Goal: Task Accomplishment & Management: Use online tool/utility

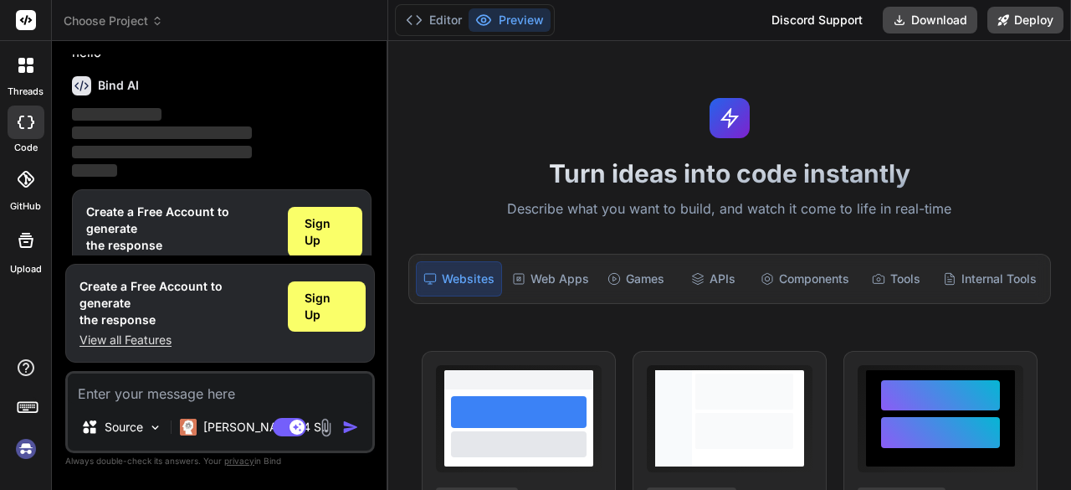
scroll to position [55, 0]
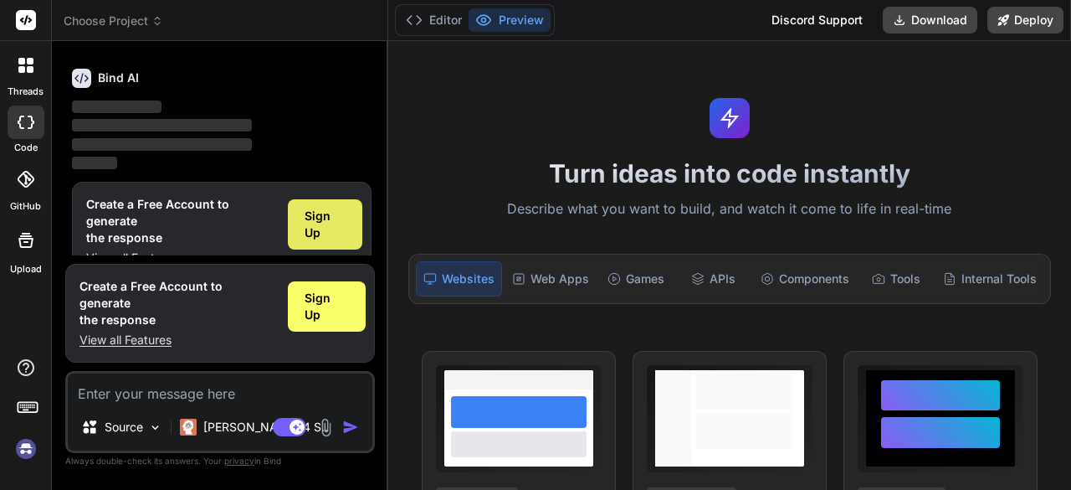
click at [338, 232] on span "Sign Up" at bounding box center [325, 224] width 41 height 33
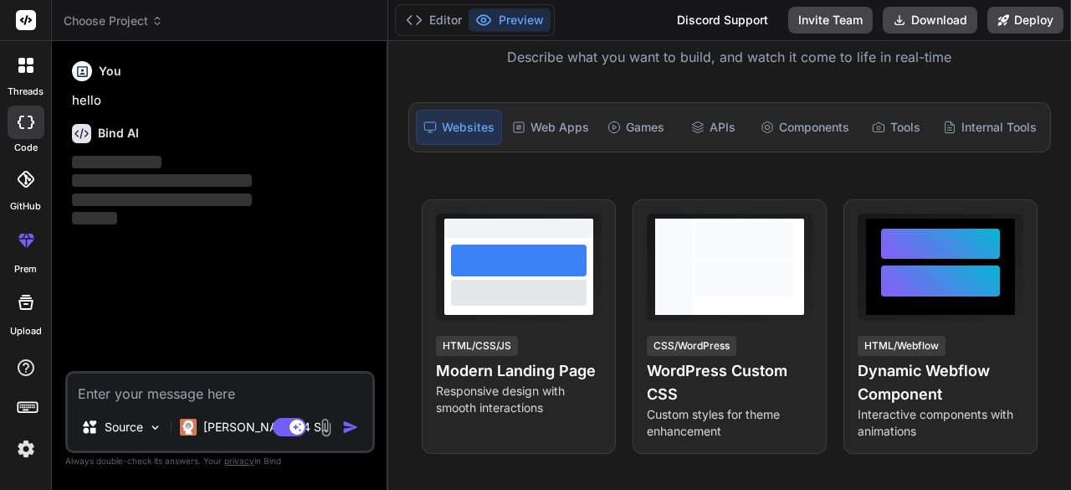
scroll to position [151, 0]
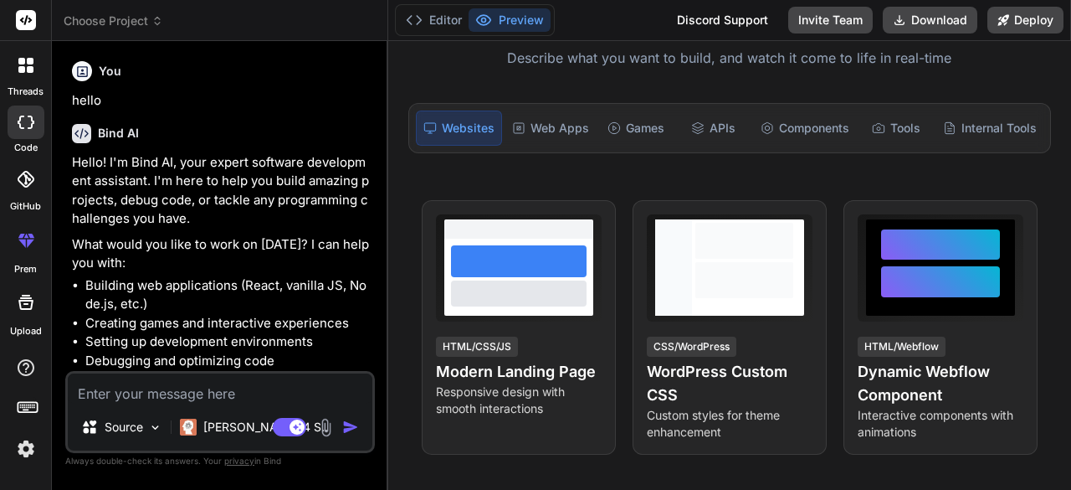
type textarea "x"
click at [271, 390] on textarea at bounding box center [220, 388] width 305 height 30
paste textarea "Background Higher Education institutions often face challenges in efficient cla…"
type textarea "Background Higher Education institutions often face challenges in efficient cla…"
type textarea "x"
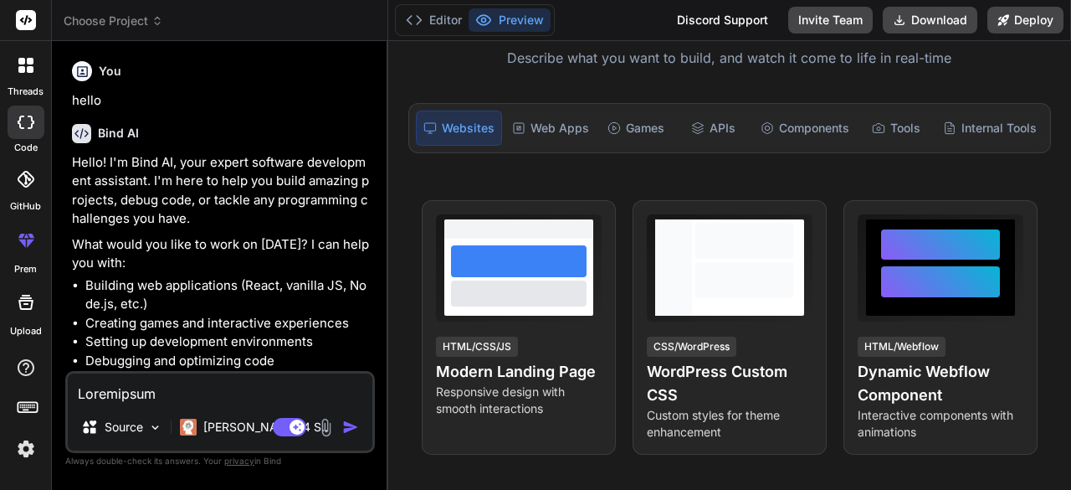
scroll to position [1427, 0]
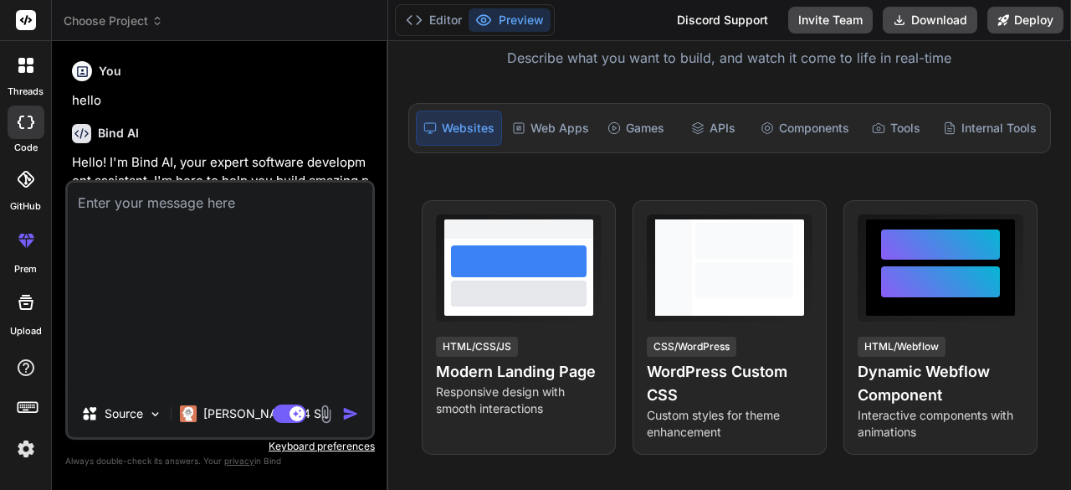
type textarea "x"
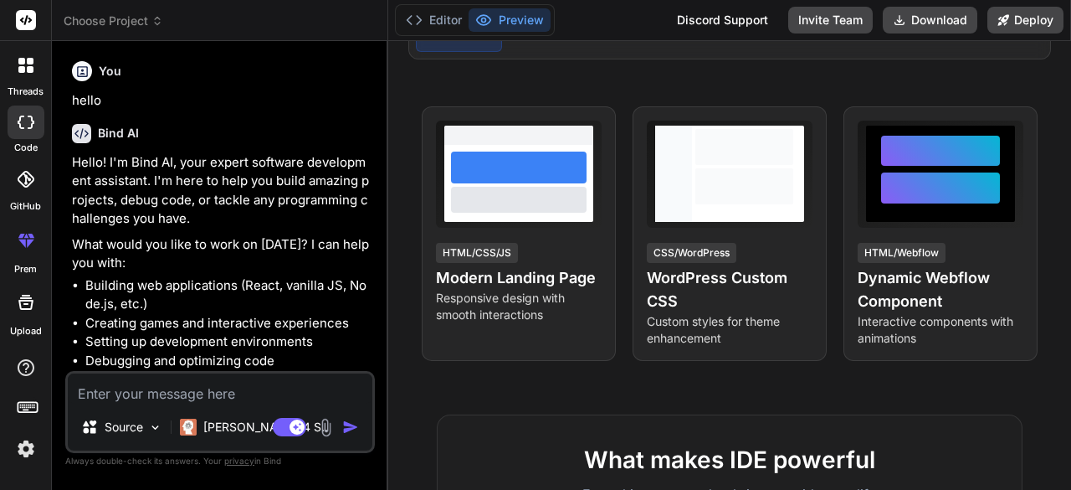
scroll to position [151, 0]
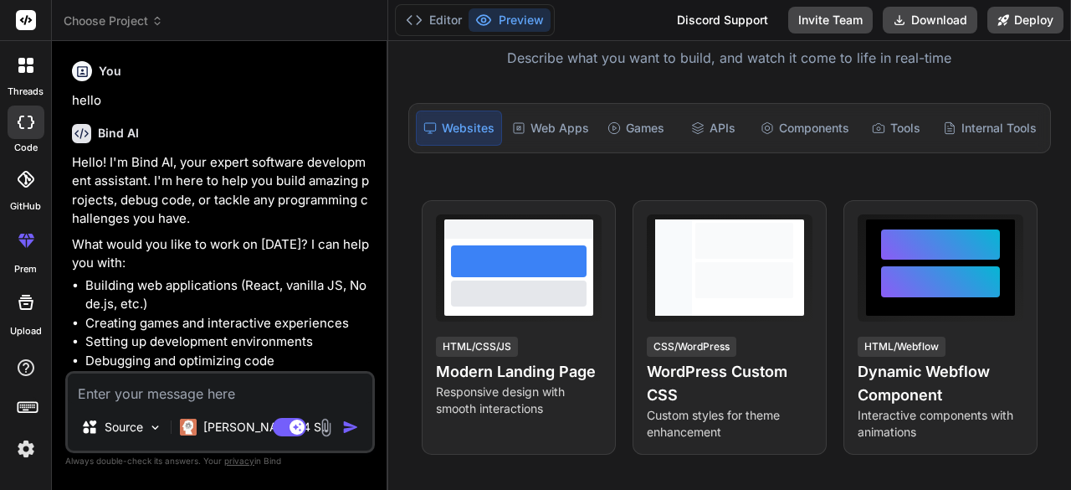
click at [147, 187] on p "Hello! I'm Bind AI, your expert software development assistant. I'm here to hel…" at bounding box center [222, 190] width 300 height 75
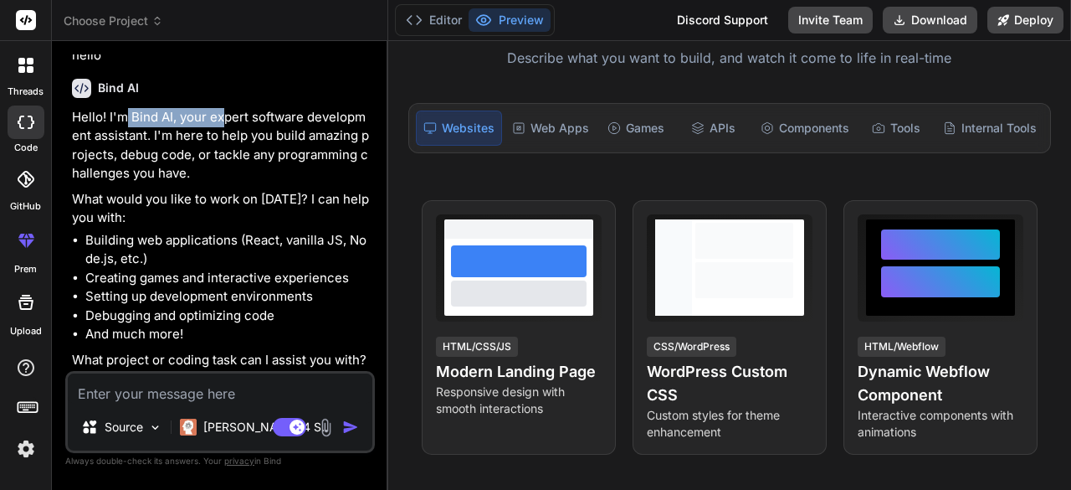
drag, startPoint x: 124, startPoint y: 121, endPoint x: 241, endPoint y: 138, distance: 118.4
click at [236, 133] on p "Hello! I'm Bind AI, your expert software development assistant. I'm here to hel…" at bounding box center [222, 145] width 300 height 75
click at [254, 146] on p "Hello! I'm Bind AI, your expert software development assistant. I'm here to hel…" at bounding box center [222, 145] width 300 height 75
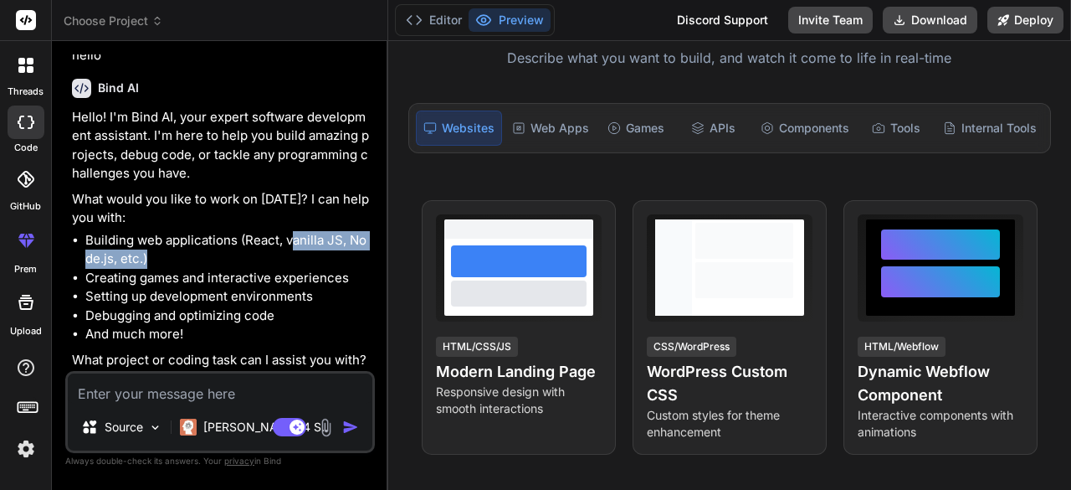
drag, startPoint x: 291, startPoint y: 245, endPoint x: 244, endPoint y: 263, distance: 50.1
click at [248, 261] on li "Building web applications (React, vanilla JS, Node.js, etc.)" at bounding box center [228, 250] width 286 height 38
click at [166, 266] on li "Building web applications (React, vanilla JS, Node.js, etc.)" at bounding box center [228, 250] width 286 height 38
click at [254, 334] on li "And much more!" at bounding box center [228, 334] width 286 height 19
click at [284, 406] on div "Source Claude 4 S.. Agent Mode. When this toggle is activated, AI automatically…" at bounding box center [220, 412] width 310 height 82
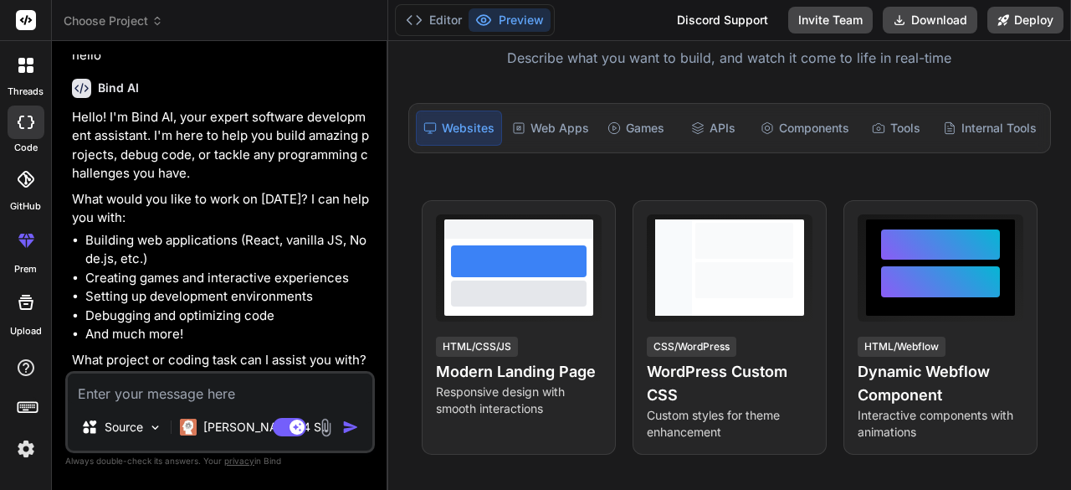
click at [279, 387] on textarea at bounding box center [220, 388] width 305 height 30
paste textarea "Create a full-stack web application using Node.js and React.js for higher educa…"
type textarea "Create a full-stack web application using Node.js and React.js for higher educa…"
type textarea "x"
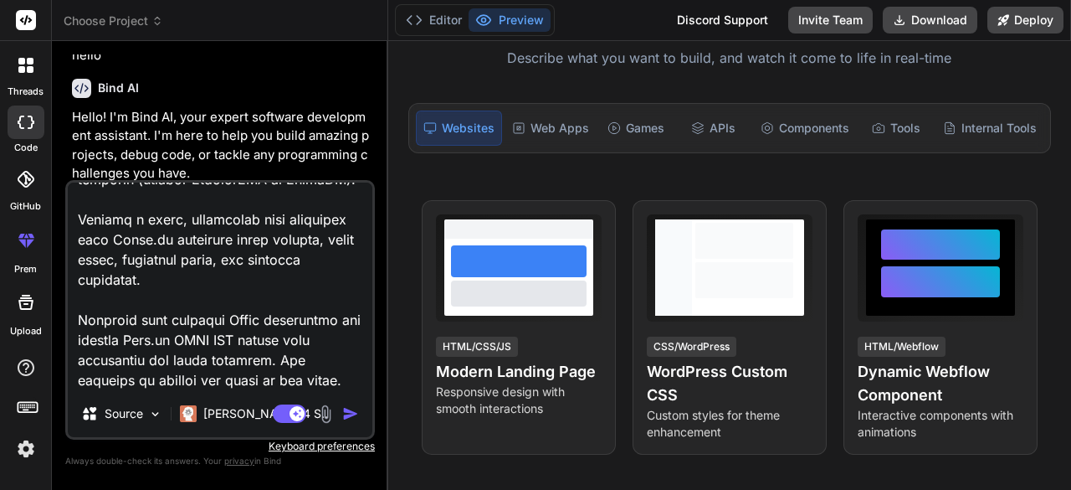
type textarea "Create a full-stack web application using Node.js and React.js for higher educa…"
click at [356, 416] on img "button" at bounding box center [350, 413] width 17 height 17
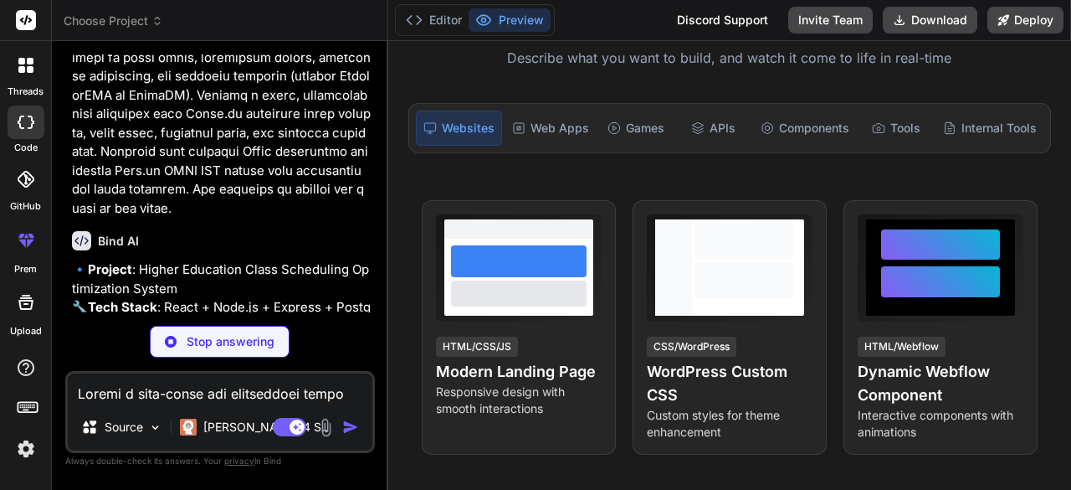
scroll to position [789, 0]
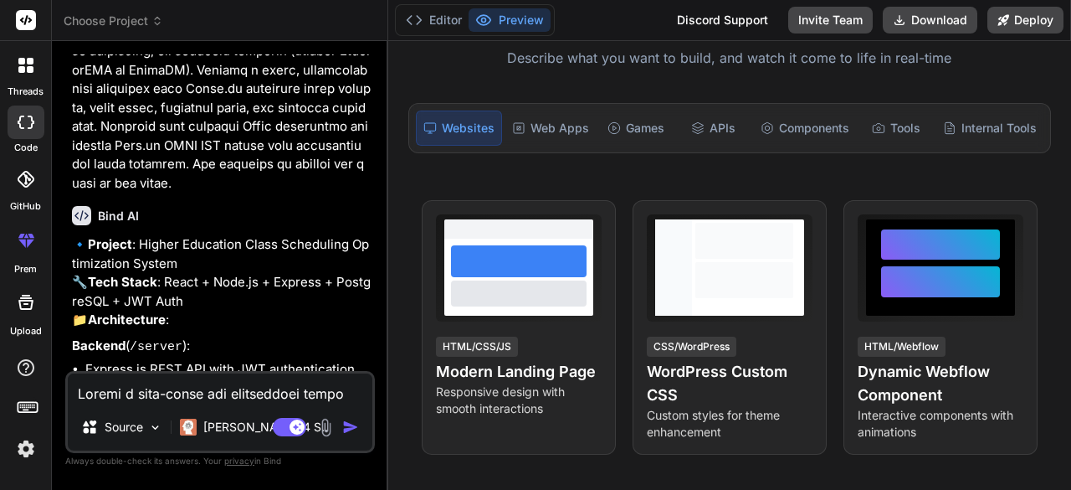
type textarea "x"
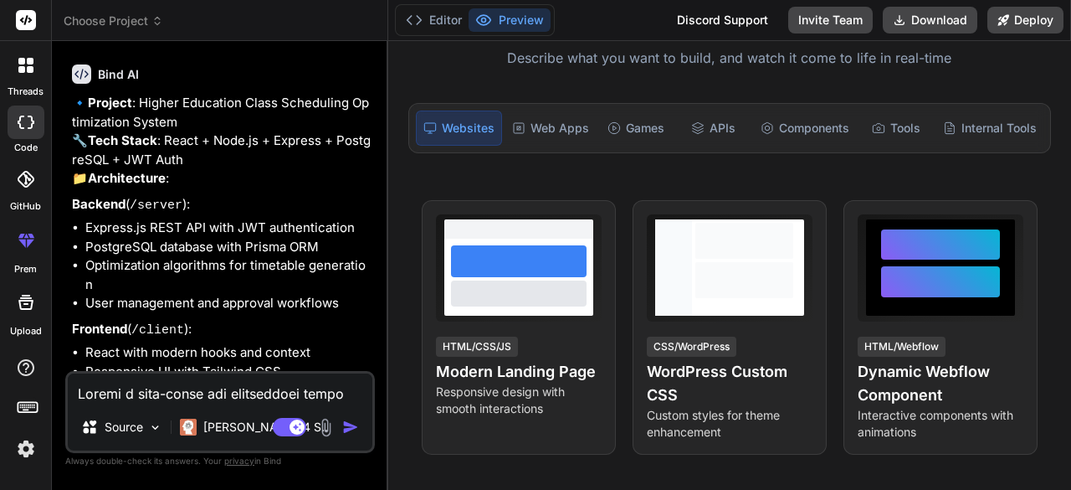
scroll to position [957, 0]
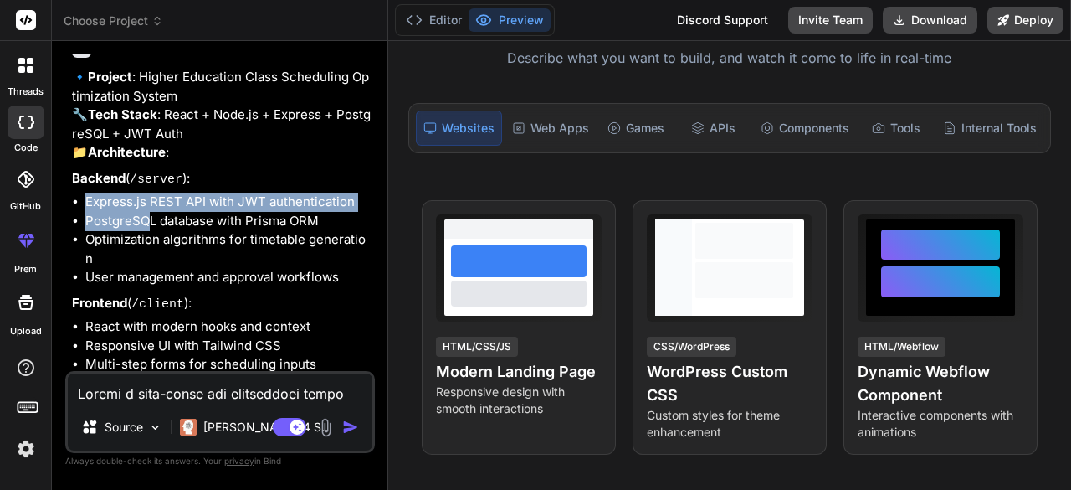
drag, startPoint x: 88, startPoint y: 217, endPoint x: 154, endPoint y: 229, distance: 67.3
click at [146, 229] on ul "Express.js REST API with JWT authentication PostgreSQL database with Prisma ORM…" at bounding box center [222, 239] width 300 height 95
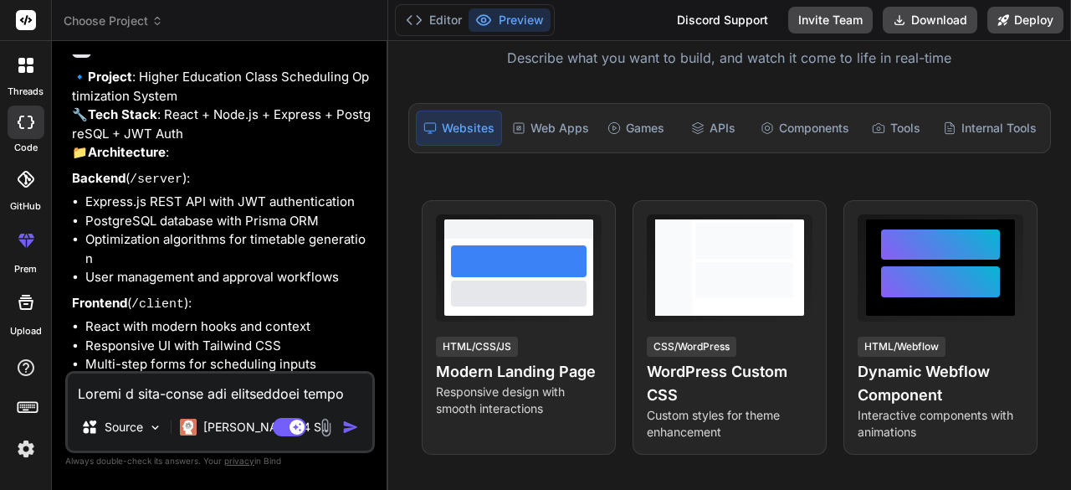
click at [203, 250] on li "Optimization algorithms for timetable generation" at bounding box center [228, 249] width 286 height 38
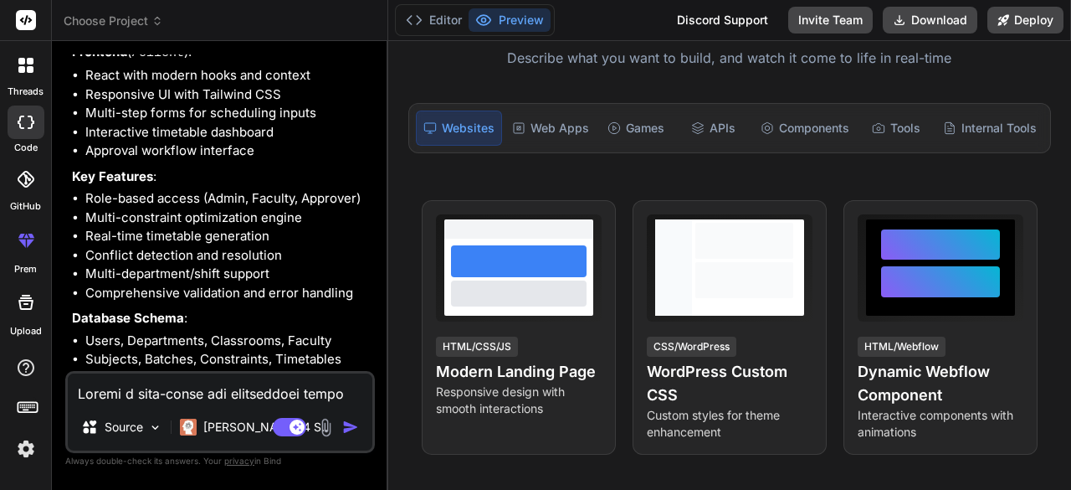
scroll to position [1269, 0]
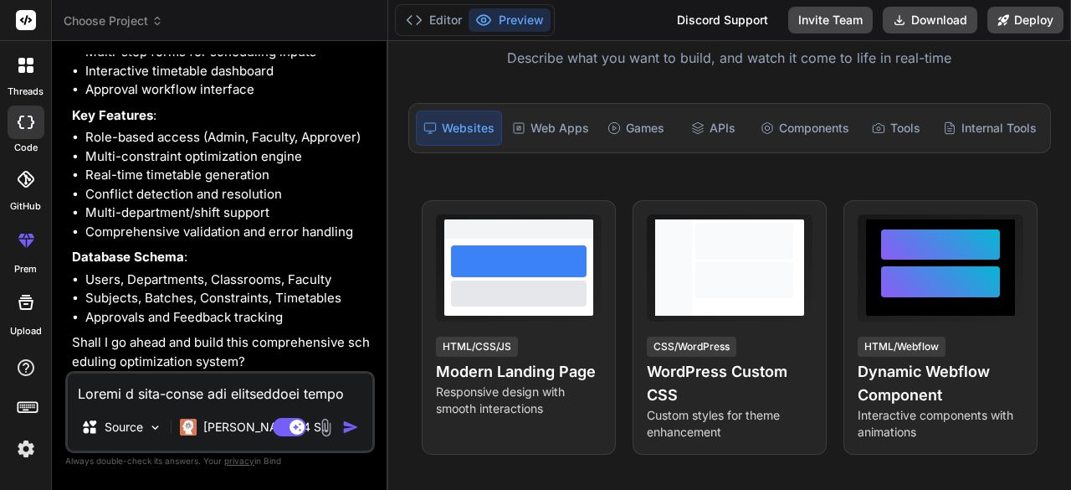
click at [221, 382] on textarea at bounding box center [220, 388] width 305 height 30
type textarea "y"
type textarea "x"
type textarea "ye"
type textarea "x"
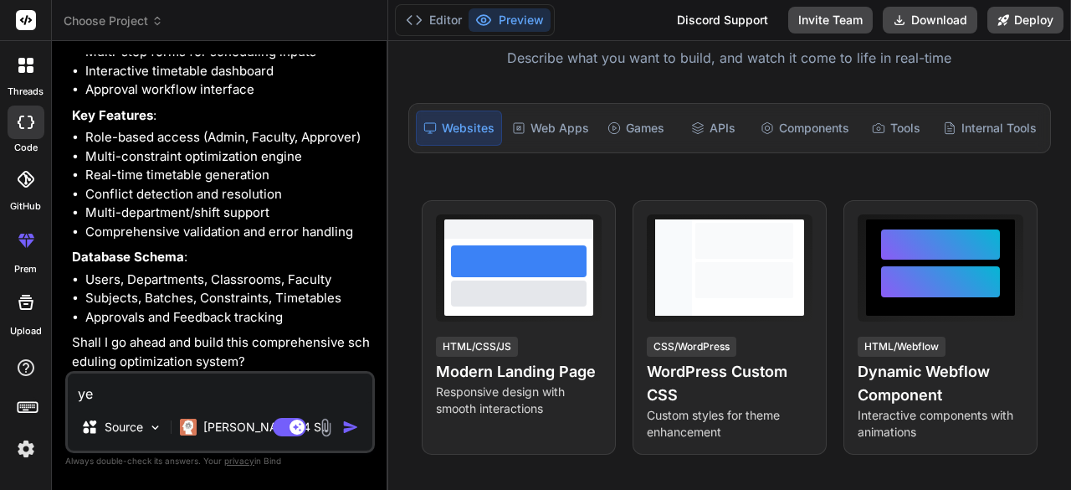
type textarea "yes"
type textarea "x"
type textarea "yes"
type textarea "x"
type textarea "yes f"
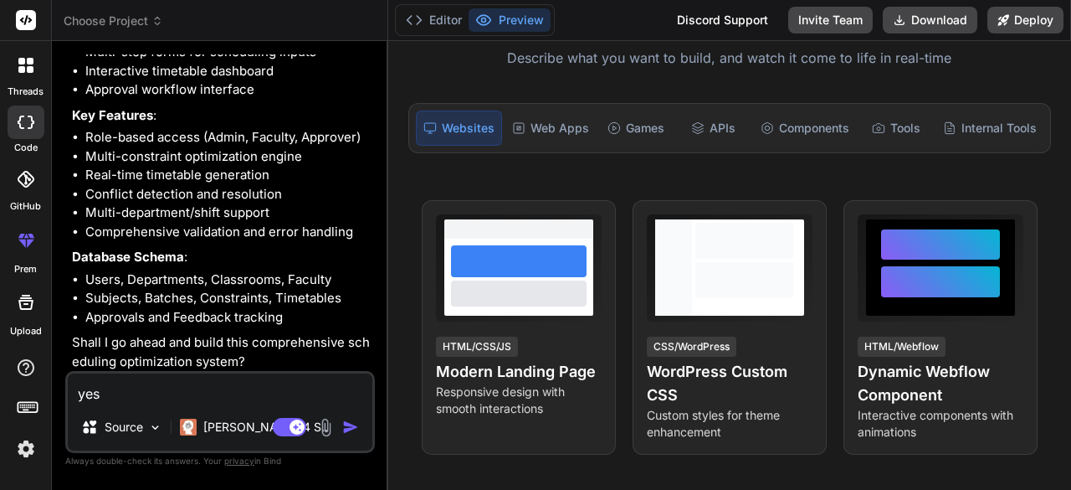
type textarea "x"
type textarea "yes fo"
type textarea "x"
type textarea "yes for"
type textarea "x"
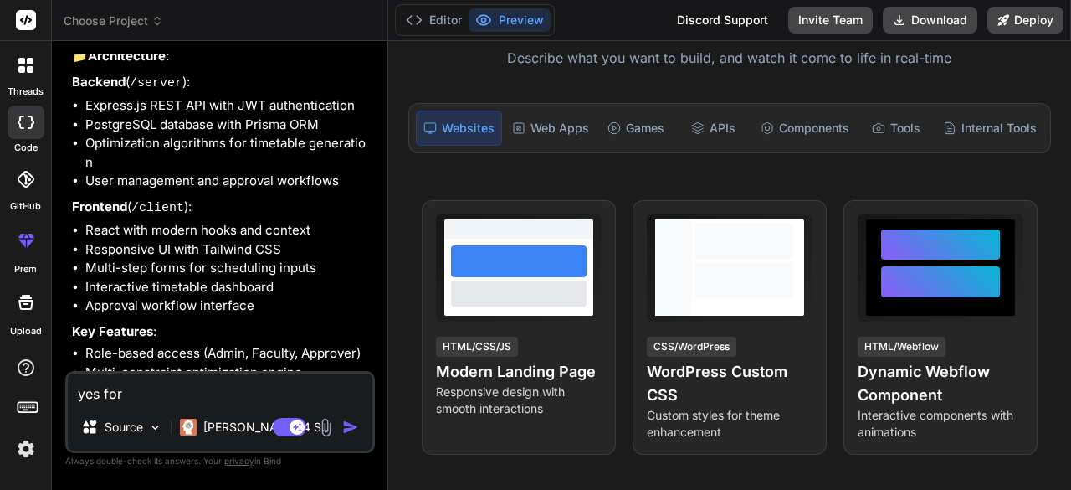
scroll to position [1018, 0]
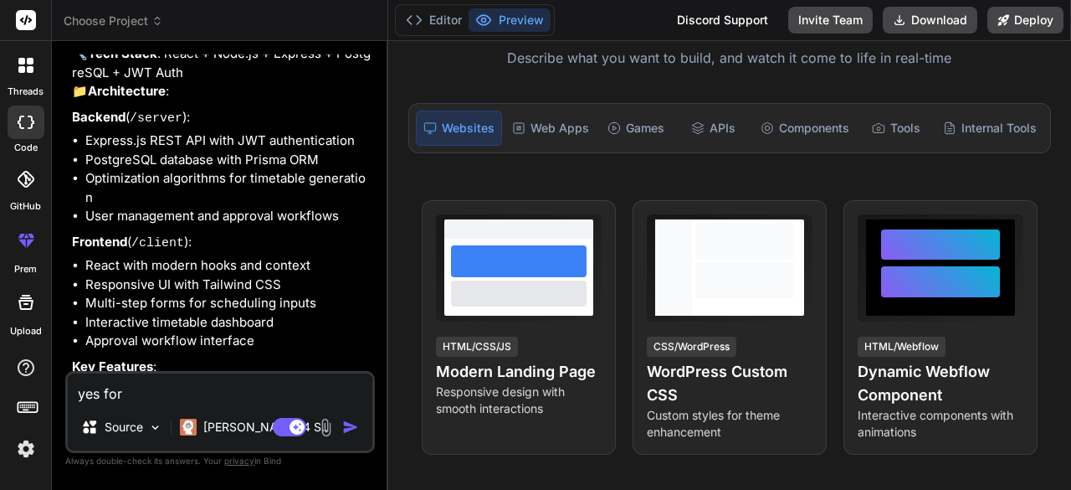
type textarea "yes for"
type textarea "x"
type textarea "yes for b"
type textarea "x"
type textarea "yes for ba"
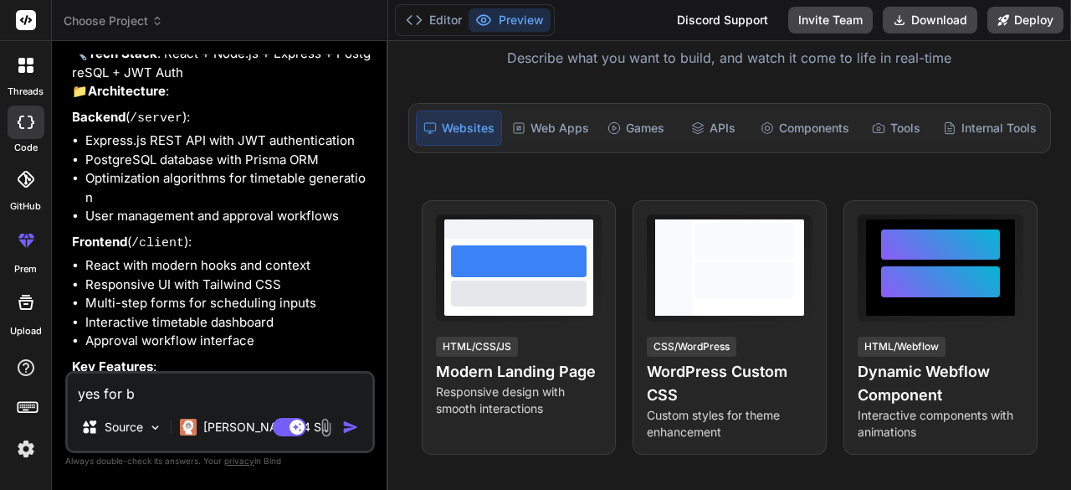
type textarea "x"
type textarea "yes for bac"
type textarea "x"
type textarea "yes for back"
type textarea "x"
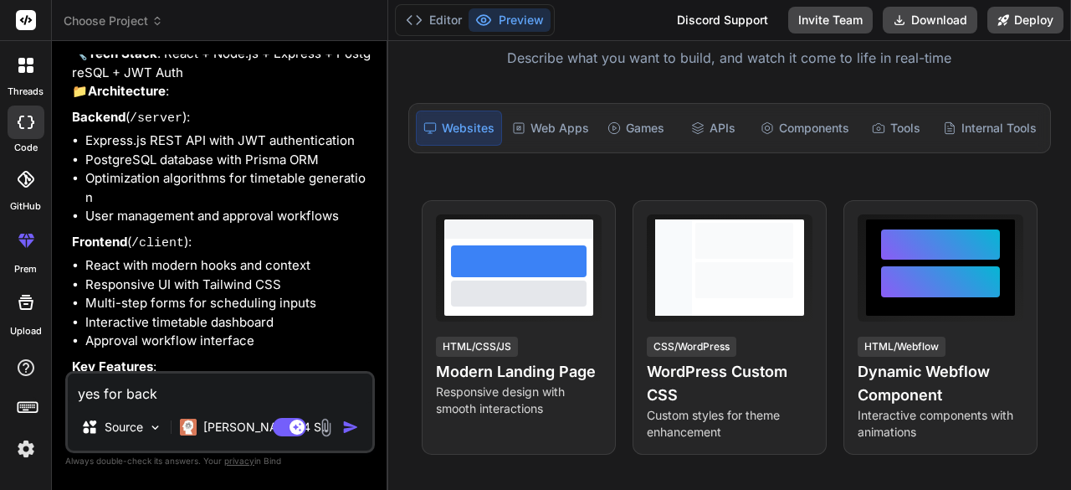
type textarea "yes for backe"
type textarea "x"
type textarea "yes for backen"
type textarea "x"
type textarea "yes for backend"
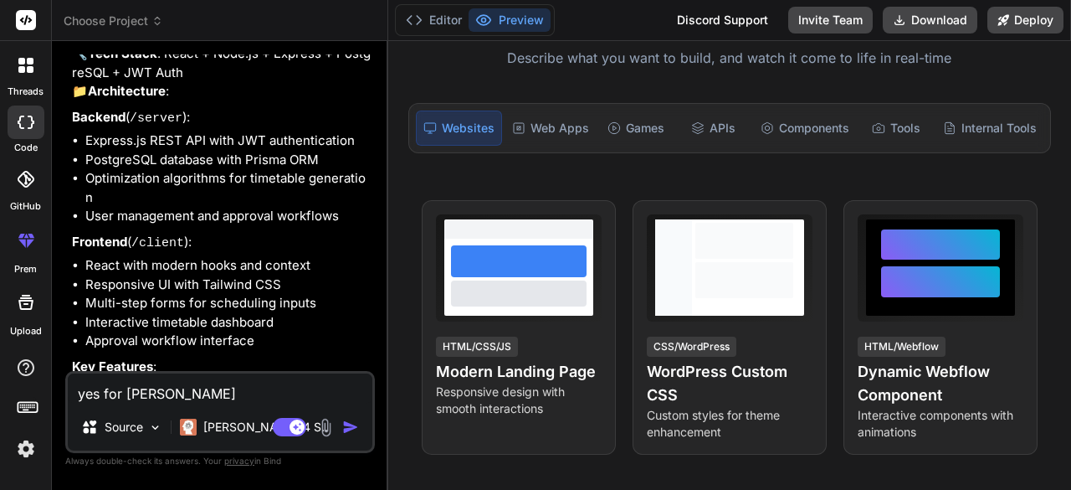
type textarea "x"
type textarea "yes for backend"
type textarea "x"
type textarea "yes for backend u"
type textarea "x"
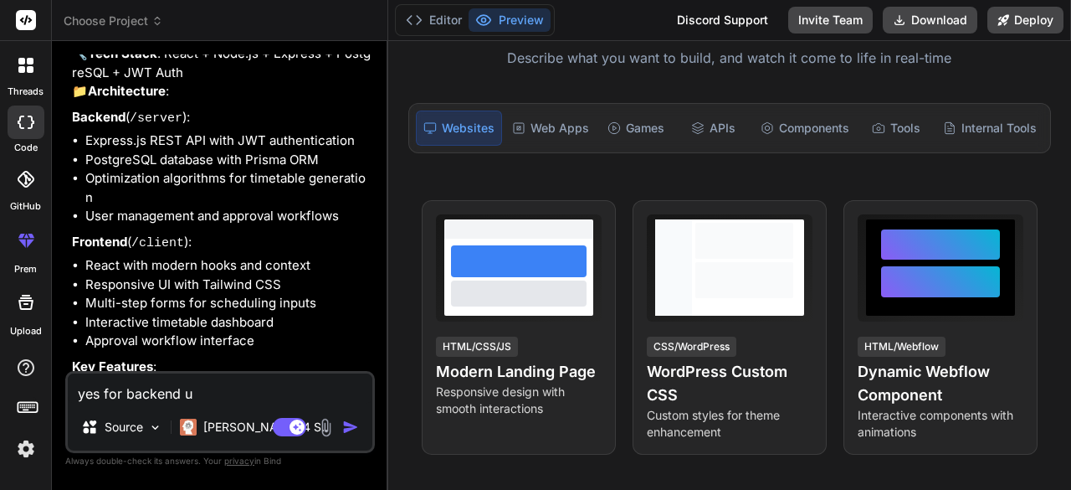
type textarea "yes for backend us"
type textarea "x"
type textarea "yes for backend use"
type textarea "x"
type textarea "yes for backend use"
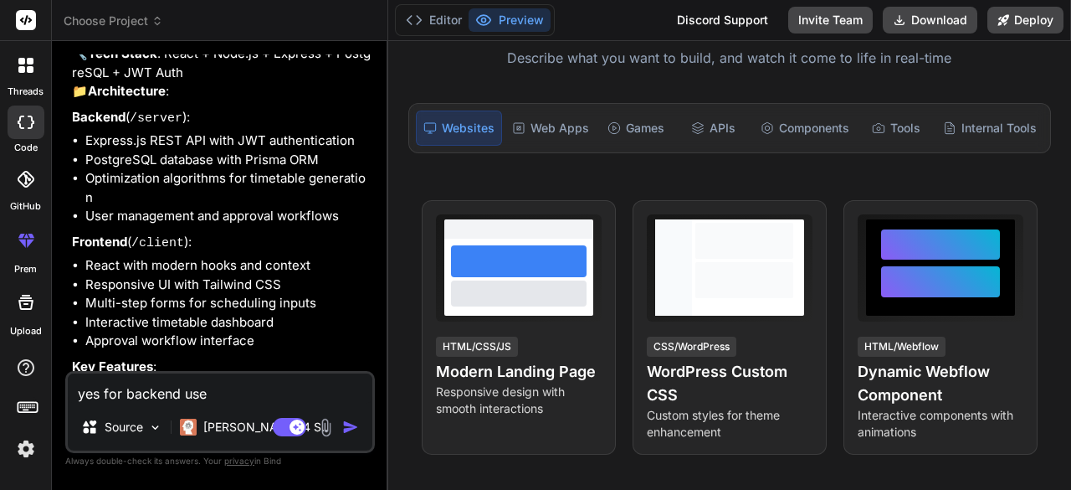
type textarea "x"
type textarea "yes for backend use n"
type textarea "x"
type textarea "yes for backend use no"
type textarea "x"
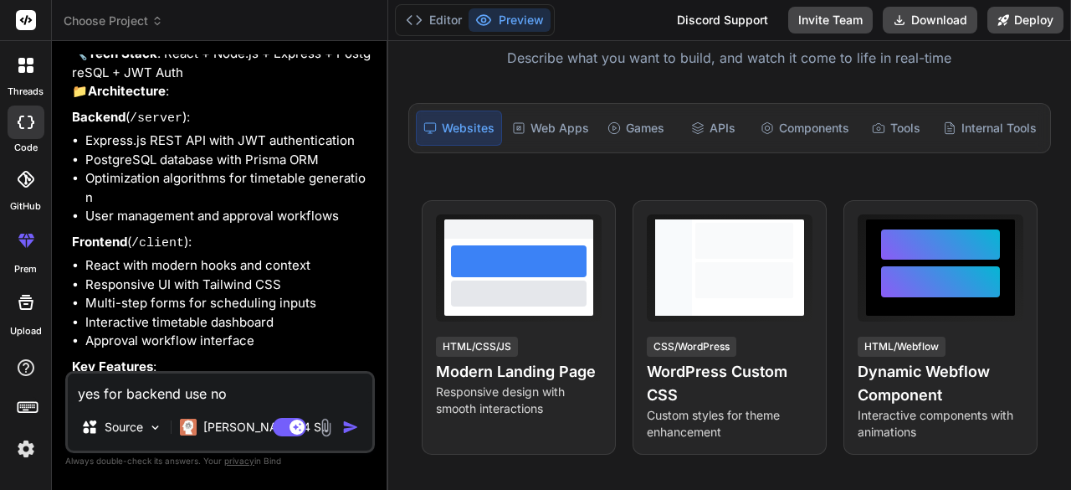
type textarea "yes for backend use nod"
type textarea "x"
type textarea "yes for backend use node"
type textarea "x"
type textarea "yes for backend use node."
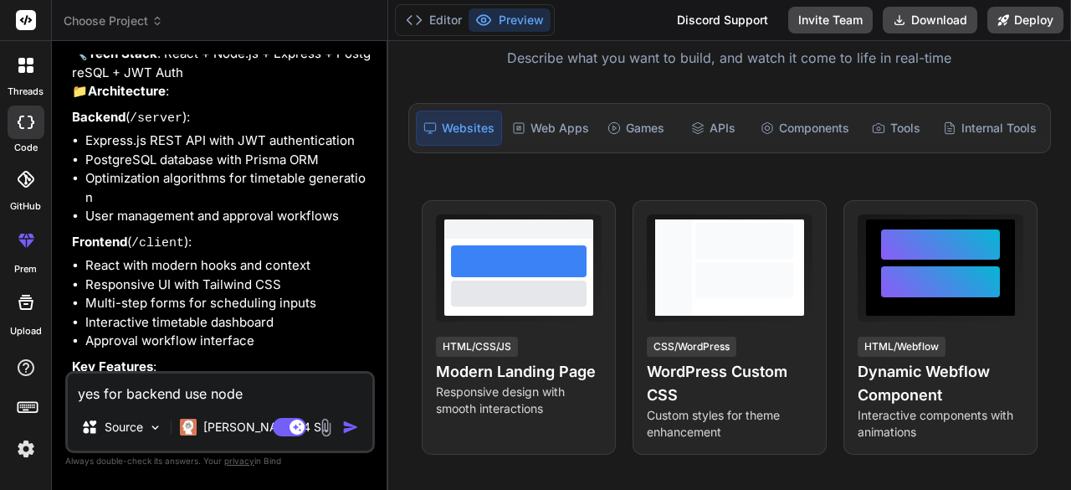
type textarea "x"
type textarea "yes for backend use node.j"
type textarea "x"
type textarea "yes for backend use node.js"
type textarea "x"
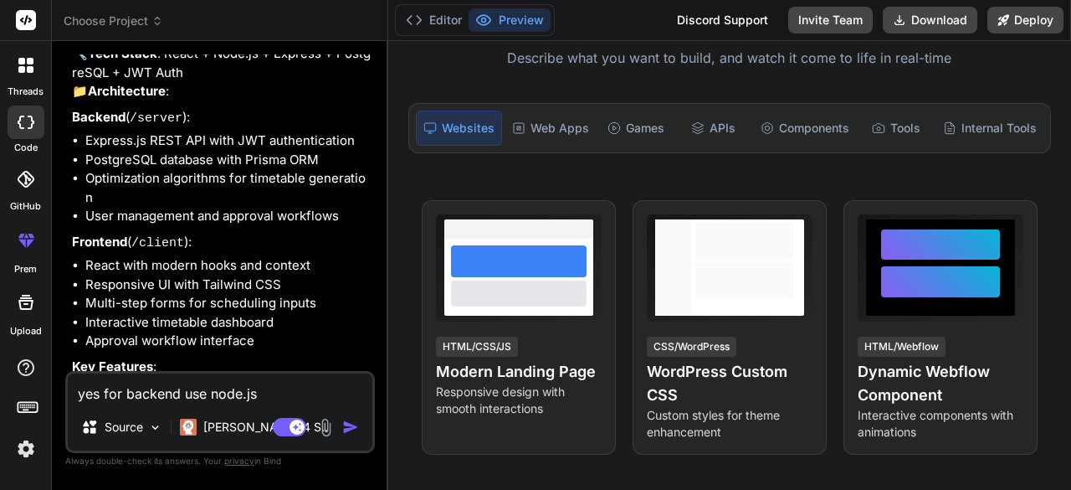
type textarea "yes for backend use node.js"
type textarea "x"
type textarea "yes for backend use node.js a"
type textarea "x"
type textarea "yes for backend use node.js al"
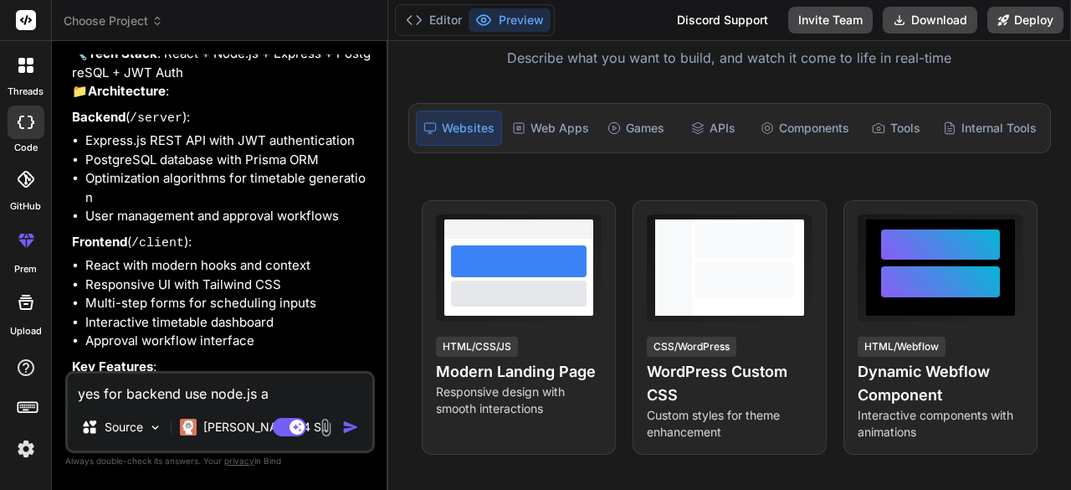
type textarea "x"
type textarea "yes for backend use node.js als"
type textarea "x"
type textarea "yes for backend use node.js also"
type textarea "x"
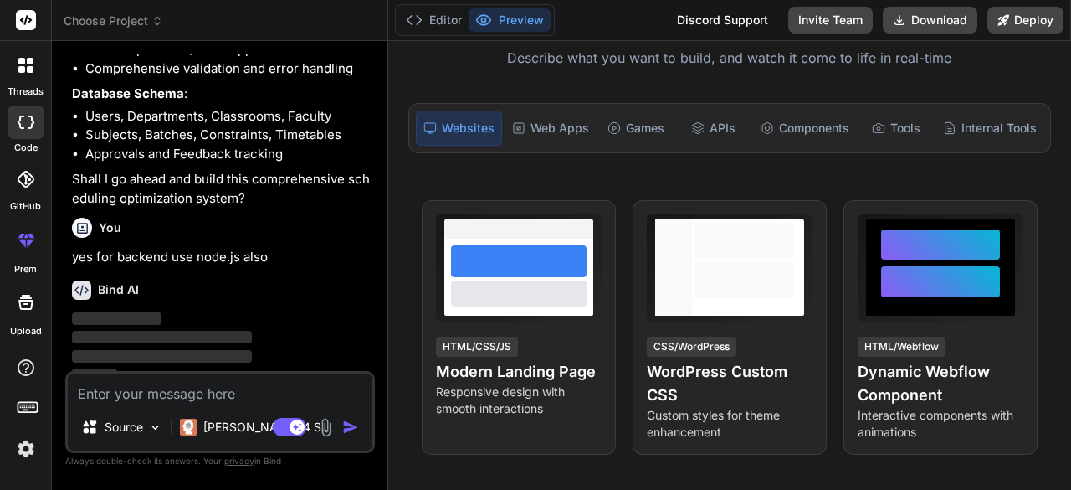
scroll to position [1442, 0]
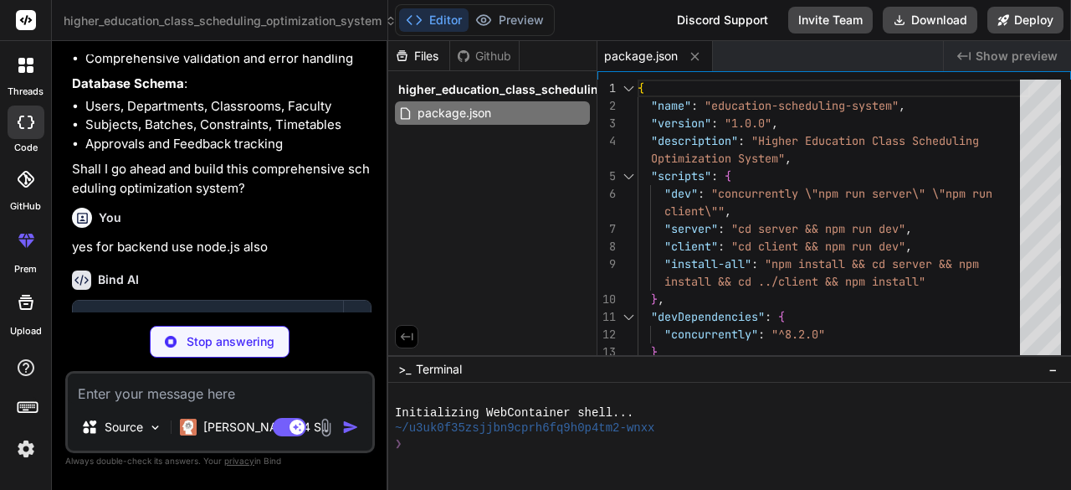
type textarea "x"
type textarea "}, "devDependencies": { "nodemon": "^3.0.1" } }"
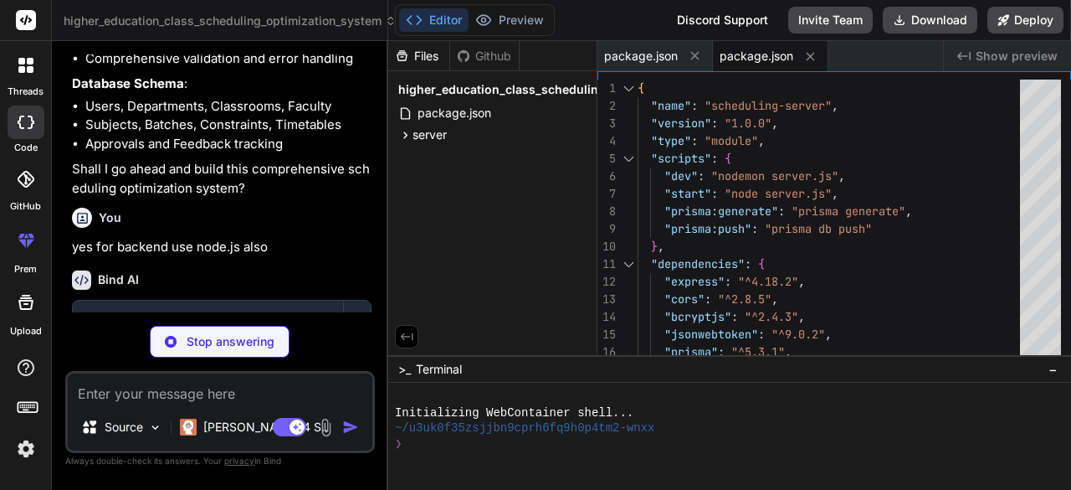
type textarea "x"
type textarea "DATABASE_URL="postgresql://username:password@localhost:5432/scheduling_db" JWT_…"
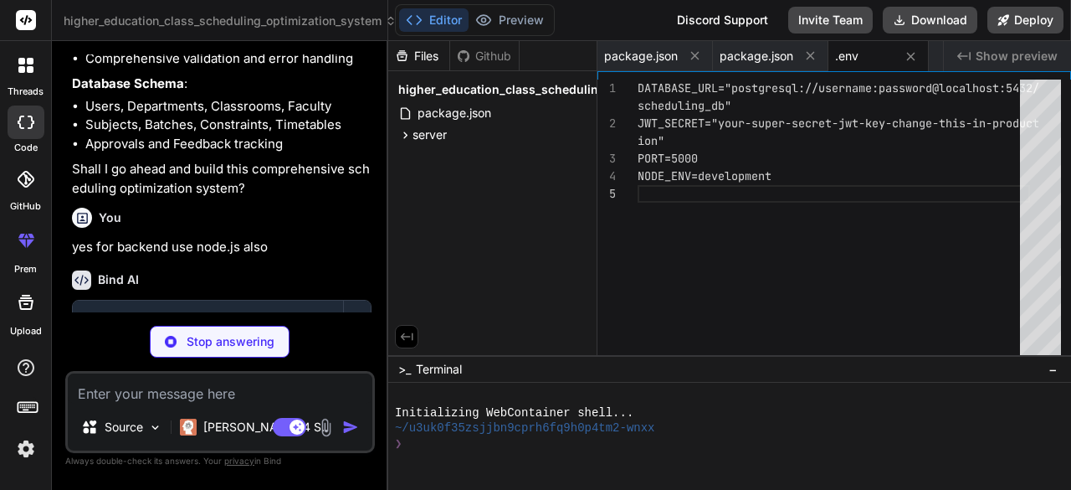
type textarea "x"
type textarea "enum ConstraintType { MAX_CLASSES_PER_DAY FACULTY_AVAILABILITY CLASSROOM_PREFER…"
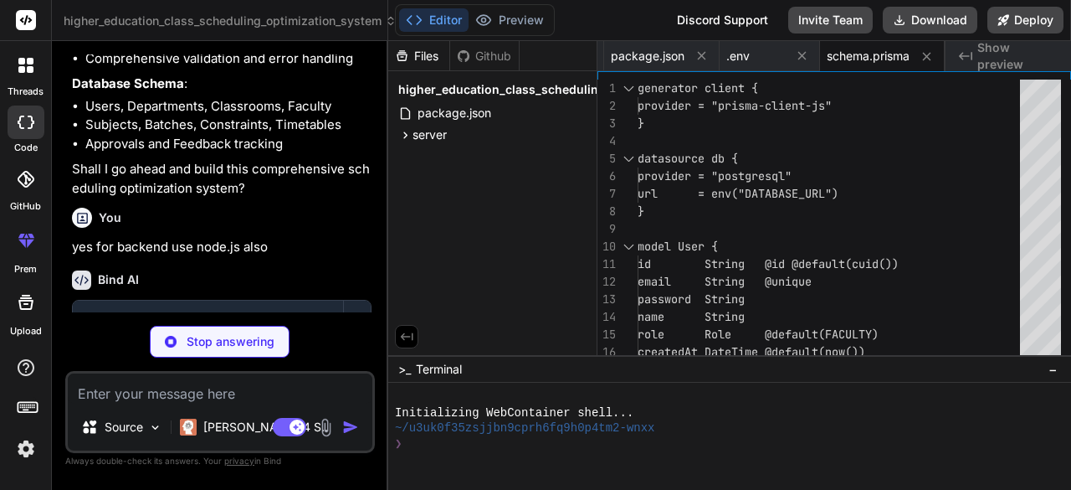
type textarea "x"
type textarea "process.exit(0); }); app.listen(PORT, () => { console.log(`🚀 Server running on …"
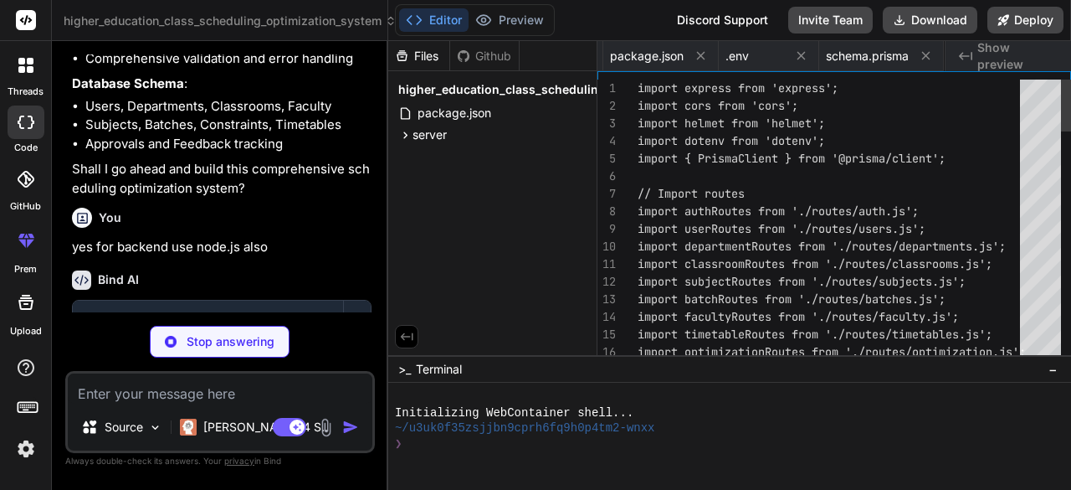
scroll to position [0, 210]
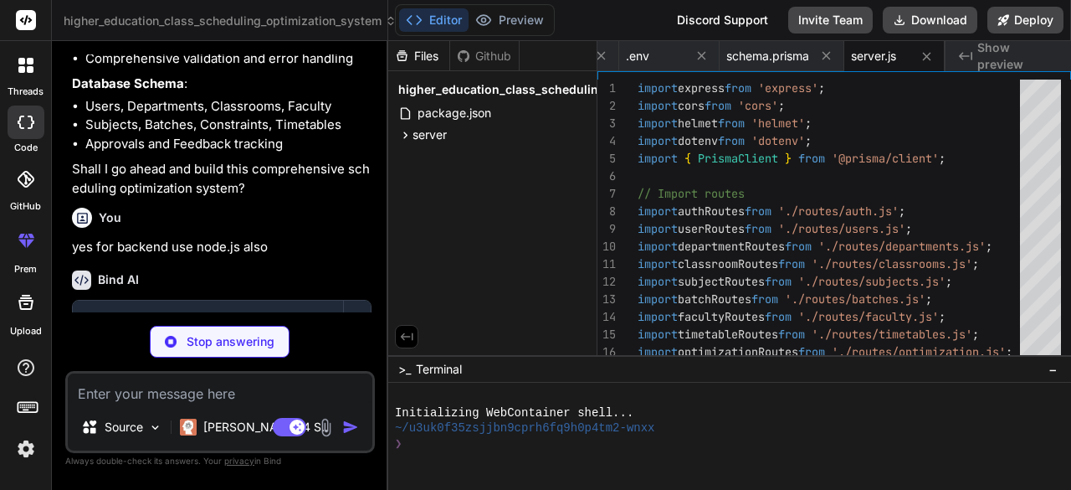
type textarea "x"
type textarea "next(); }; };"
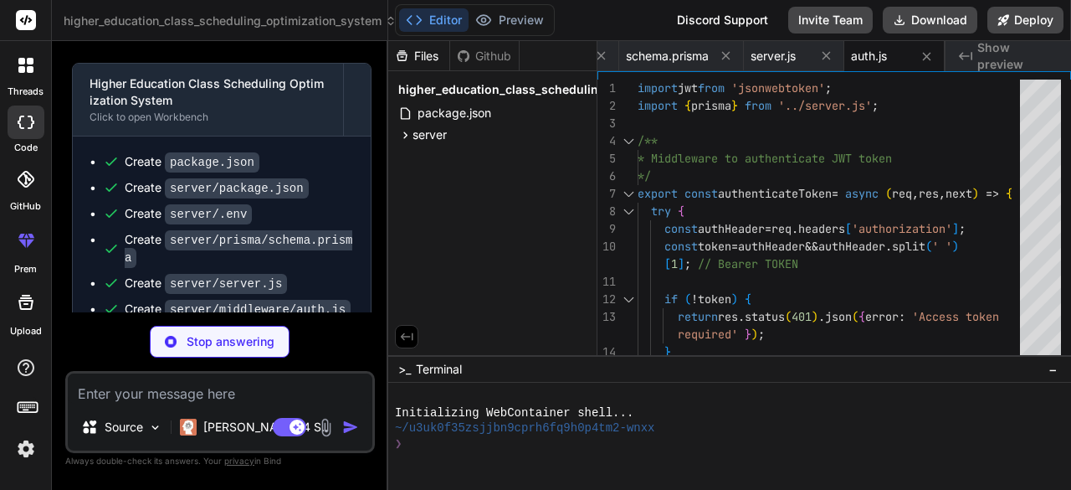
scroll to position [1700, 0]
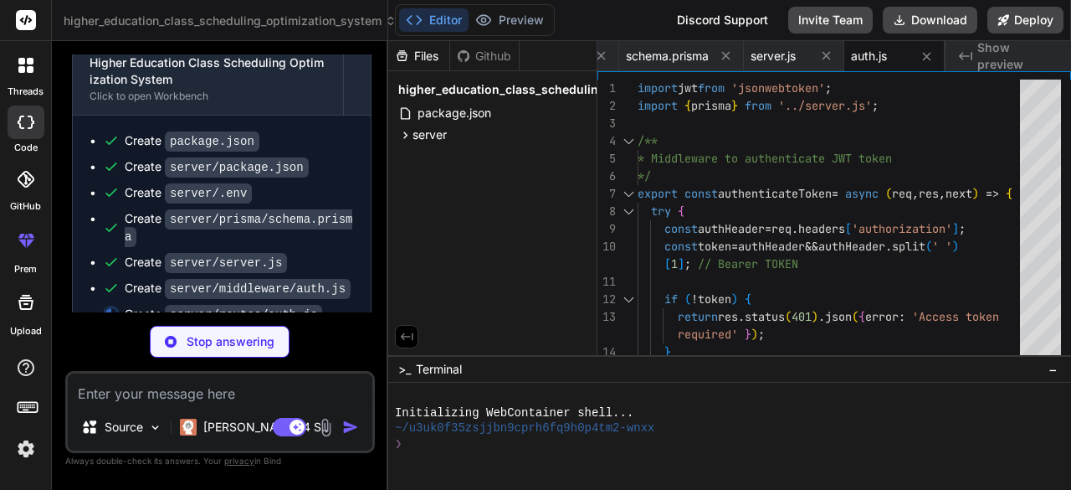
type textarea "x"
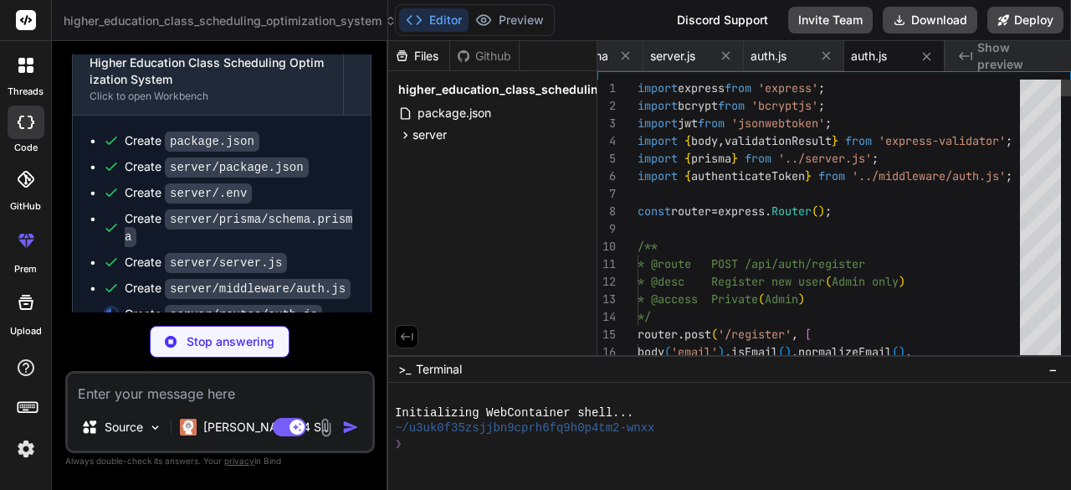
click at [989, 63] on span "Show preview" at bounding box center [1017, 55] width 80 height 33
type textarea "x"
click at [808, 58] on div "auth.js" at bounding box center [780, 56] width 59 height 17
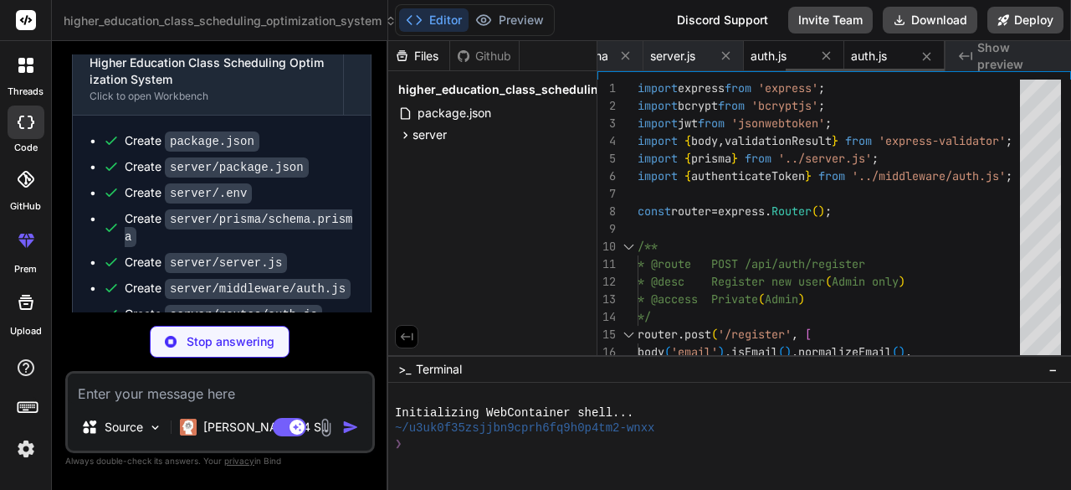
type textarea "next(); }; };"
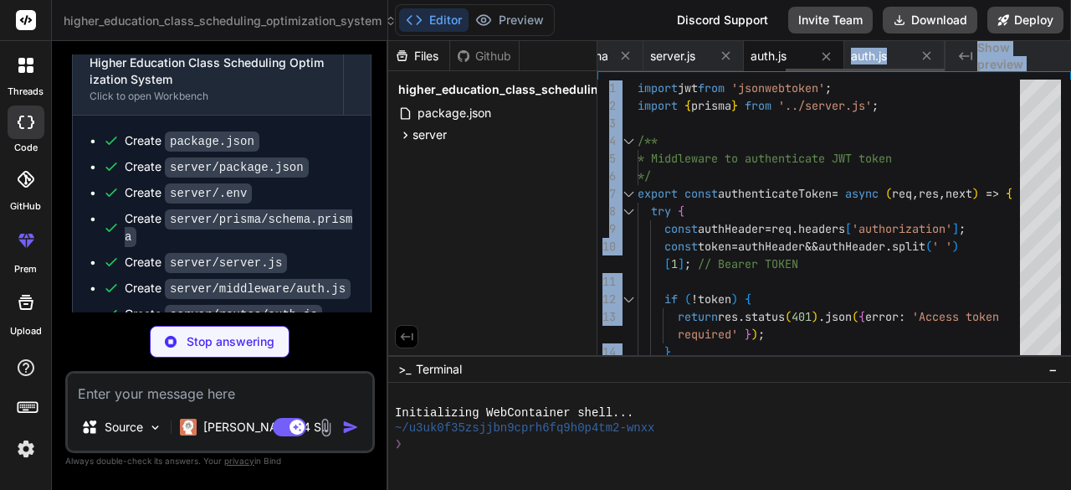
drag, startPoint x: 678, startPoint y: 76, endPoint x: 809, endPoint y: 67, distance: 131.7
click at [809, 67] on div "package.json package.json .env schema.prisma server.js auth.js auth.js Created …" at bounding box center [835, 198] width 474 height 314
type textarea "x"
click at [404, 334] on icon at bounding box center [406, 336] width 15 height 15
type textarea "required: allowedRoles, current: req.user.role }); } next(); }; };"
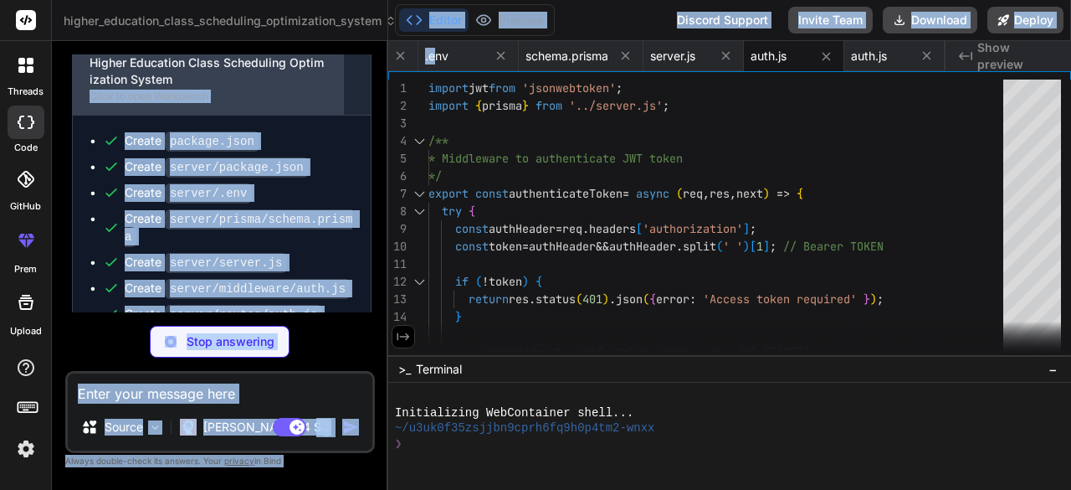
scroll to position [0, 0]
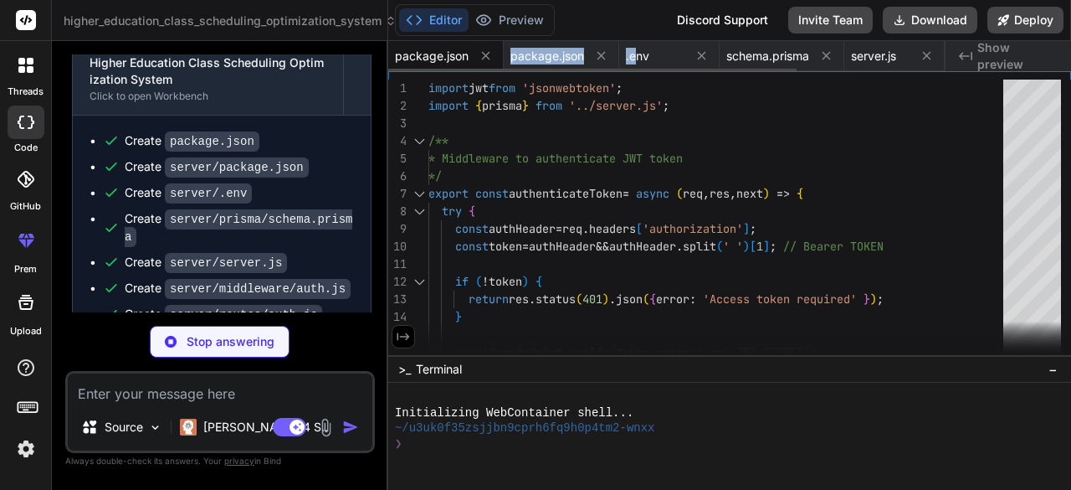
drag, startPoint x: 434, startPoint y: 60, endPoint x: 466, endPoint y: 46, distance: 34.8
click at [466, 46] on div "package.json package.json .env schema.prisma server.js auth.js auth.js" at bounding box center [666, 56] width 557 height 30
click at [432, 59] on span "package.json" at bounding box center [432, 56] width 74 height 17
type textarea "x"
type textarea ""devDependencies": { "concurrently": "^8.2.0" } }"
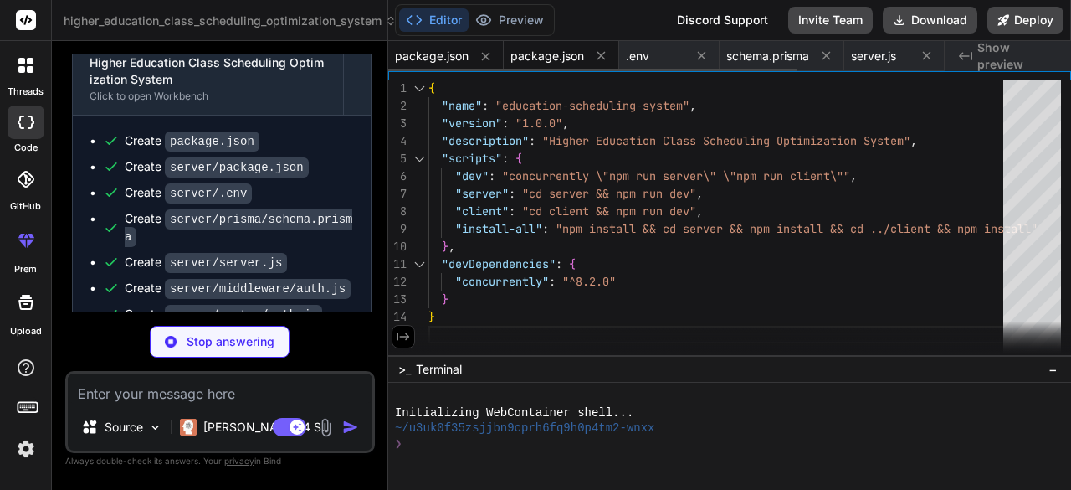
type textarea "x"
click at [544, 49] on span "package.json" at bounding box center [548, 56] width 74 height 17
type textarea "}, "devDependencies": { "nodemon": "^3.0.1" } }"
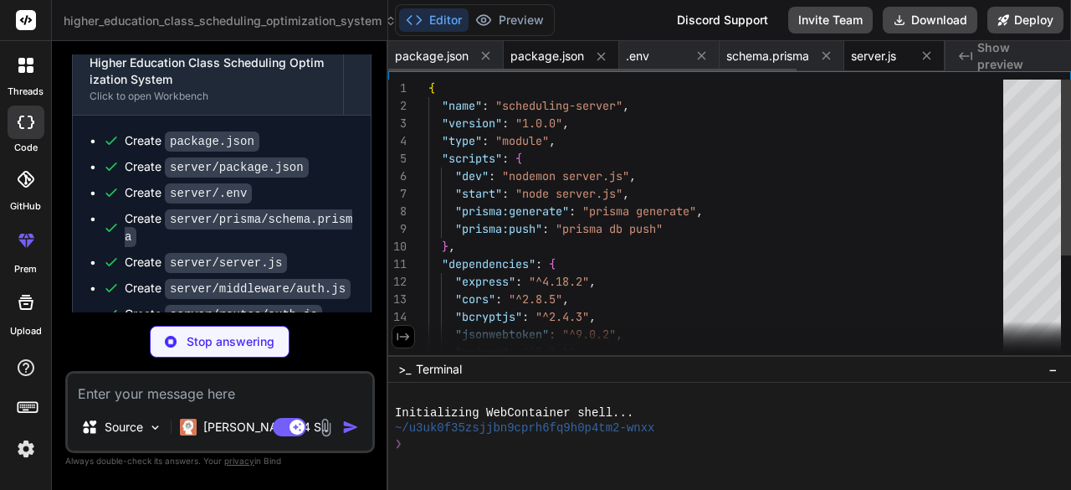
type textarea "x"
type textarea "console.error('Delete department error:', error); res.status(500).json({ error:…"
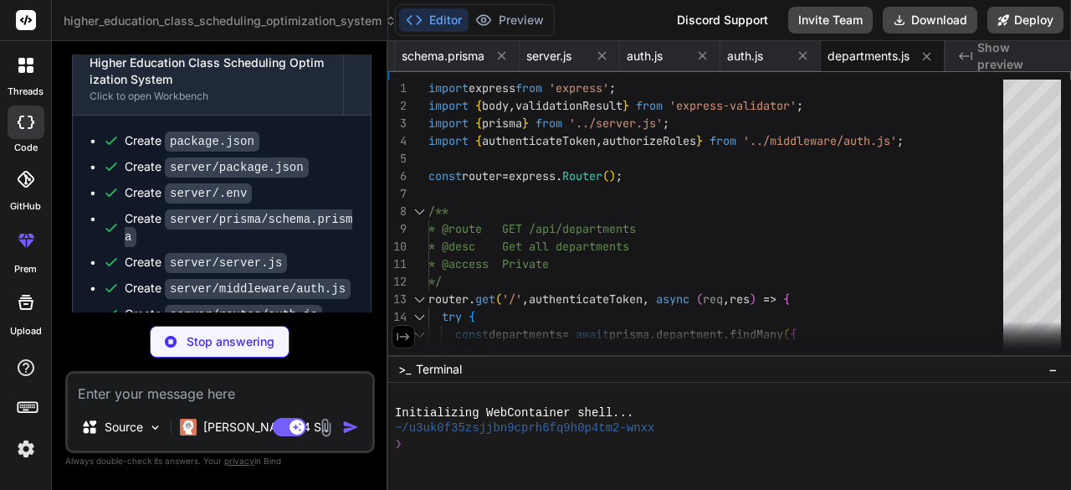
click at [991, 62] on span "Show preview" at bounding box center [1017, 55] width 80 height 33
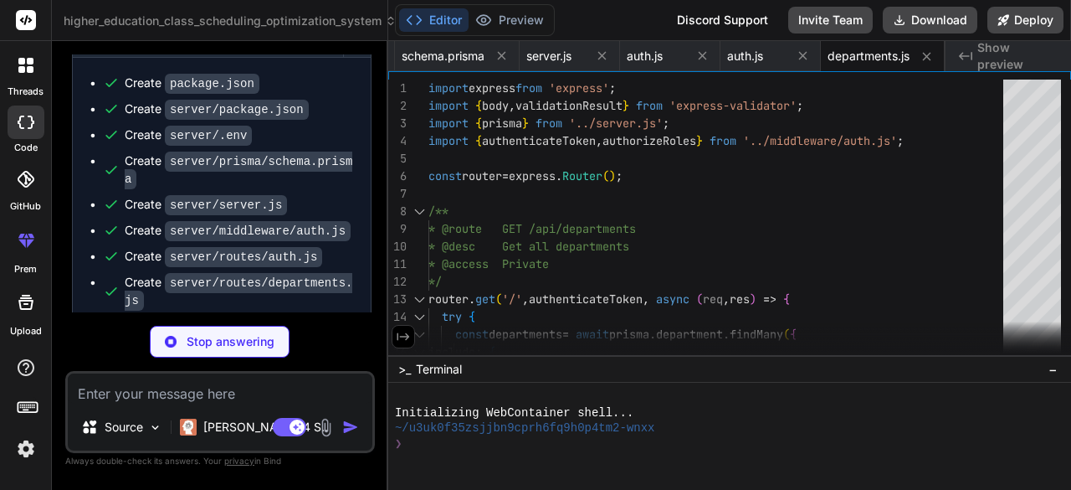
scroll to position [1783, 0]
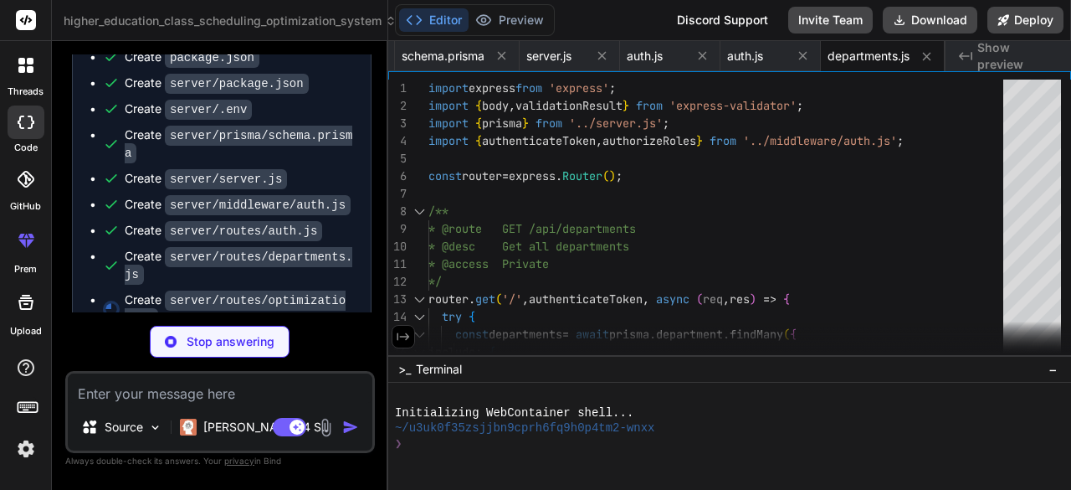
type textarea "x"
type textarea "export default router;"
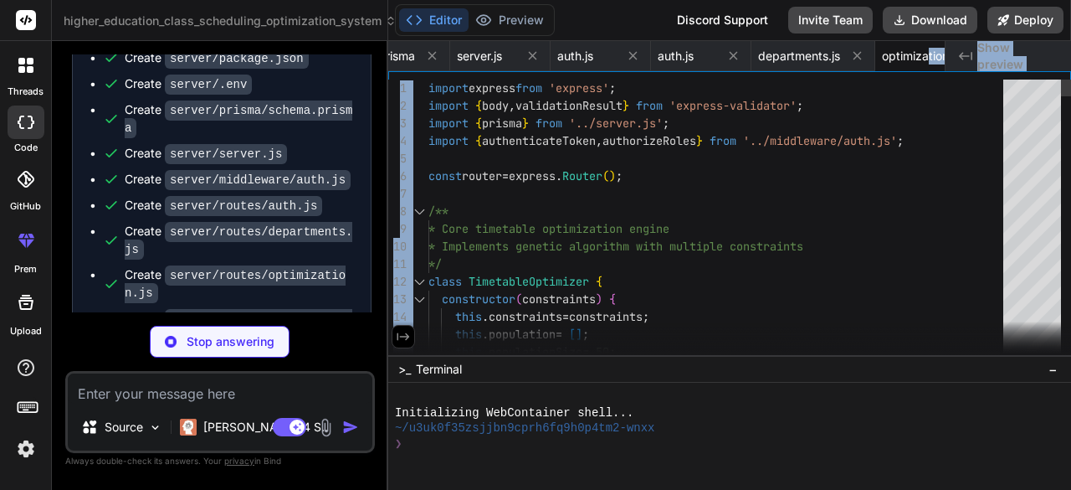
scroll to position [0, 363]
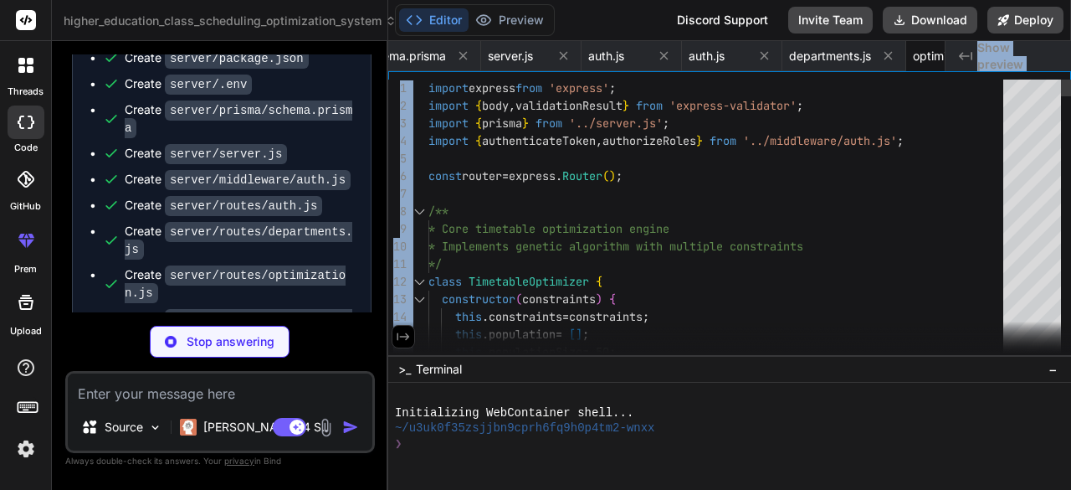
drag, startPoint x: 875, startPoint y: 56, endPoint x: 738, endPoint y: 146, distance: 163.9
click at [738, 146] on div "package.json package.json .env schema.prisma server.js auth.js auth.js departme…" at bounding box center [729, 198] width 683 height 314
type textarea "x"
type textarea "import express from 'express'; import { body, validationResult } from 'express-…"
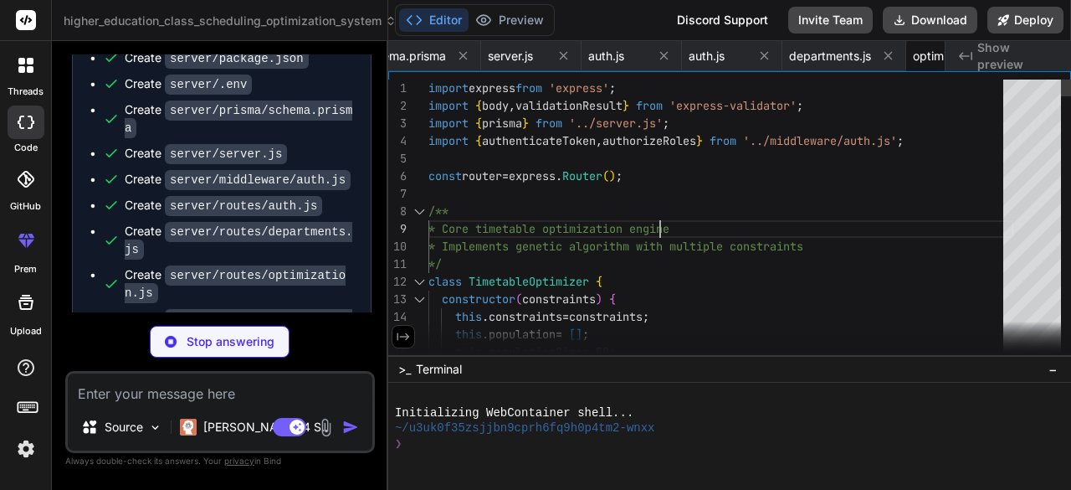
scroll to position [0, 0]
type textarea "x"
type textarea "schedule.set(batchKey, session); } }); return conflicts; } export default route…"
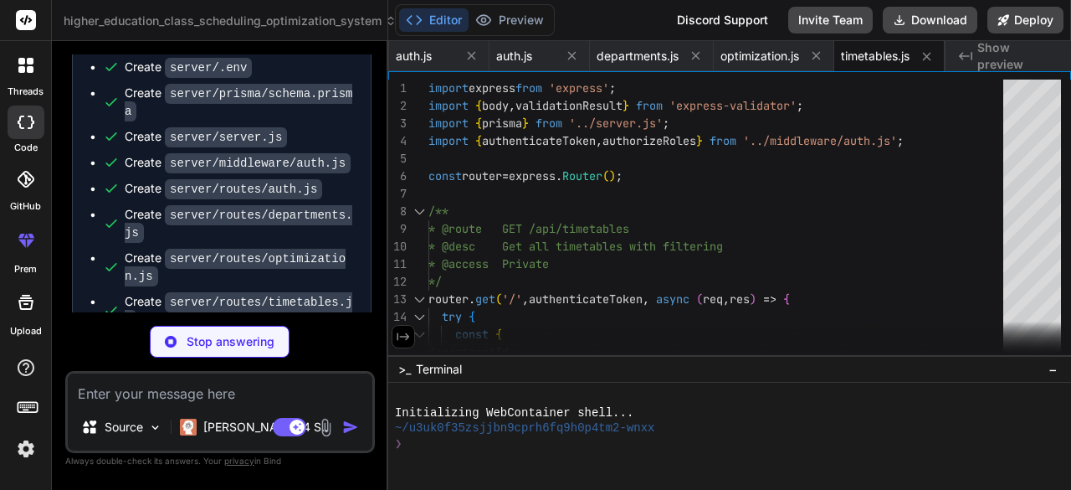
scroll to position [1834, 0]
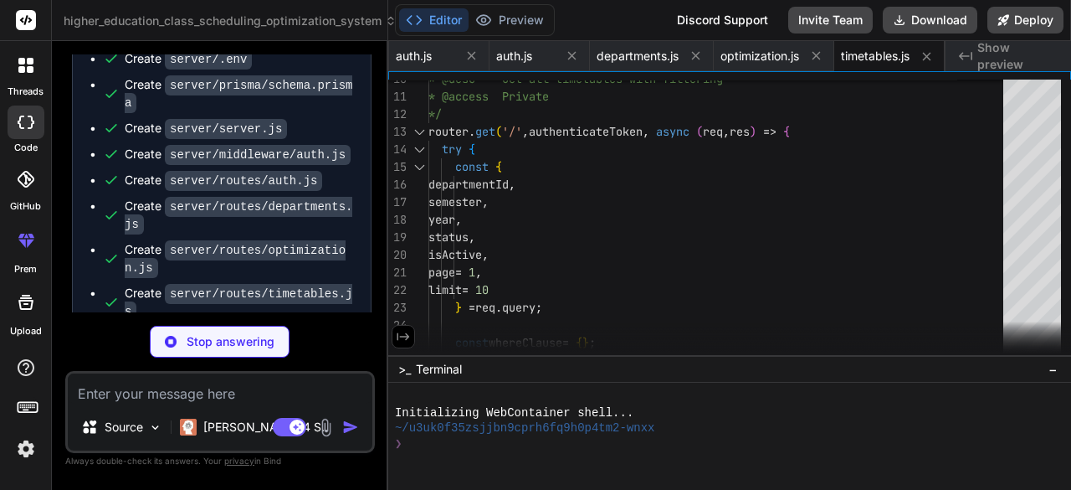
type textarea "x"
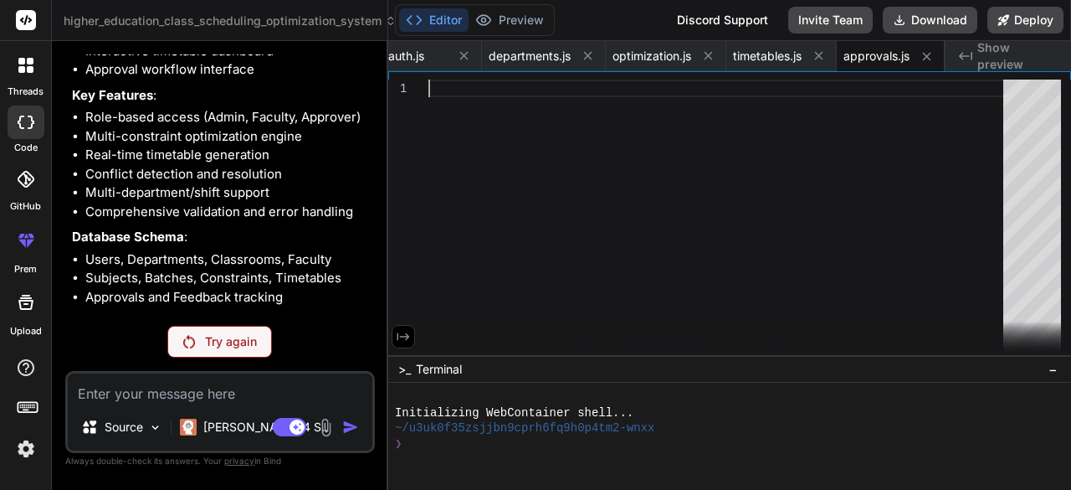
scroll to position [1383, 0]
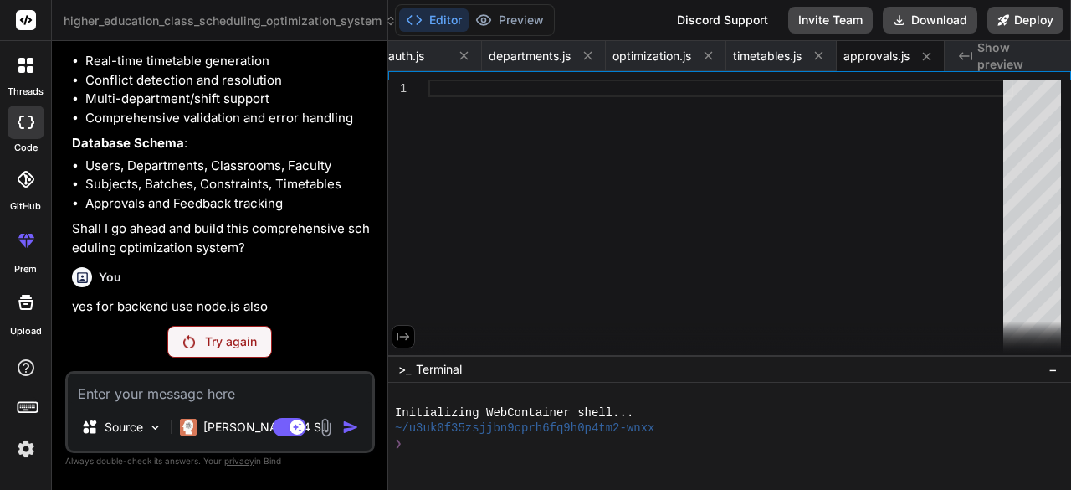
click at [264, 336] on div "Try again" at bounding box center [219, 342] width 105 height 32
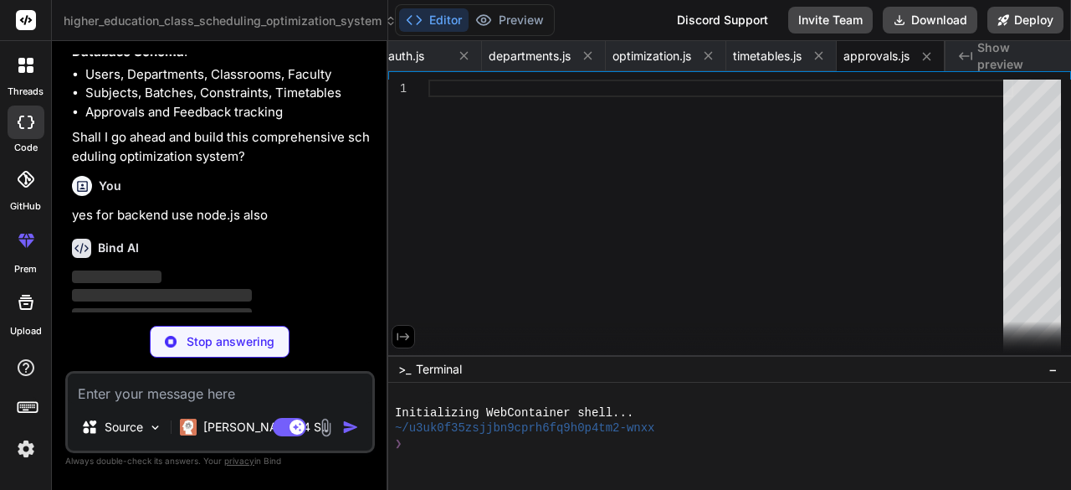
scroll to position [1500, 0]
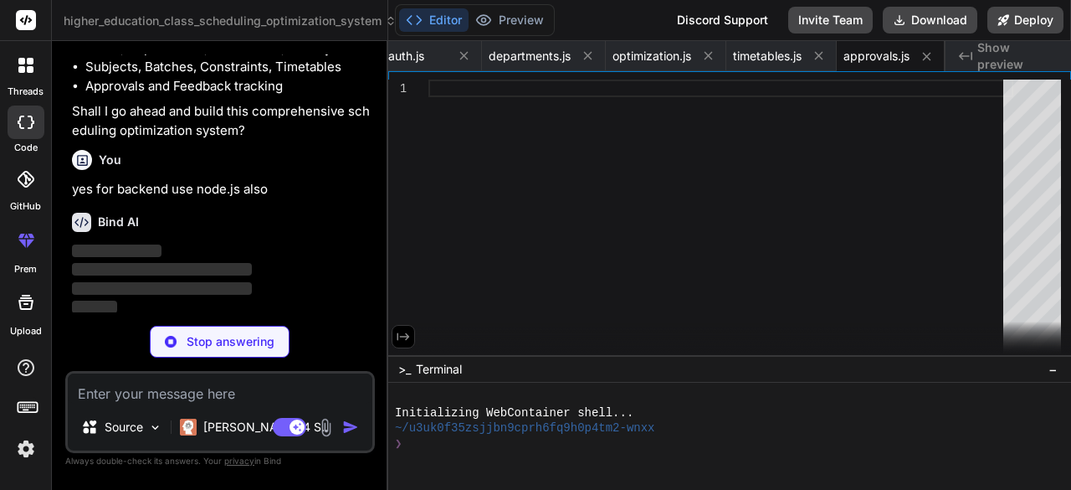
click at [280, 262] on p "‌" at bounding box center [222, 269] width 300 height 19
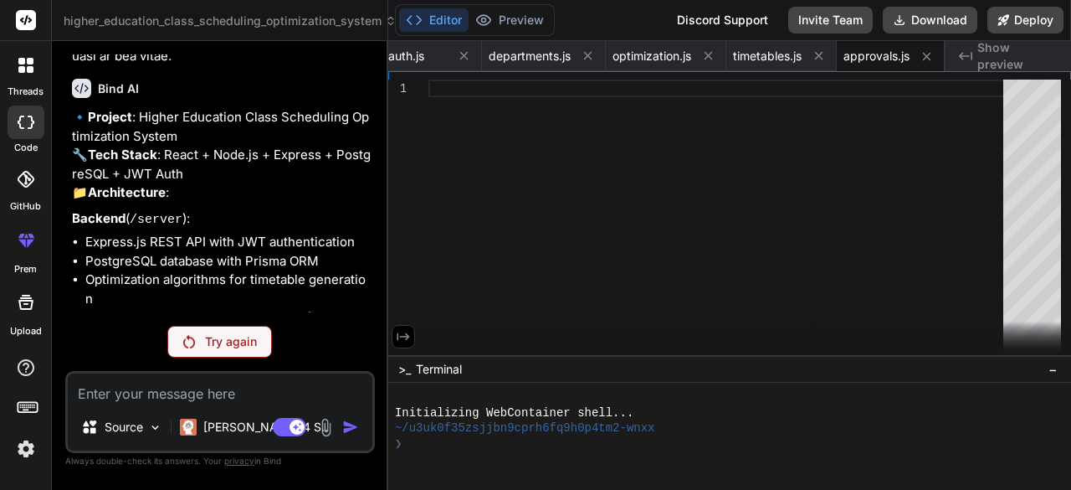
scroll to position [908, 0]
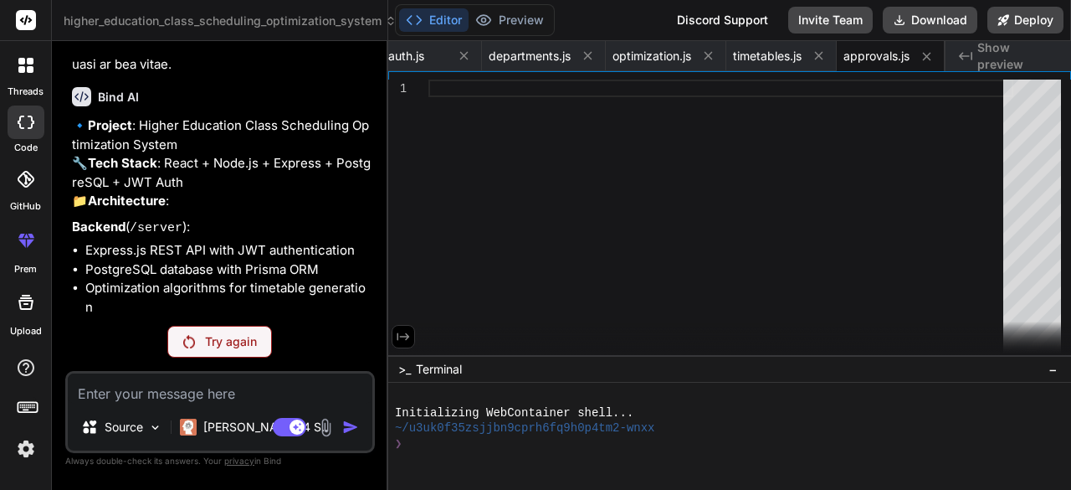
click at [264, 350] on div "Try again" at bounding box center [219, 342] width 105 height 32
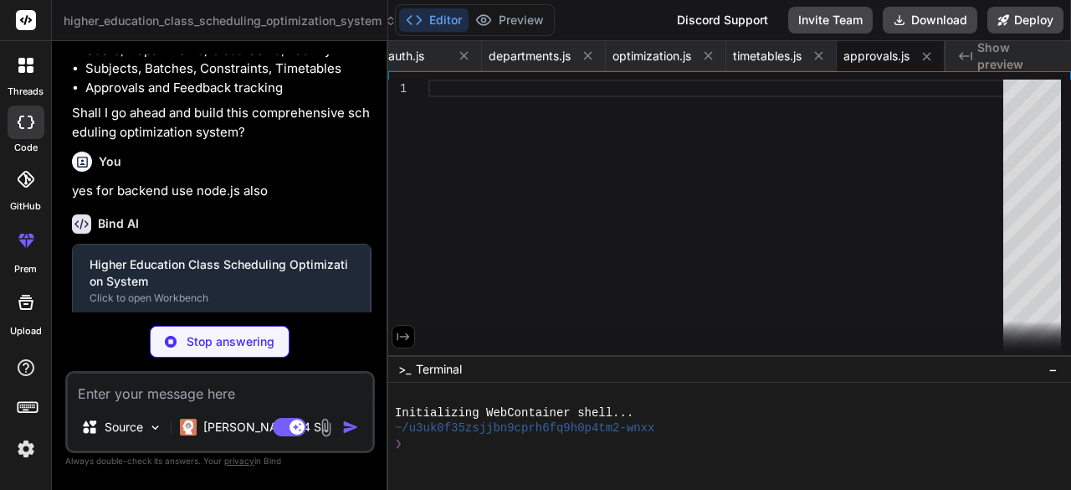
scroll to position [1500, 0]
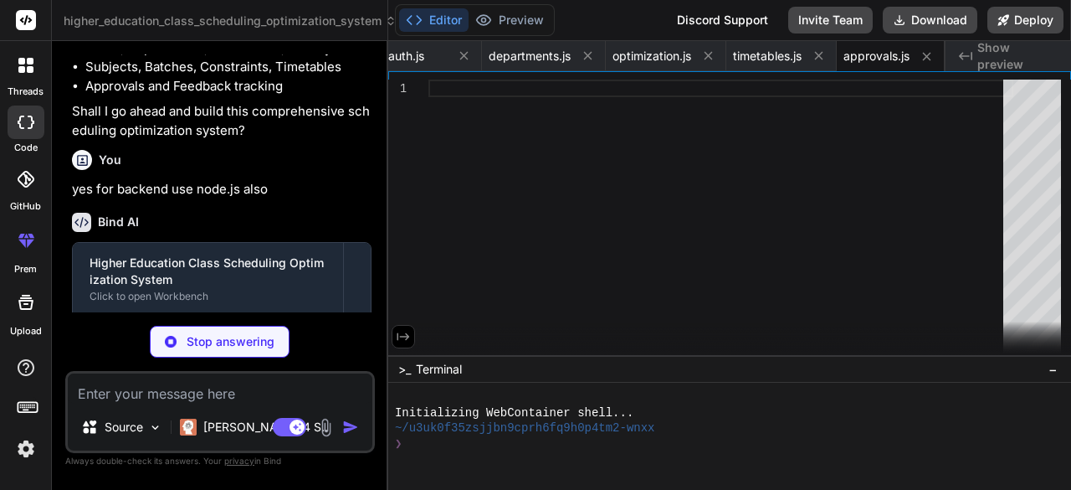
type textarea "x"
type textarea "} export default App;"
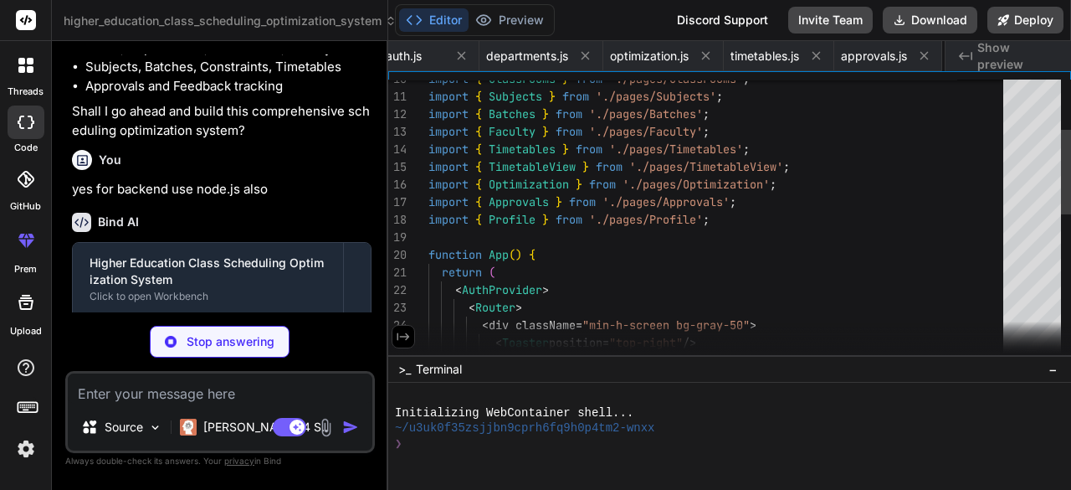
scroll to position [0, 767]
type textarea "x"
type textarea "}; return ( <AuthContext.Provider value={value}> {children} </AuthContext.Provi…"
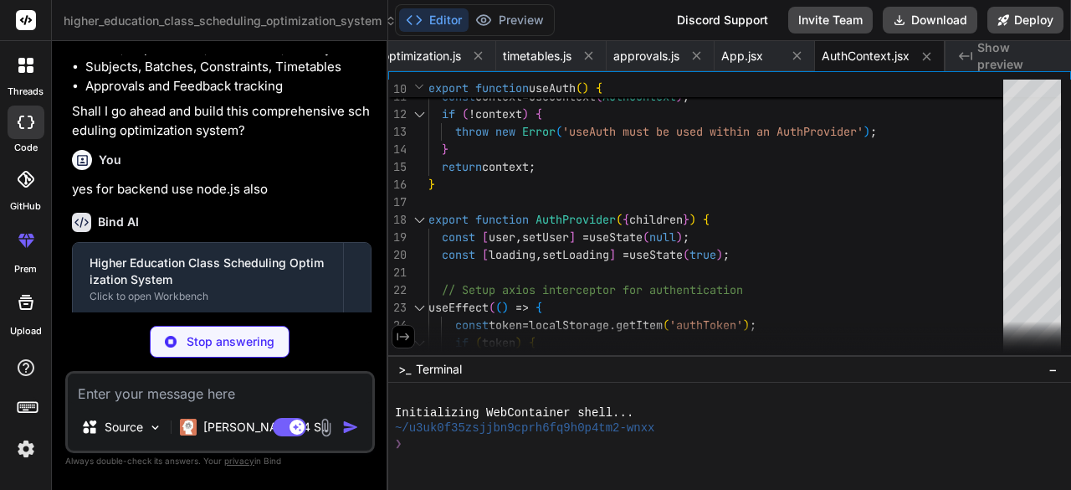
type textarea "x"
type textarea "return children; }"
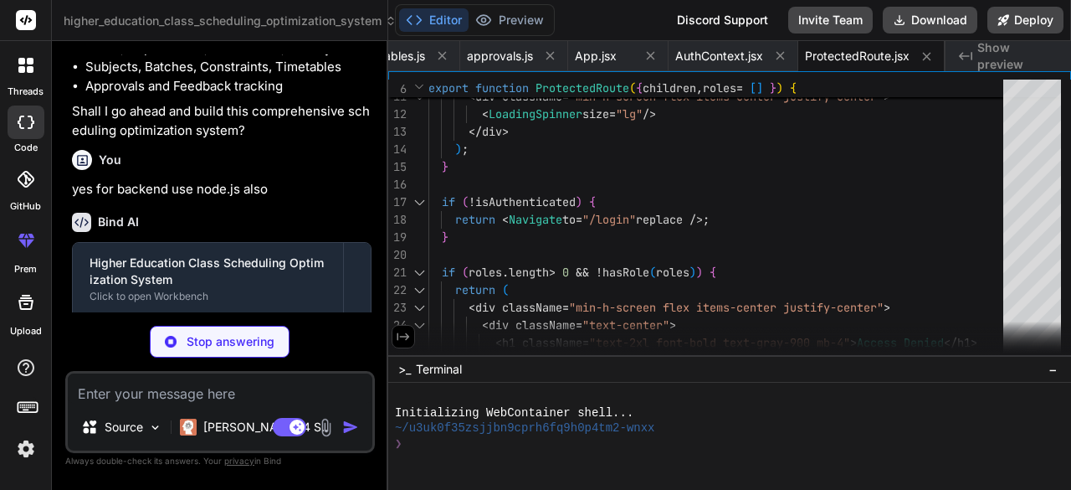
type textarea "x"
type textarea "return ( <div className={`flex items-center justify-center ${className}`}> <div…"
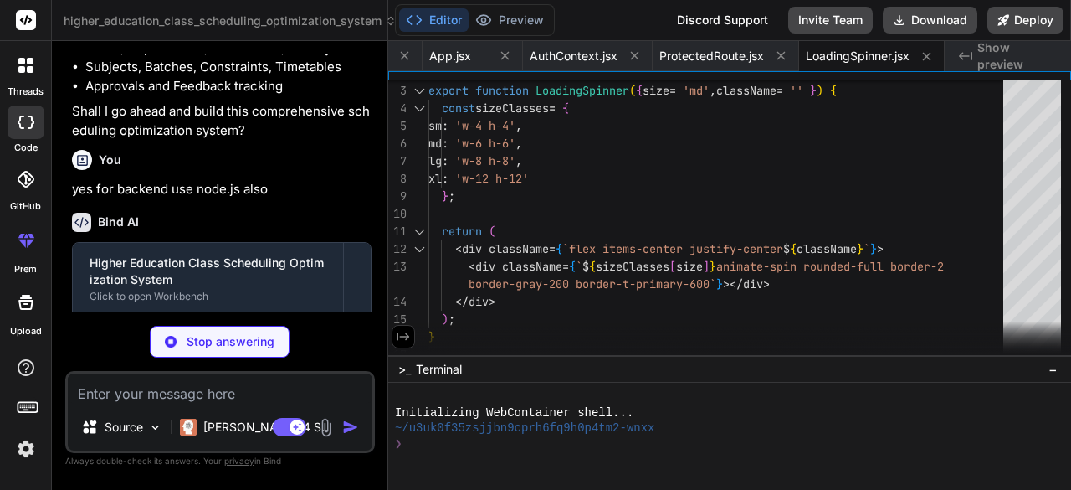
type textarea "x"
type textarea "<main className="flex-1 overflow-auto p-6"> <Outlet /> </main> </div> </div> );…"
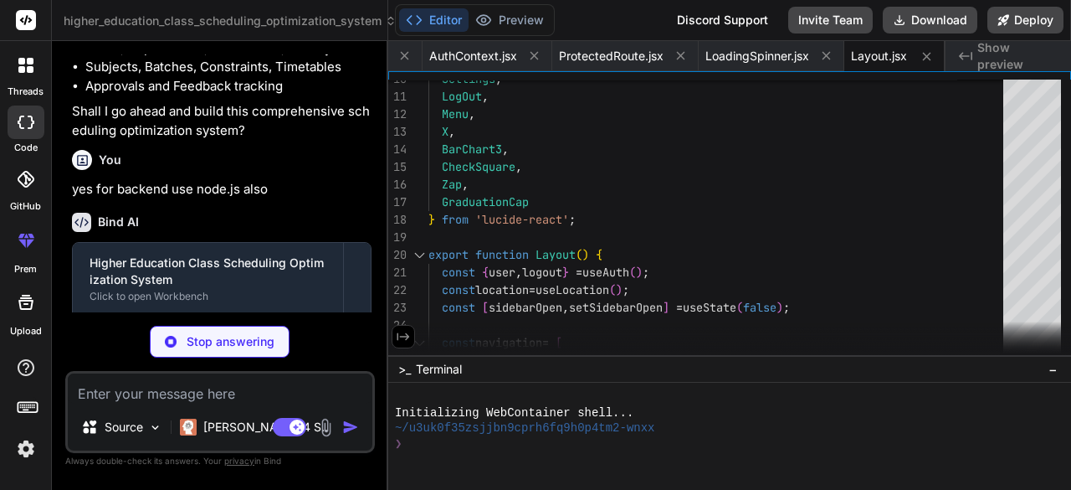
type textarea "x"
type textarea "</form> </div> </div> ); }"
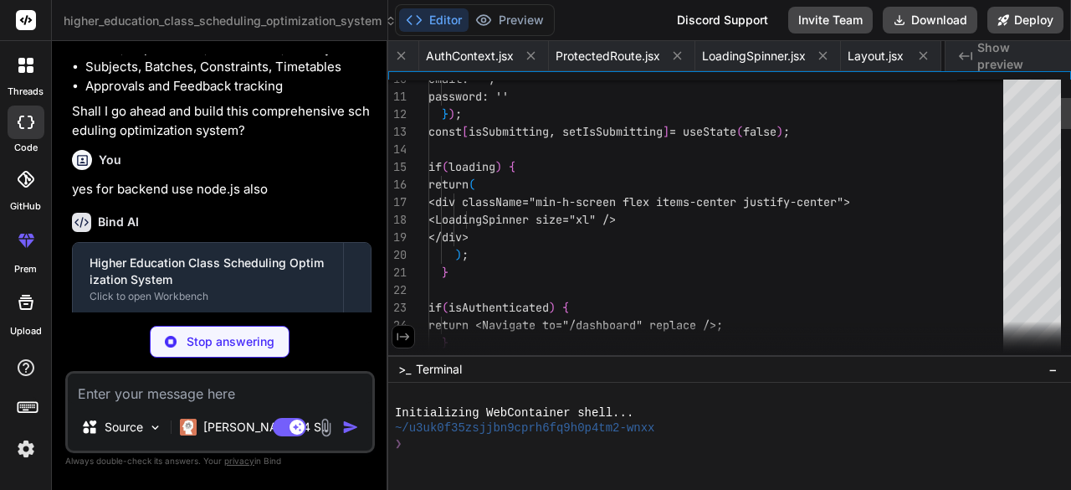
scroll to position [0, 1390]
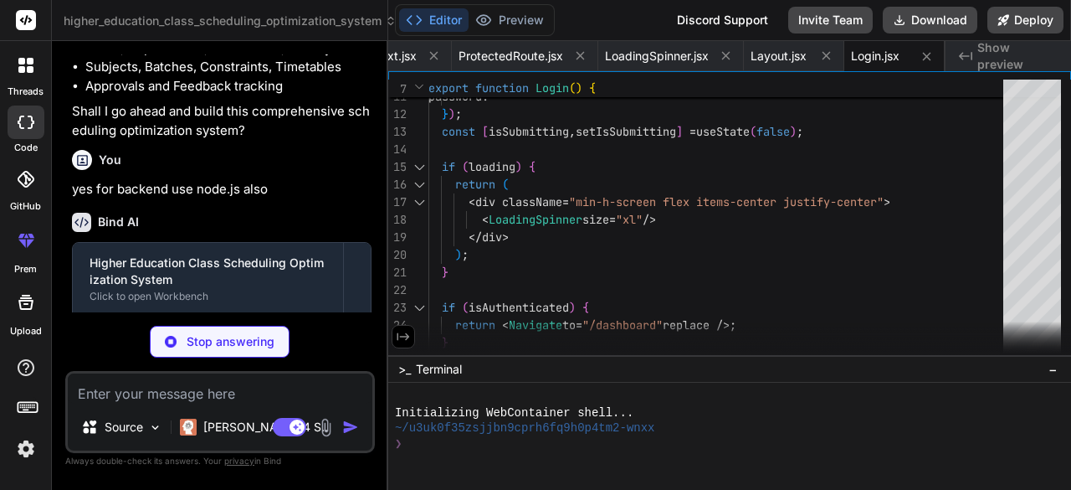
type textarea "x"
type textarea "))} </div> )} </div> </div> </div> </div> ); }"
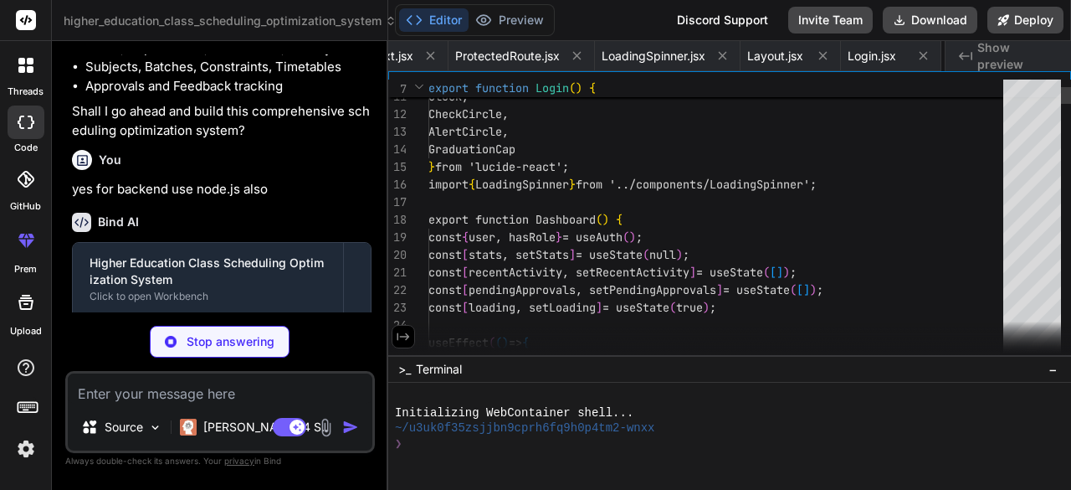
scroll to position [0, 1511]
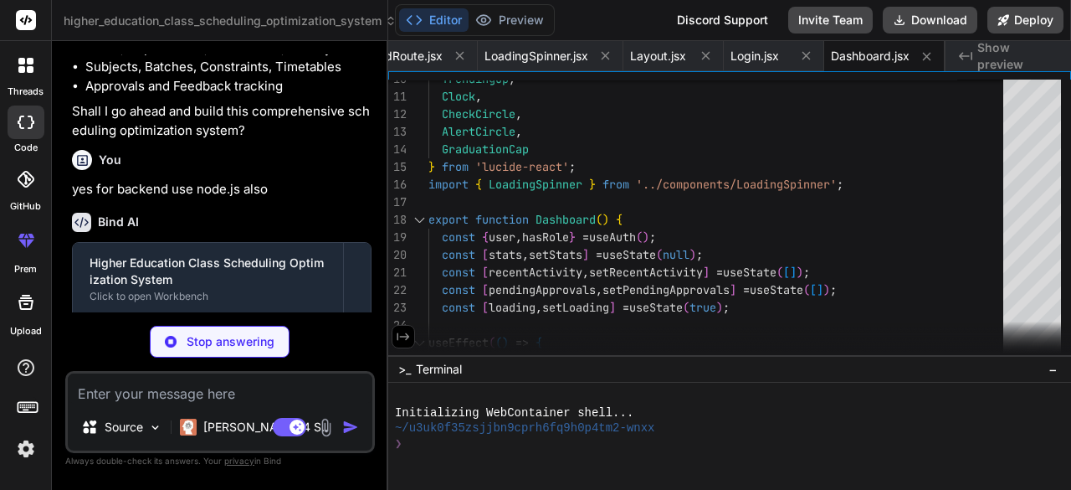
type textarea "x"
type textarea "} }); export default router;"
type textarea "x"
type textarea "export default router;"
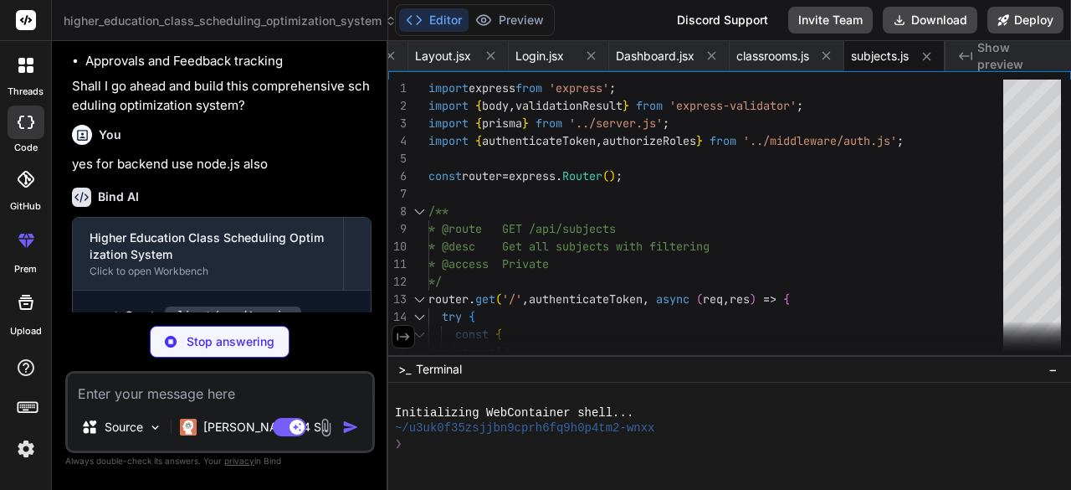
scroll to position [1524, 0]
type textarea "x"
type textarea "} catch (error) { console.error('Remove subject error:', error); res.status(500…"
type textarea "x"
type textarea "} }); export default router;"
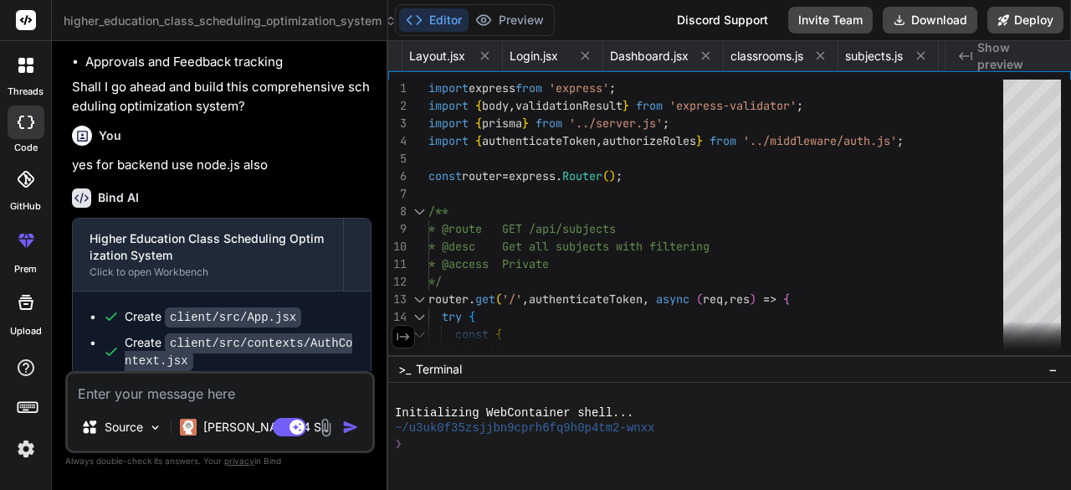
type textarea "x"
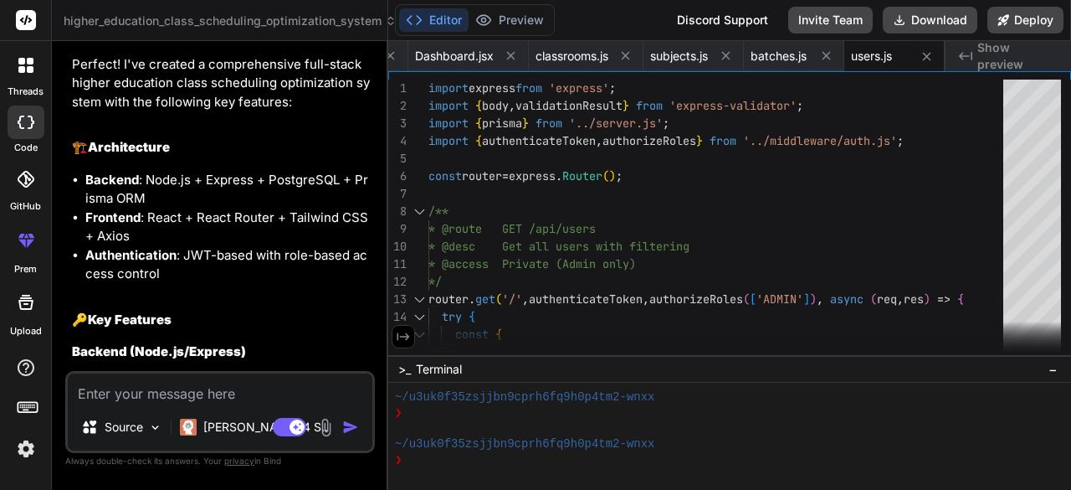
scroll to position [2361, 0]
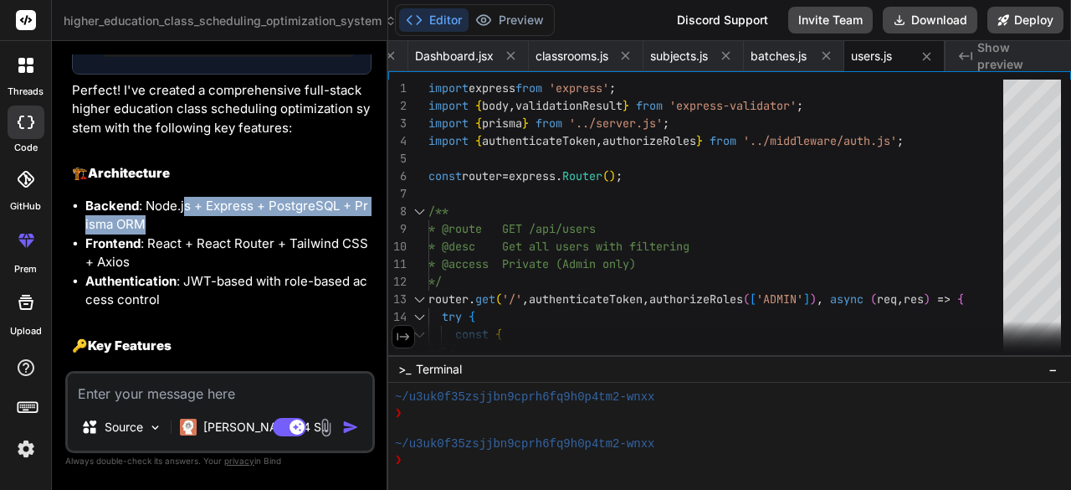
drag, startPoint x: 185, startPoint y: 153, endPoint x: 267, endPoint y: 172, distance: 84.1
click at [267, 197] on li "Backend : Node.js + Express + PostgreSQL + Prisma ORM" at bounding box center [228, 216] width 286 height 38
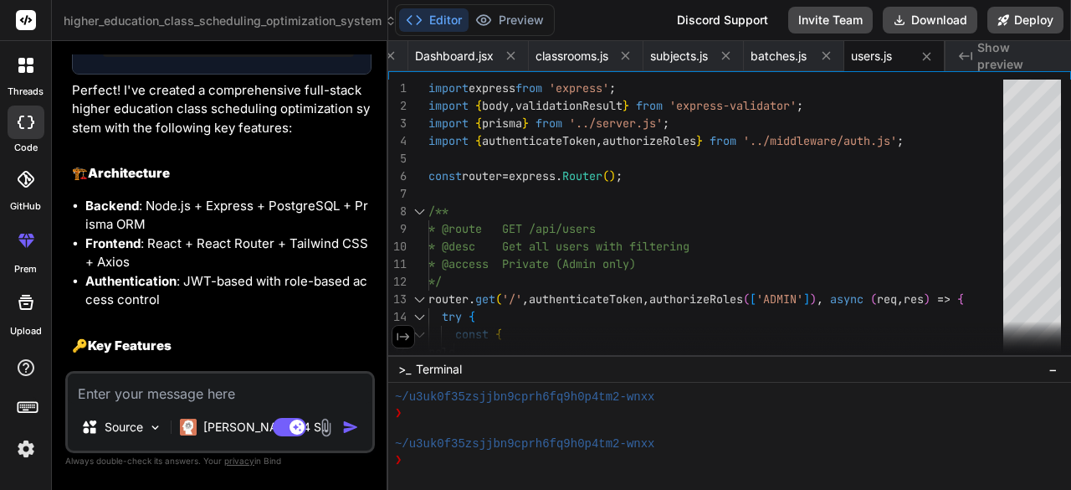
click at [265, 234] on li "Frontend : React + React Router + Tailwind CSS + Axios" at bounding box center [228, 253] width 286 height 38
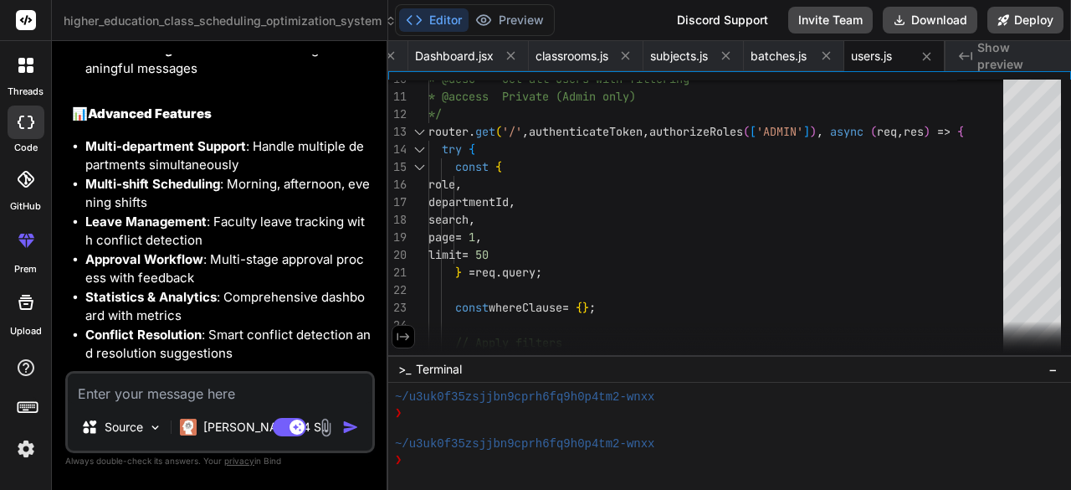
scroll to position [3724, 0]
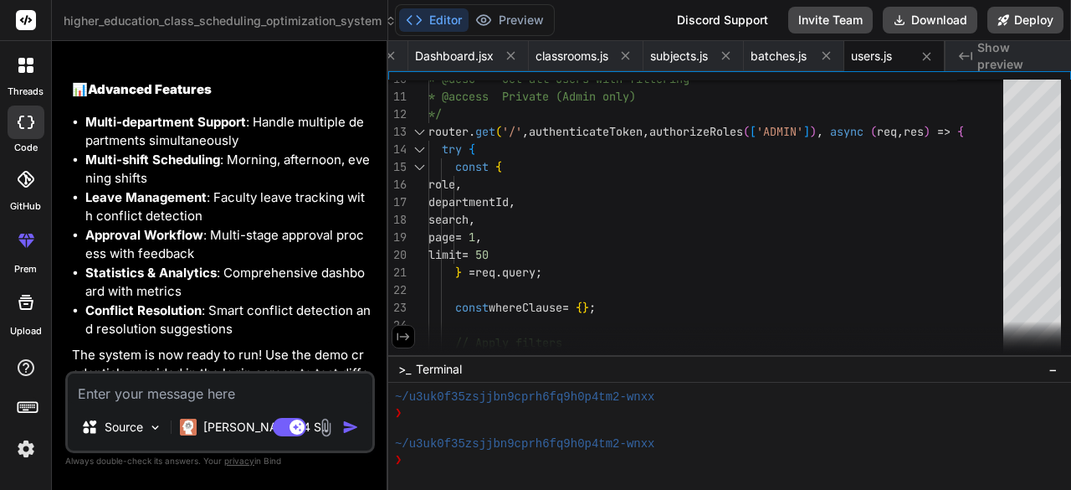
click at [967, 56] on icon at bounding box center [965, 56] width 13 height 8
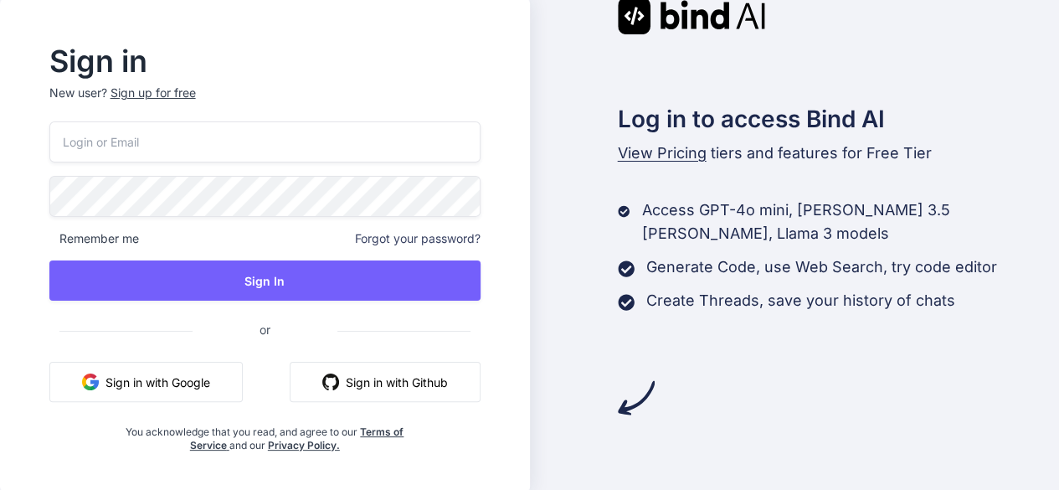
click at [224, 393] on button "Sign in with Google" at bounding box center [145, 382] width 193 height 40
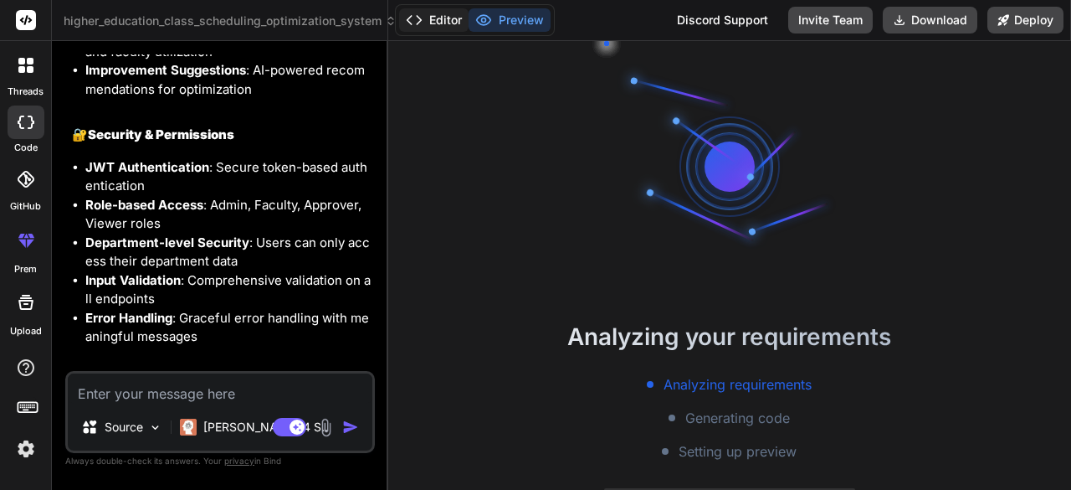
scroll to position [172, 0]
click at [436, 18] on button "Editor" at bounding box center [433, 19] width 69 height 23
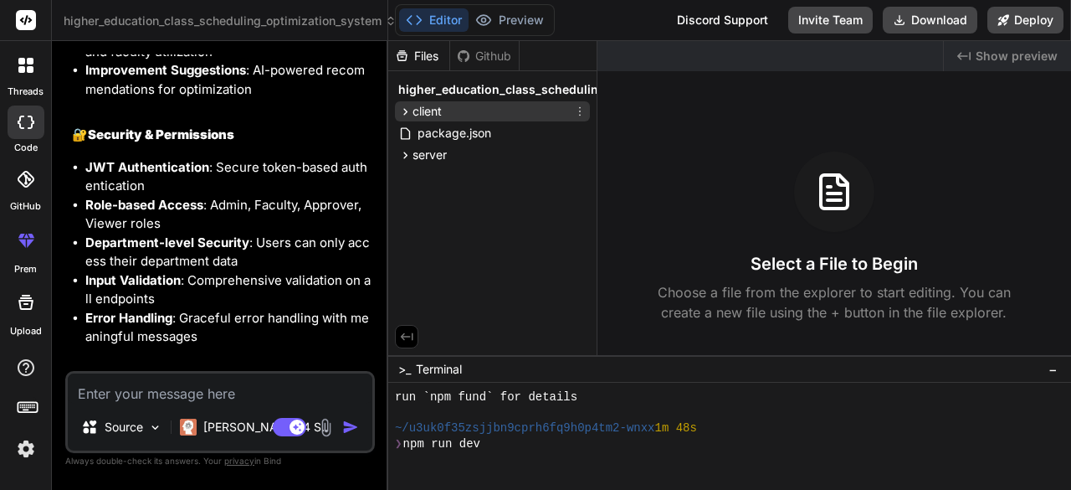
scroll to position [249, 0]
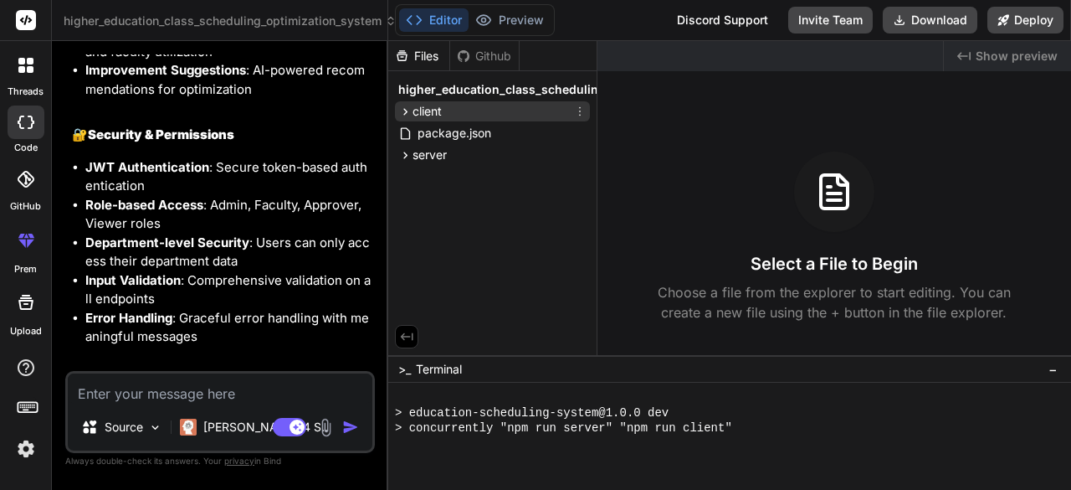
click at [413, 108] on span "client" at bounding box center [427, 111] width 29 height 17
type textarea "x"
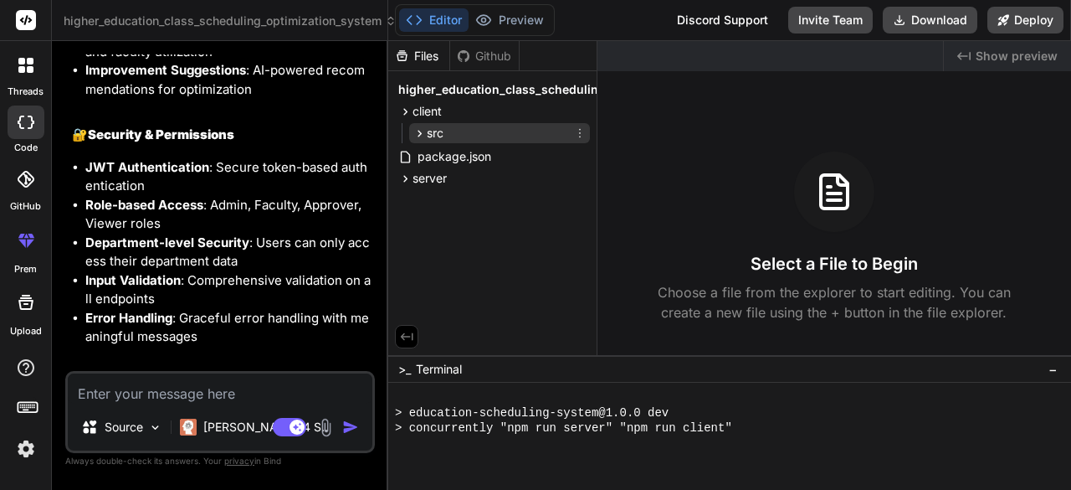
click at [424, 130] on icon at bounding box center [420, 133] width 14 height 14
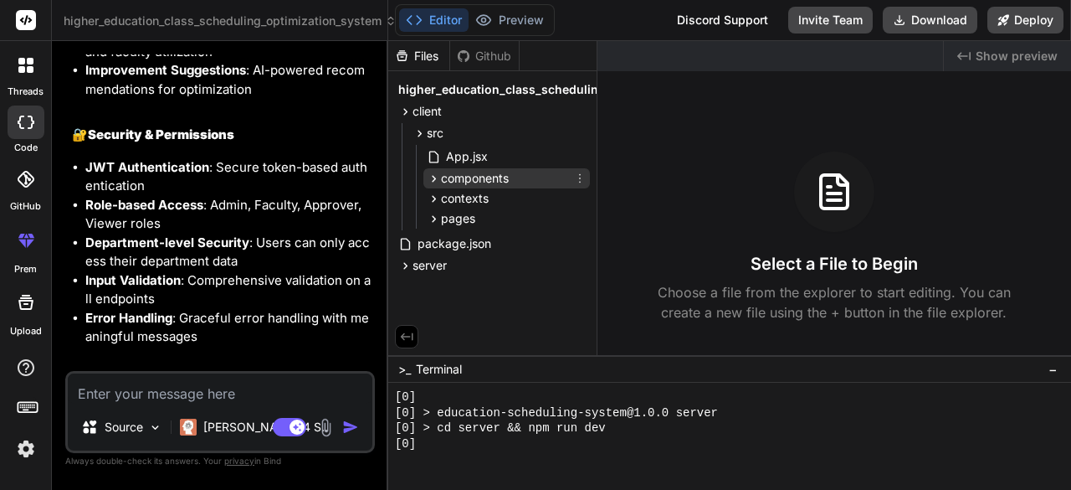
click at [441, 178] on span "components" at bounding box center [475, 178] width 68 height 17
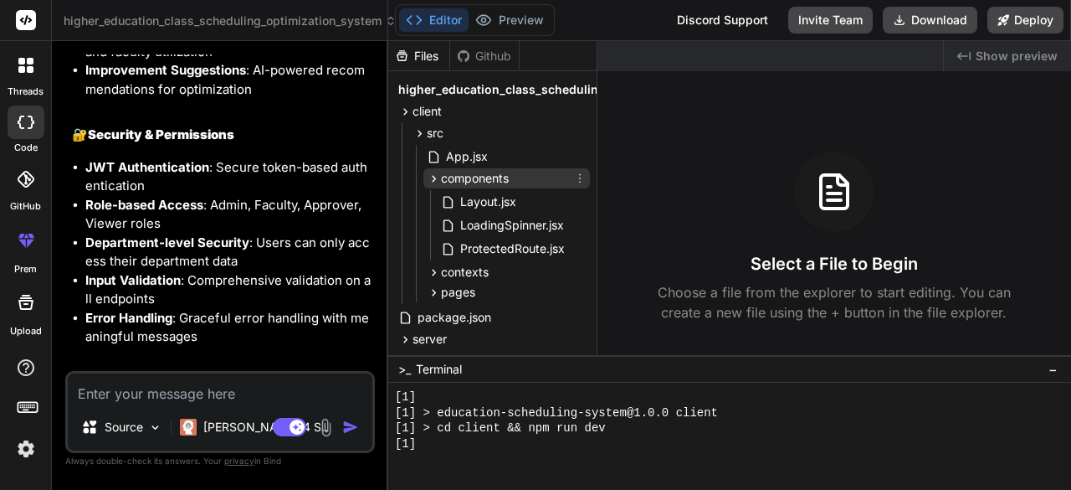
scroll to position [375, 0]
click at [441, 178] on span "components" at bounding box center [475, 178] width 68 height 17
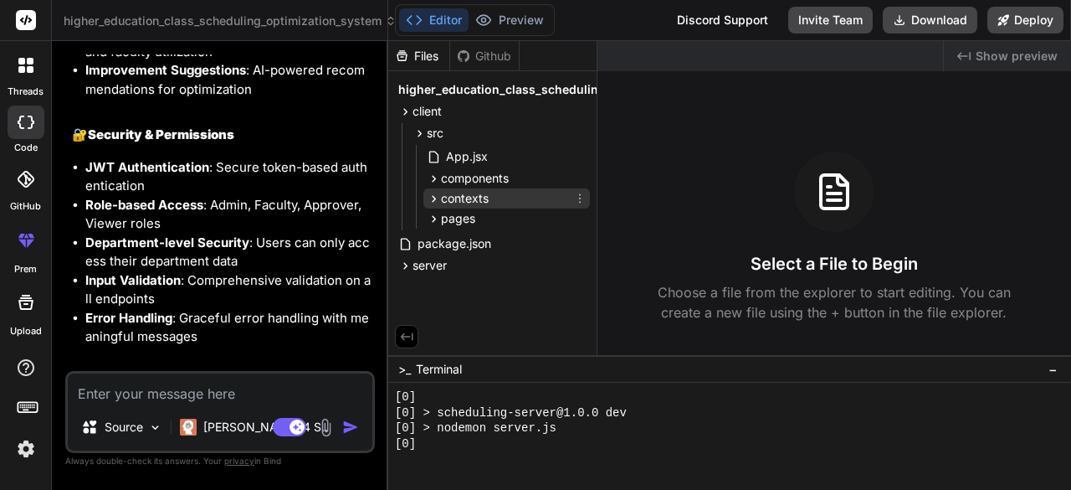
click at [436, 199] on icon at bounding box center [434, 199] width 14 height 14
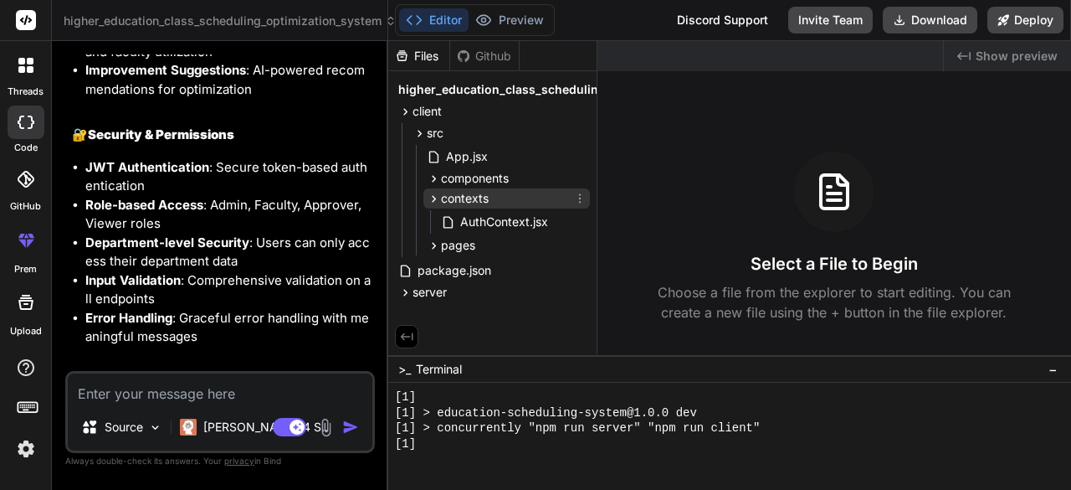
scroll to position [531, 0]
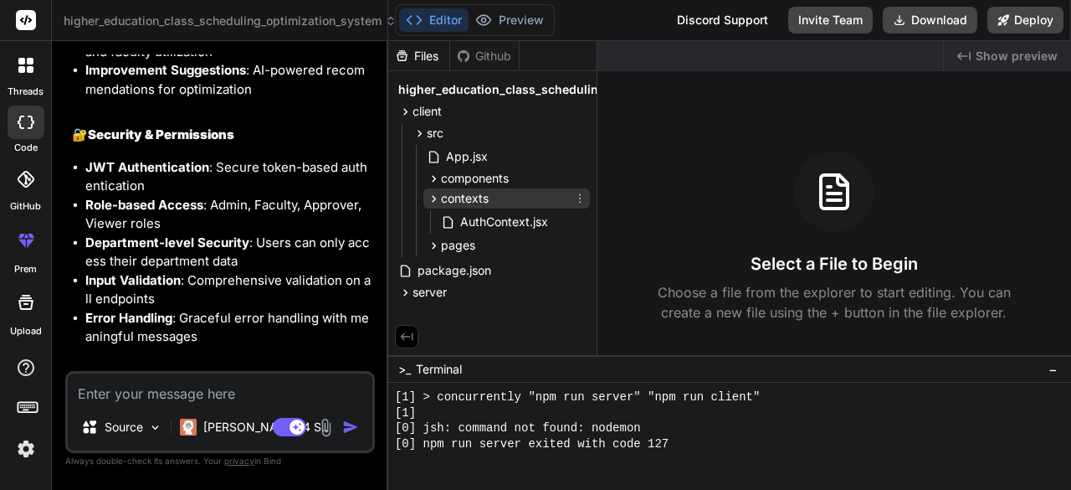
click at [436, 199] on icon at bounding box center [434, 199] width 14 height 14
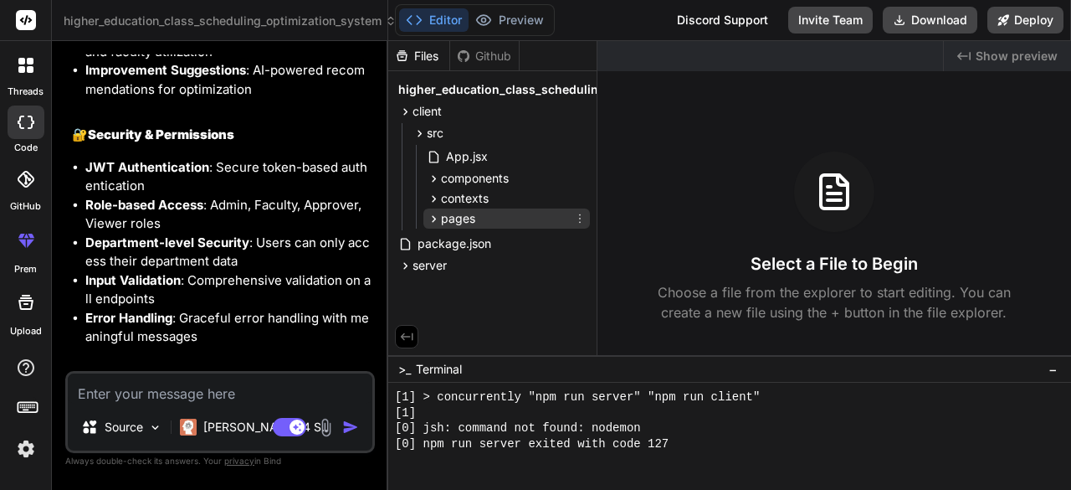
click at [437, 208] on div "pages" at bounding box center [506, 218] width 167 height 20
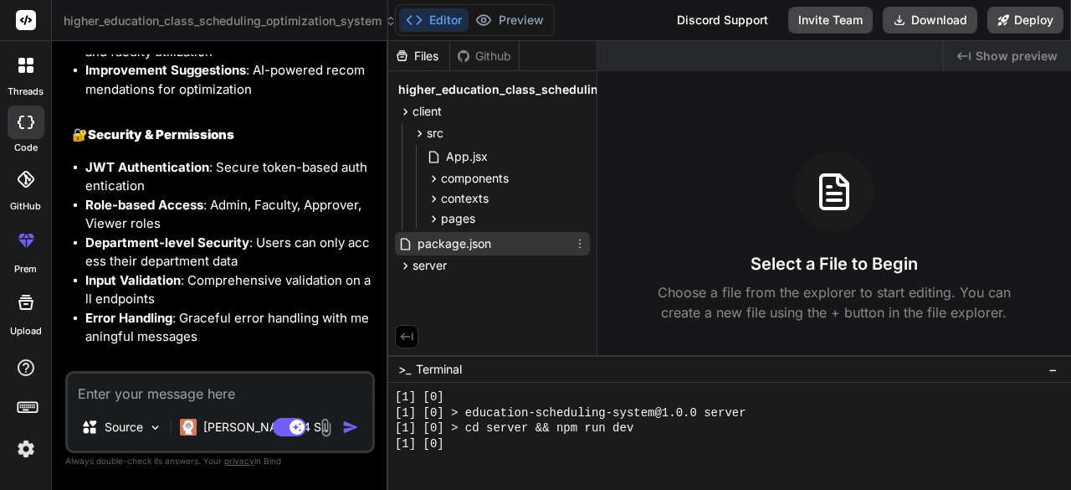
scroll to position [656, 0]
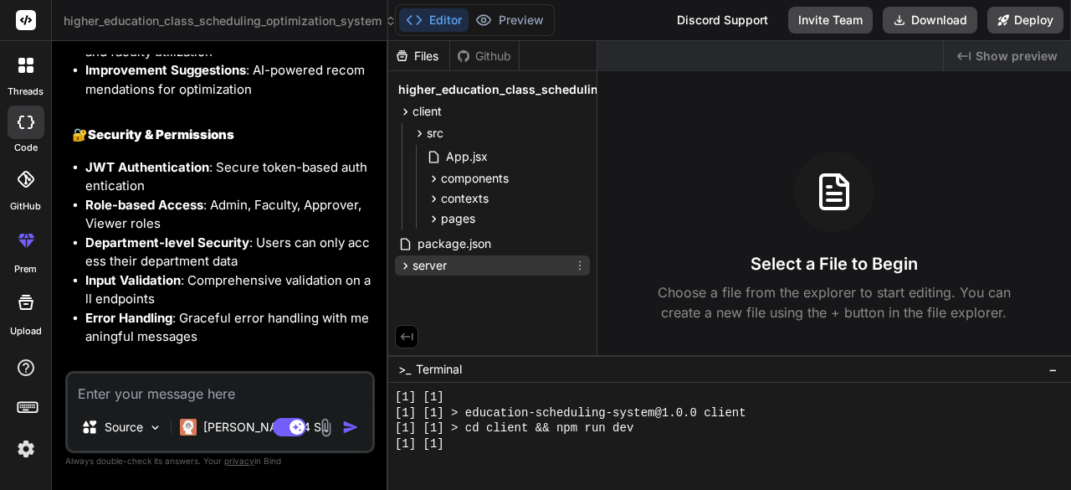
click at [405, 256] on div "server" at bounding box center [492, 265] width 195 height 20
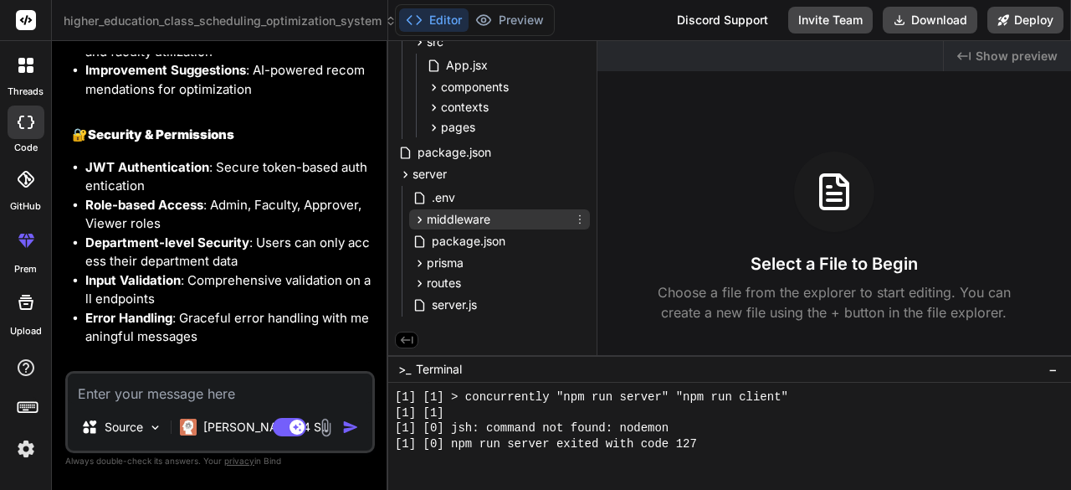
scroll to position [812, 0]
click at [421, 217] on icon at bounding box center [420, 219] width 4 height 7
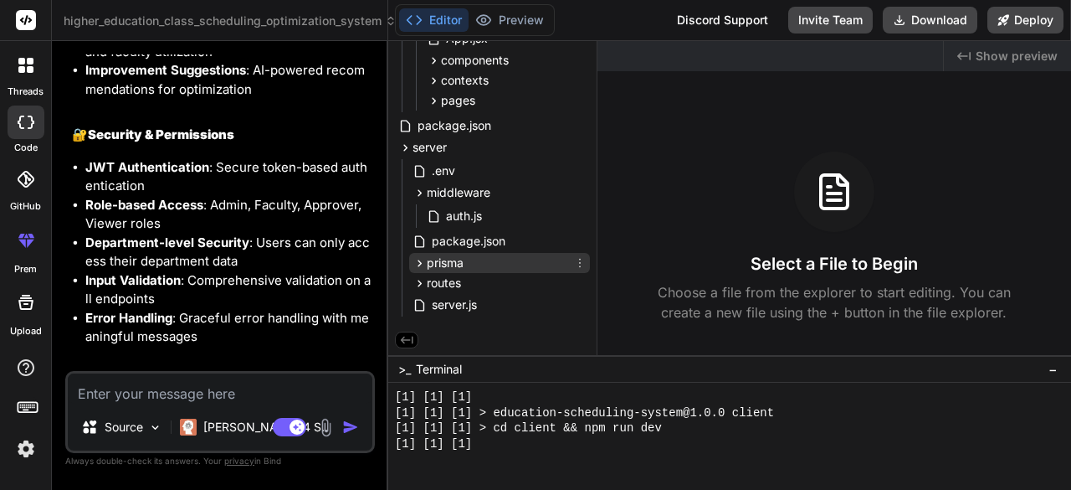
scroll to position [937, 0]
click at [425, 256] on icon at bounding box center [420, 263] width 14 height 14
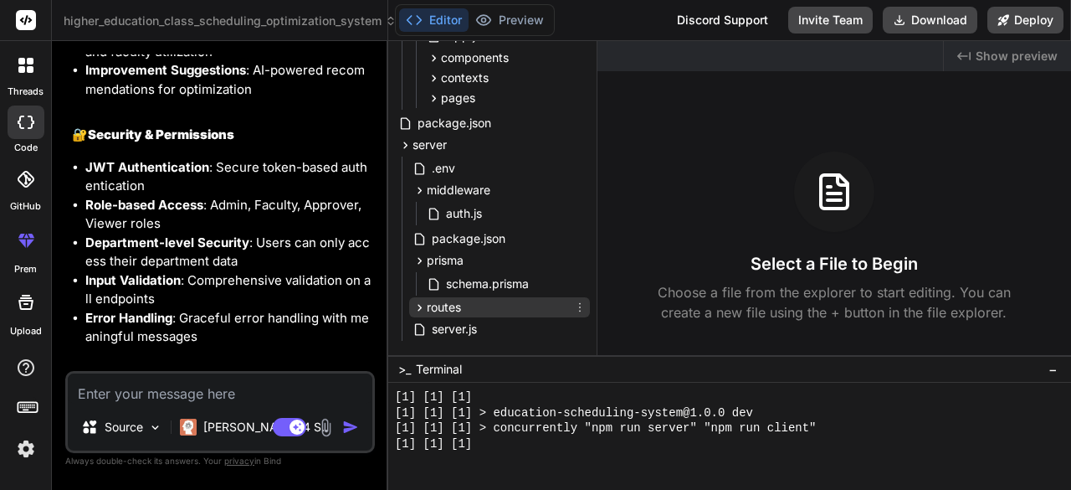
click at [427, 308] on span "routes" at bounding box center [444, 307] width 34 height 17
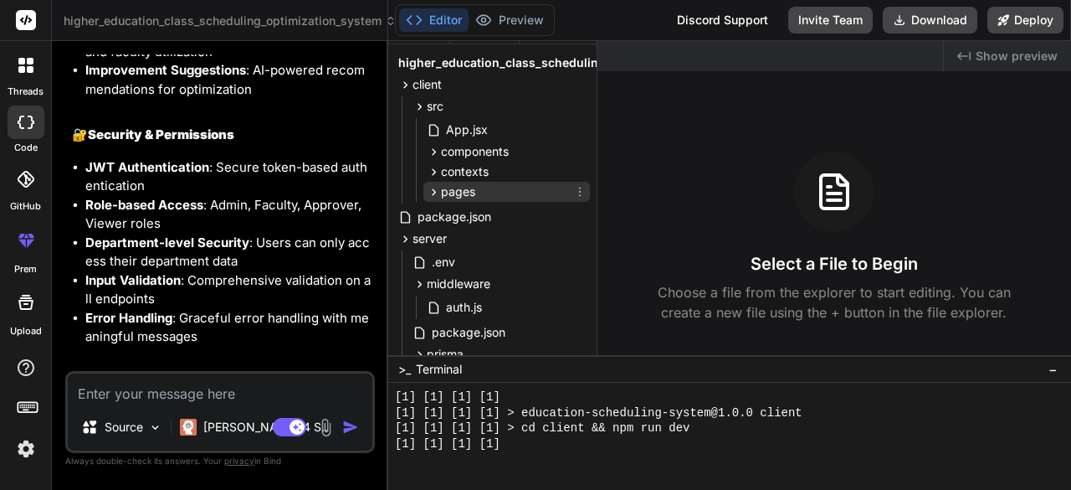
scroll to position [1219, 0]
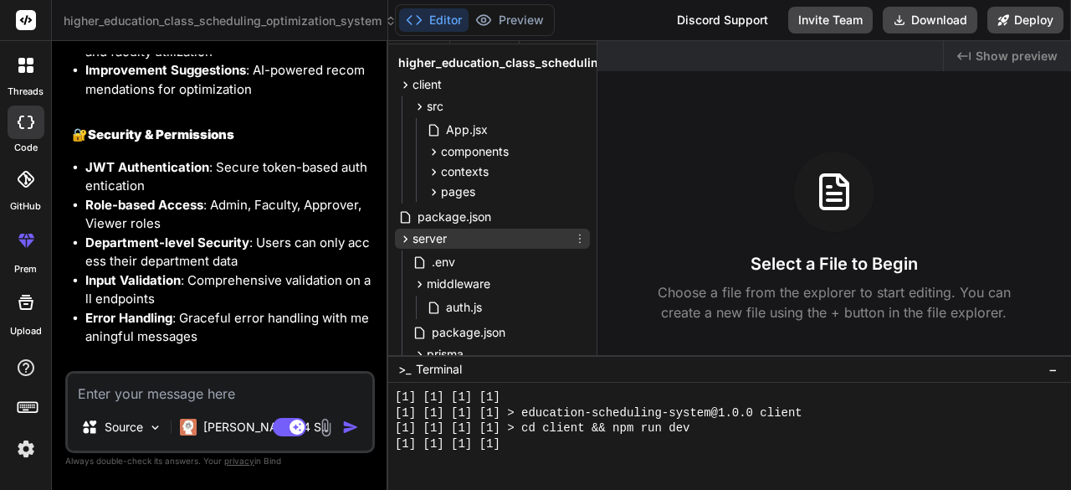
click at [408, 235] on icon at bounding box center [405, 239] width 14 height 14
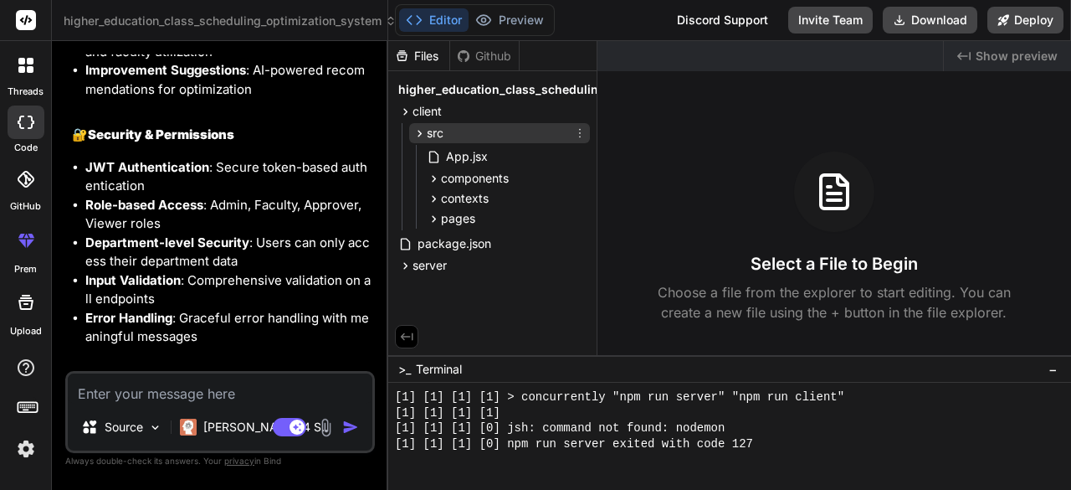
scroll to position [1374, 0]
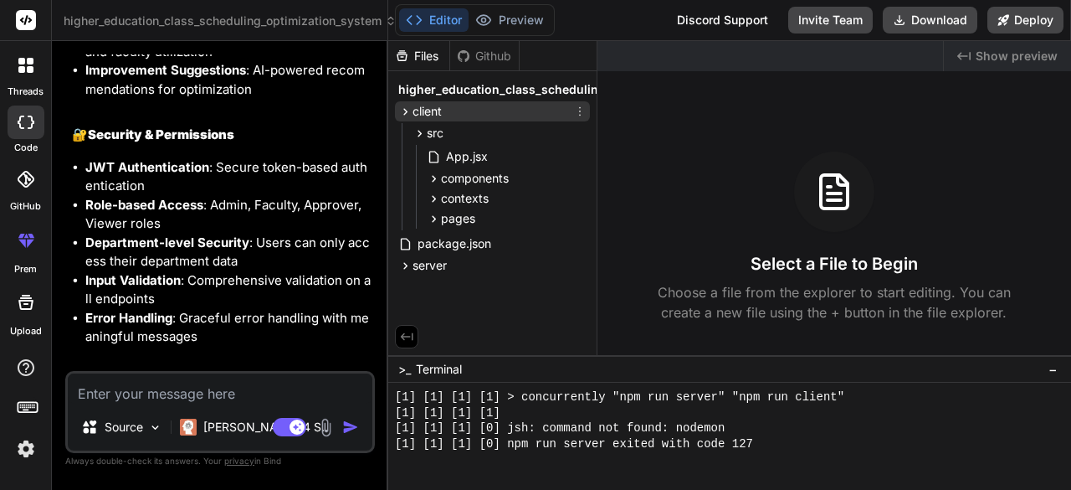
click at [408, 115] on icon at bounding box center [405, 112] width 14 height 14
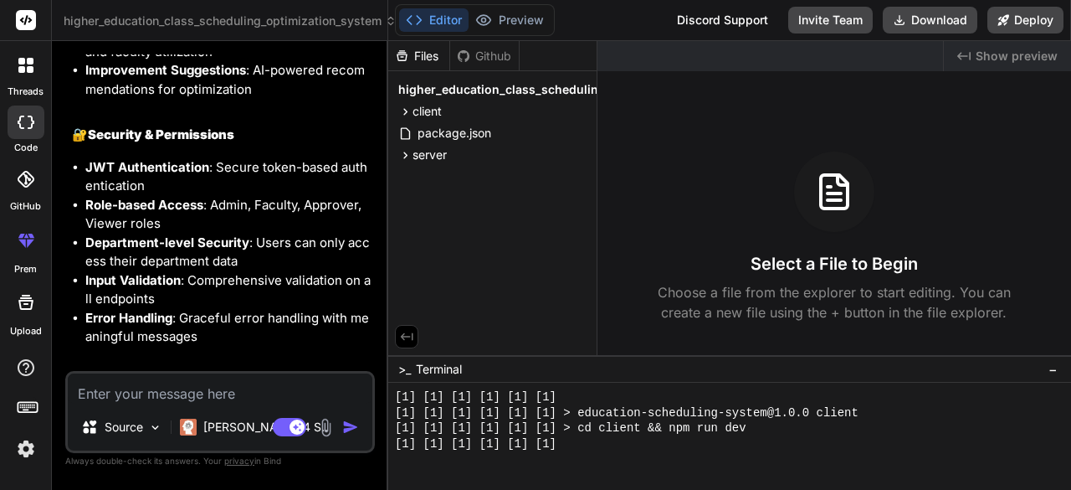
scroll to position [0, 0]
click at [1018, 52] on span "Show preview" at bounding box center [1017, 56] width 82 height 17
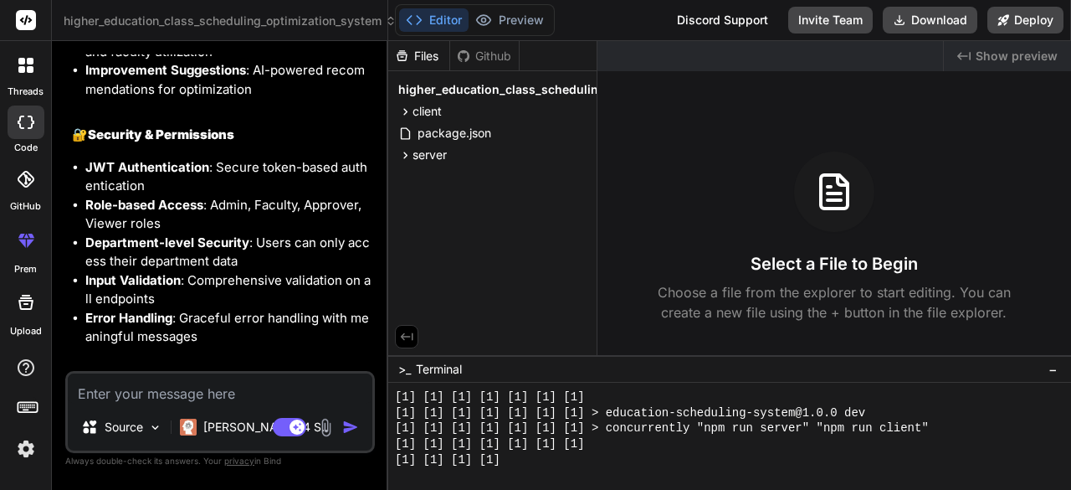
click at [1018, 52] on span "Show preview" at bounding box center [1017, 56] width 82 height 17
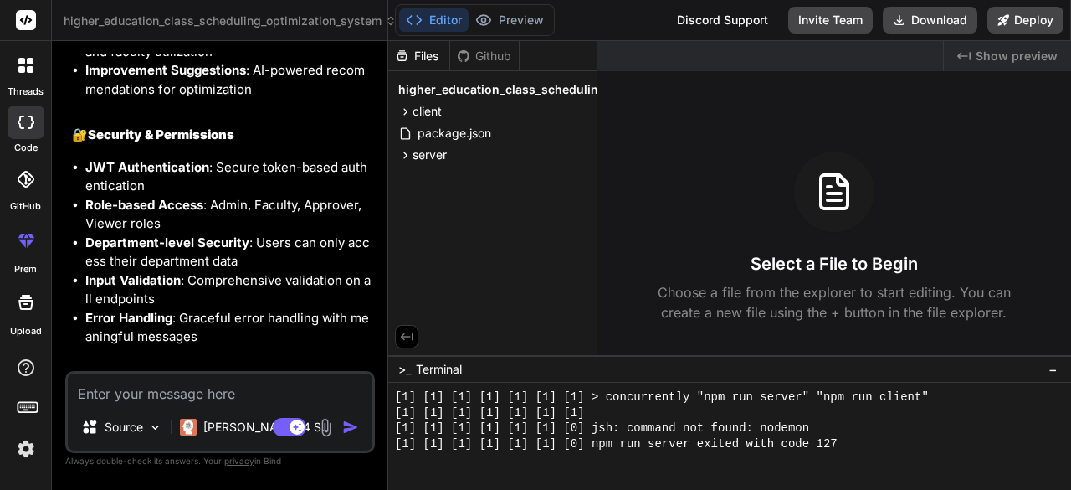
click at [1018, 52] on span "Show preview" at bounding box center [1017, 56] width 82 height 17
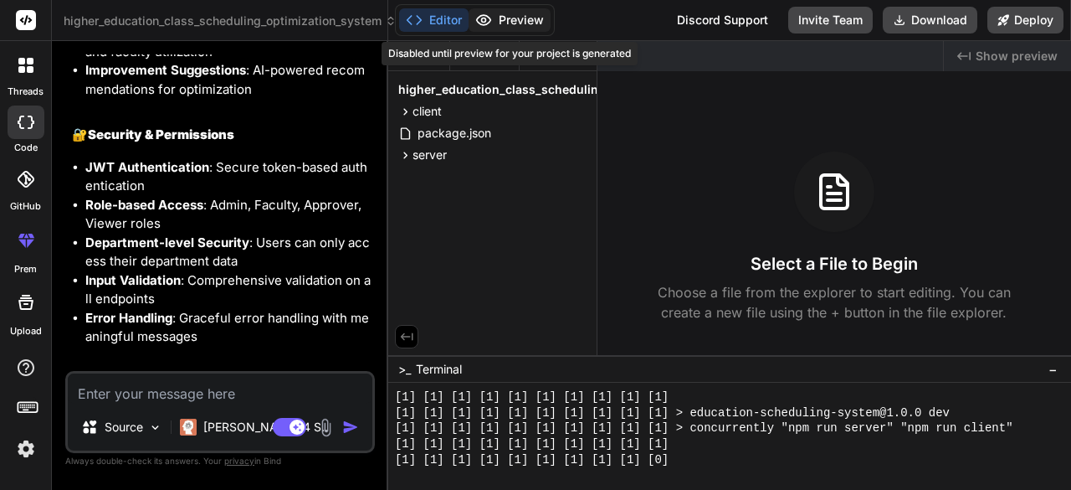
scroll to position [3061, 0]
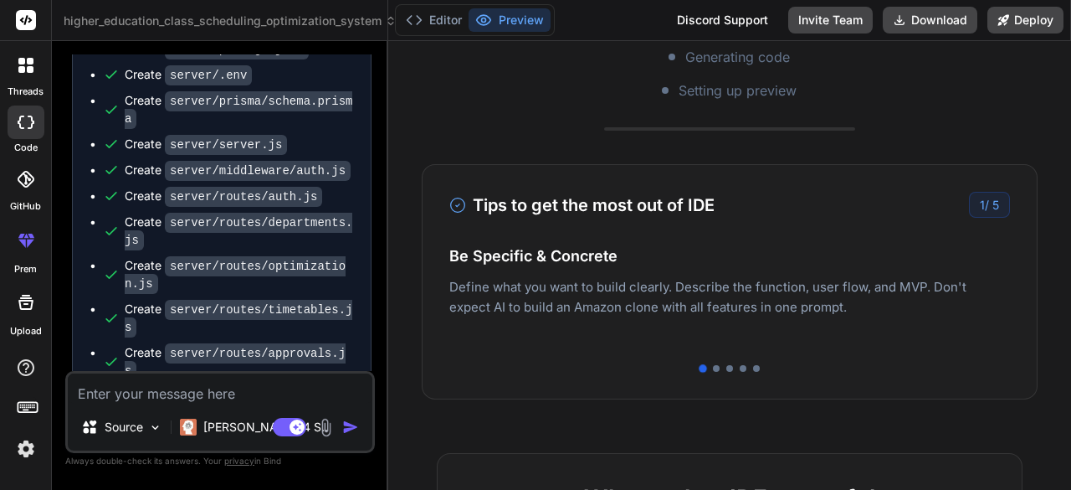
scroll to position [335, 0]
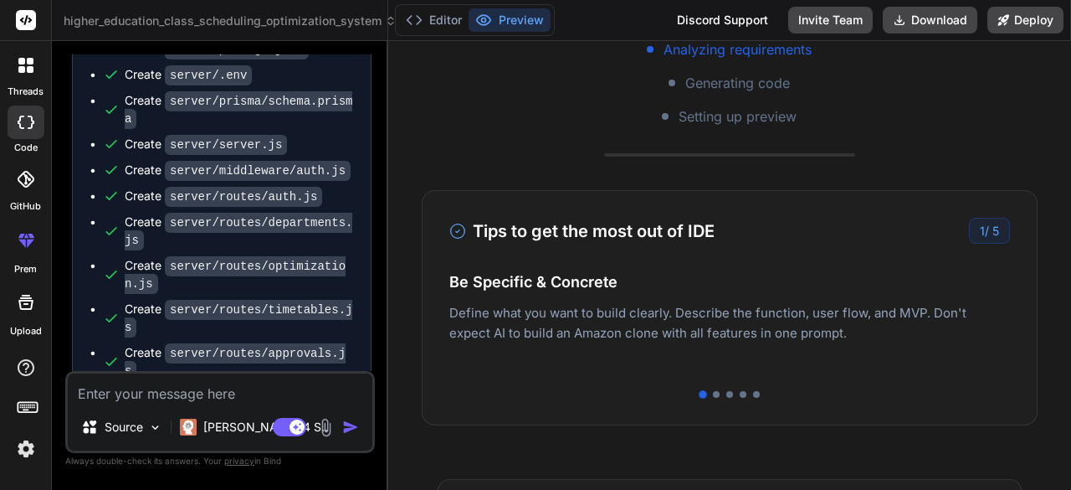
click at [711, 400] on div "Tips to get the most out of IDE 1 / 5 Be Specific & Concrete Define what you wa…" at bounding box center [730, 307] width 616 height 235
click at [706, 387] on div "Tips to get the most out of IDE 1 / 5 Be Specific & Concrete Define what you wa…" at bounding box center [730, 307] width 616 height 235
click at [713, 394] on div at bounding box center [716, 394] width 7 height 7
click at [726, 394] on div at bounding box center [729, 394] width 7 height 7
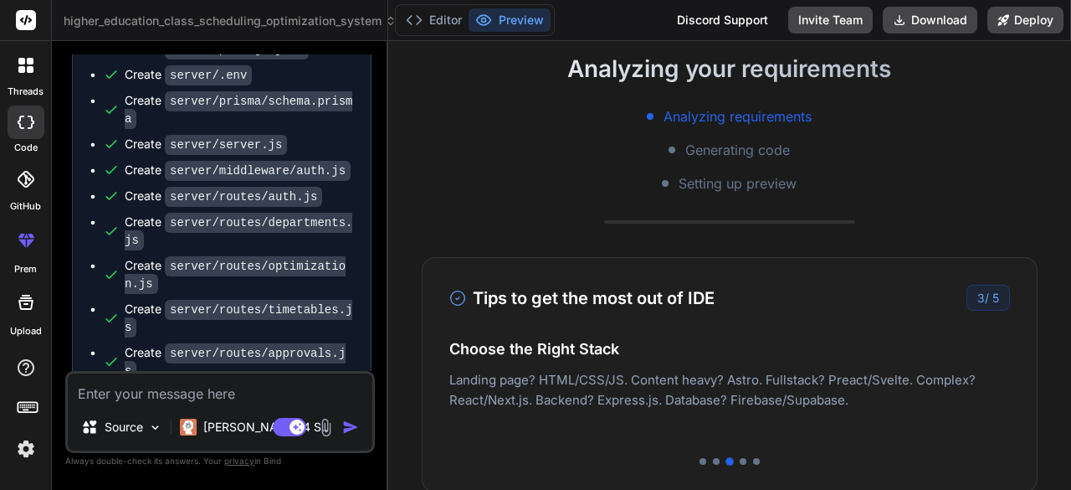
scroll to position [251, 0]
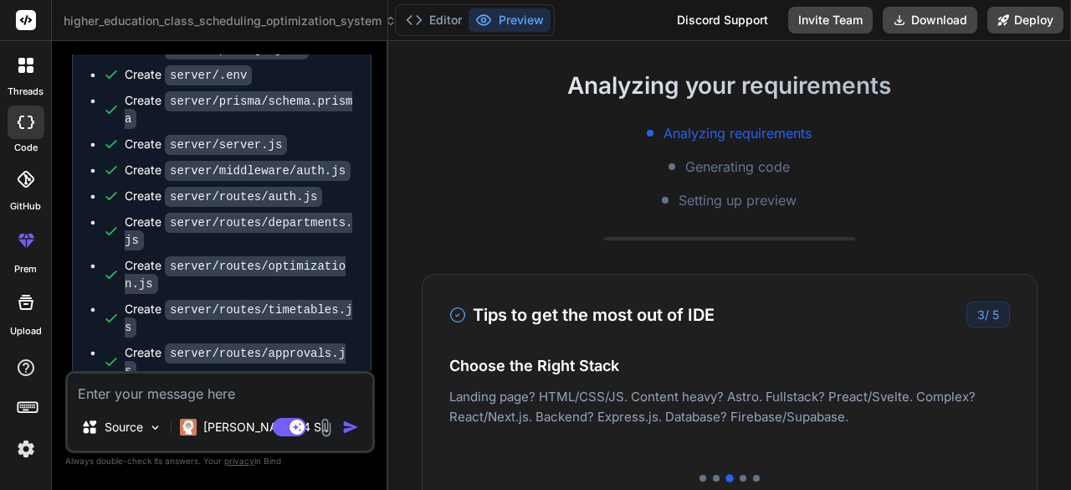
click at [977, 315] on span "3" at bounding box center [981, 314] width 8 height 14
click at [967, 305] on div "3 / 5" at bounding box center [989, 314] width 44 height 26
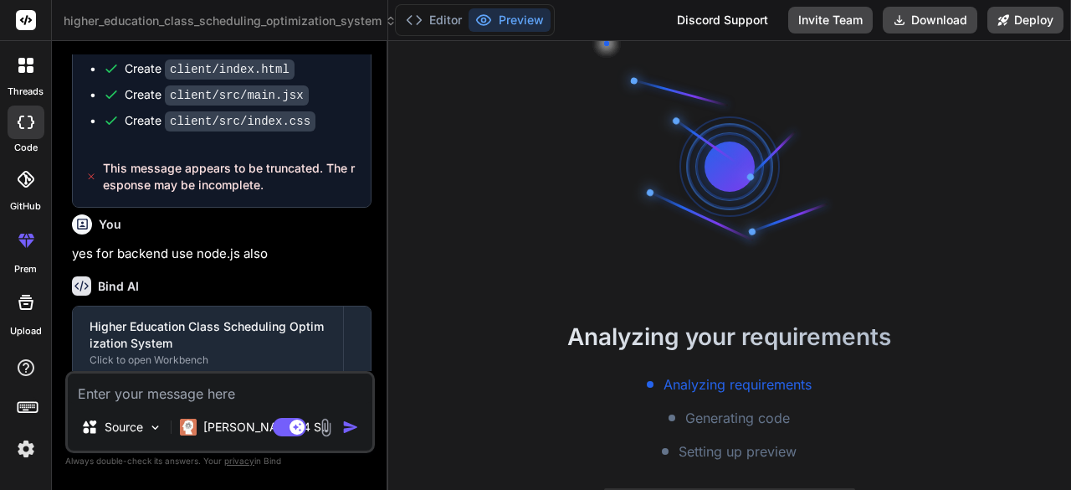
scroll to position [2152, 0]
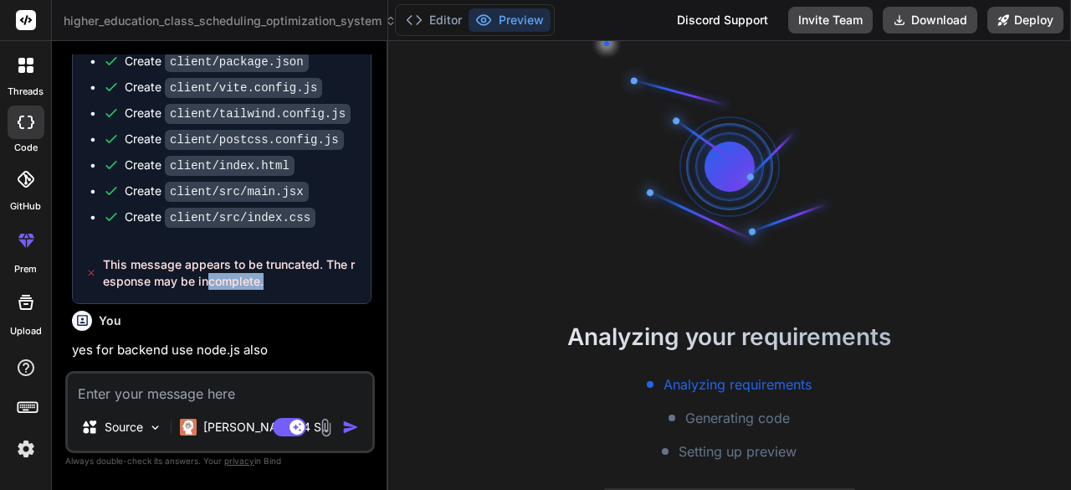
drag, startPoint x: 303, startPoint y: 218, endPoint x: 209, endPoint y: 207, distance: 94.4
click at [209, 243] on div "This message appears to be truncated. The response may be incomplete." at bounding box center [222, 273] width 298 height 60
click at [295, 256] on span "This message appears to be truncated. The response may be incomplete." at bounding box center [230, 272] width 254 height 33
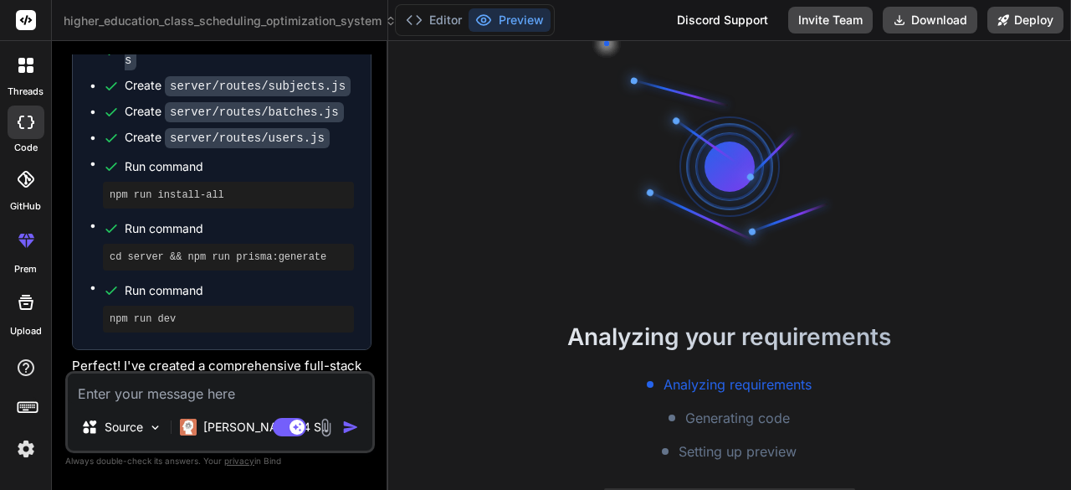
scroll to position [2906, 0]
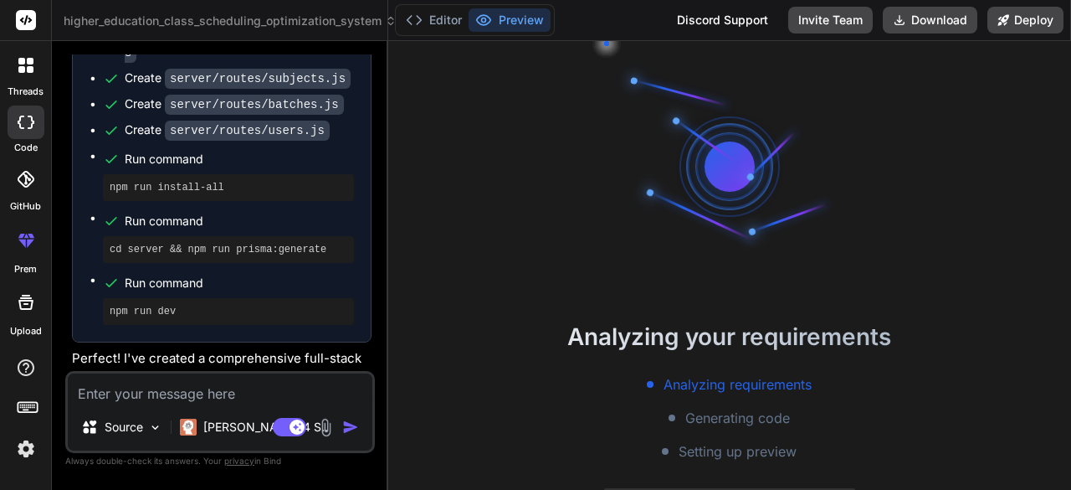
click at [301, 349] on p "Perfect! I've created a comprehensive full-stack higher education class schedul…" at bounding box center [222, 377] width 300 height 57
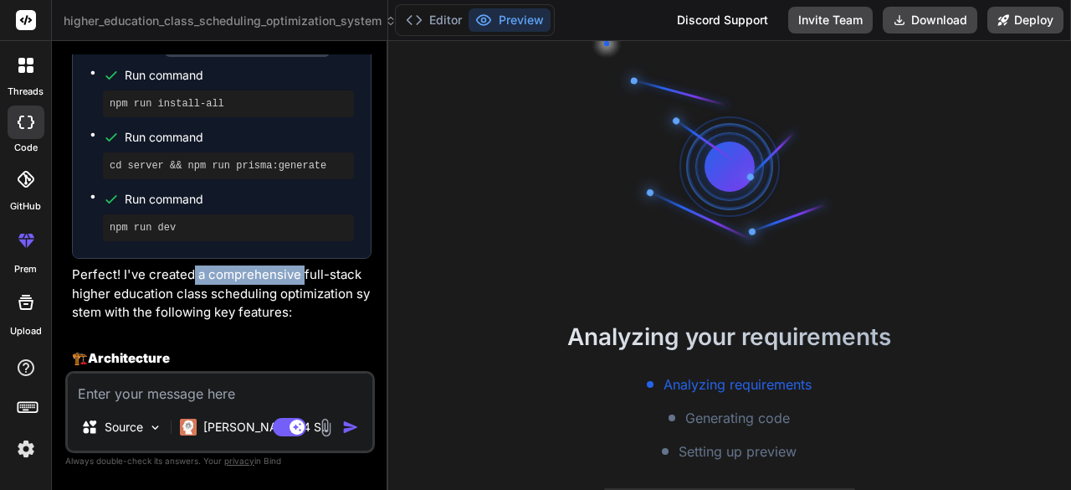
scroll to position [3157, 0]
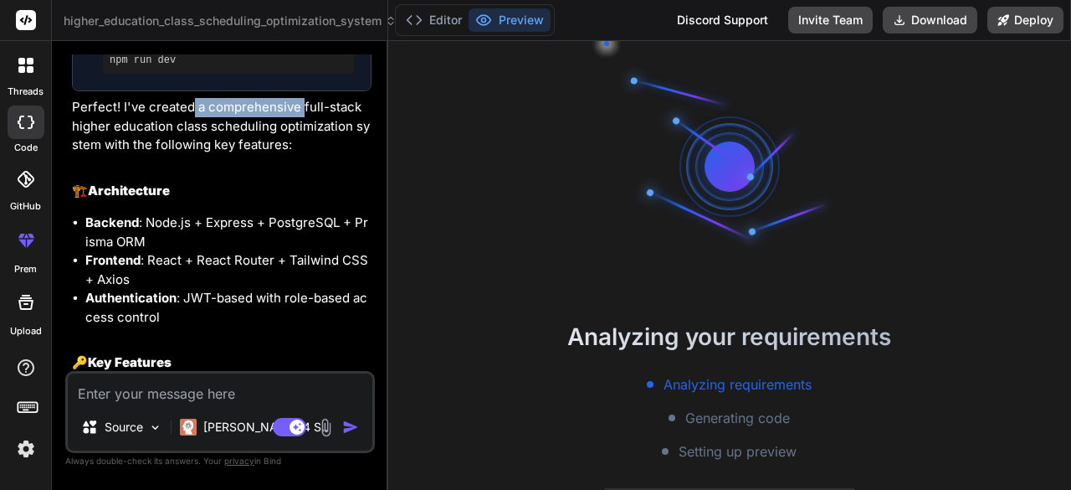
click at [200, 377] on textarea at bounding box center [220, 388] width 305 height 30
type textarea "x"
type textarea "i"
type textarea "x"
type textarea "i"
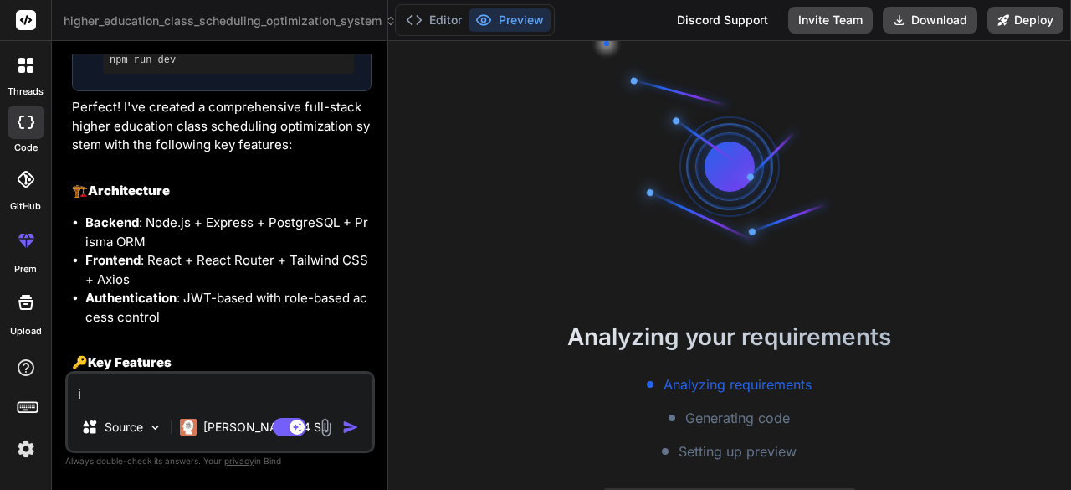
type textarea "x"
type textarea "i c"
type textarea "x"
type textarea "i ca"
type textarea "x"
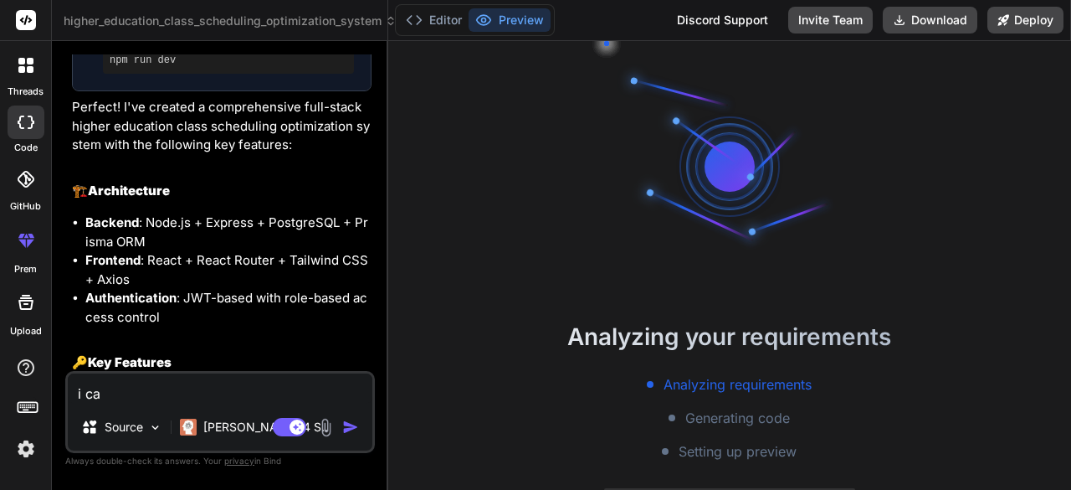
type textarea "i can"
type textarea "x"
type textarea "i can'"
type textarea "x"
type textarea "i can'"
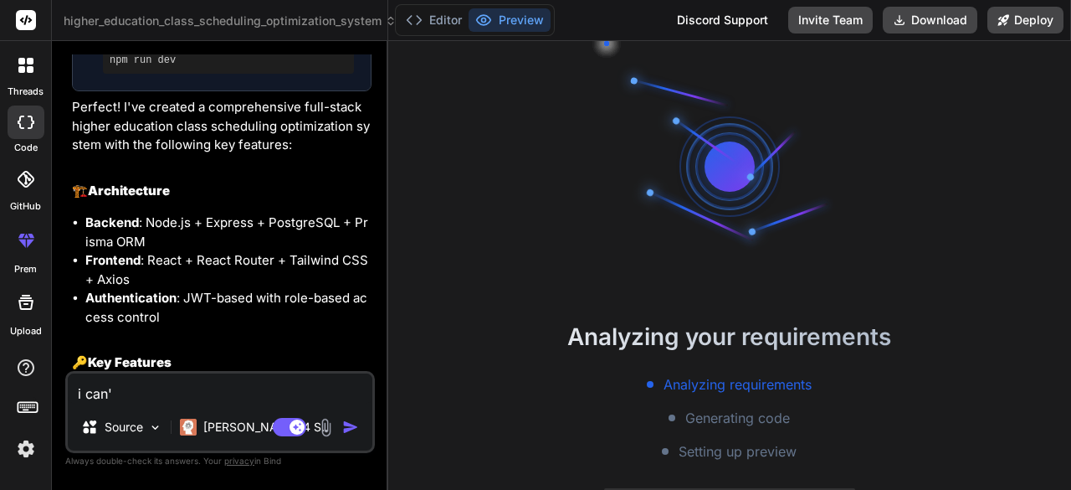
type textarea "x"
type textarea "i can't"
type textarea "x"
type textarea "i can't"
type textarea "x"
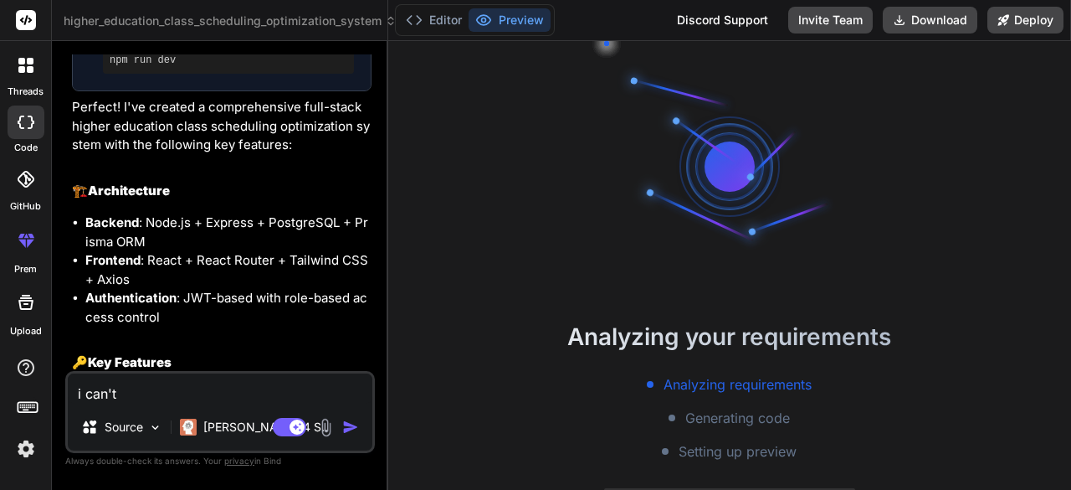
type textarea "i can't s"
type textarea "x"
type textarea "i can't se"
type textarea "x"
type textarea "i can't see"
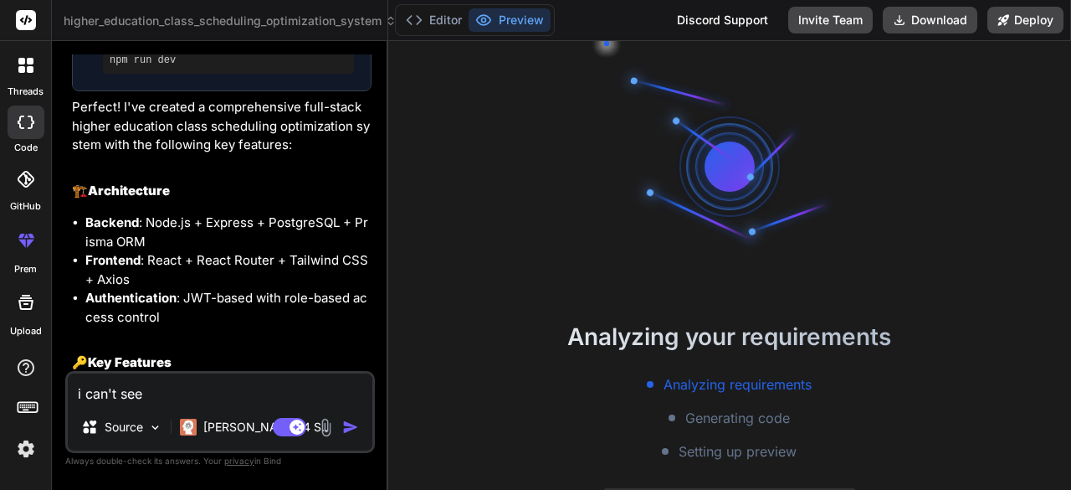
type textarea "x"
type textarea "i can't see"
type textarea "x"
type textarea "i can't see t"
type textarea "x"
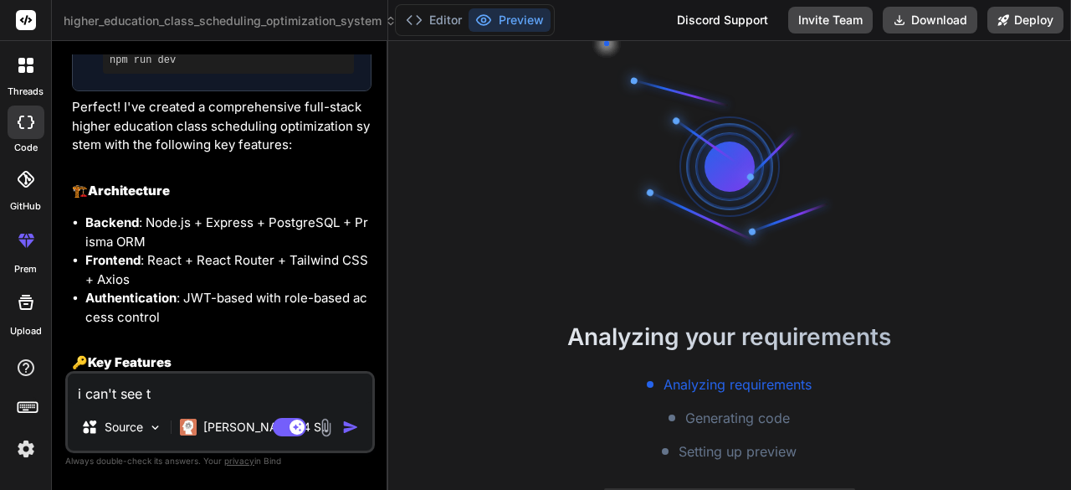
type textarea "i can't see th"
type textarea "x"
type textarea "i can't see the"
type textarea "x"
type textarea "i can't see the"
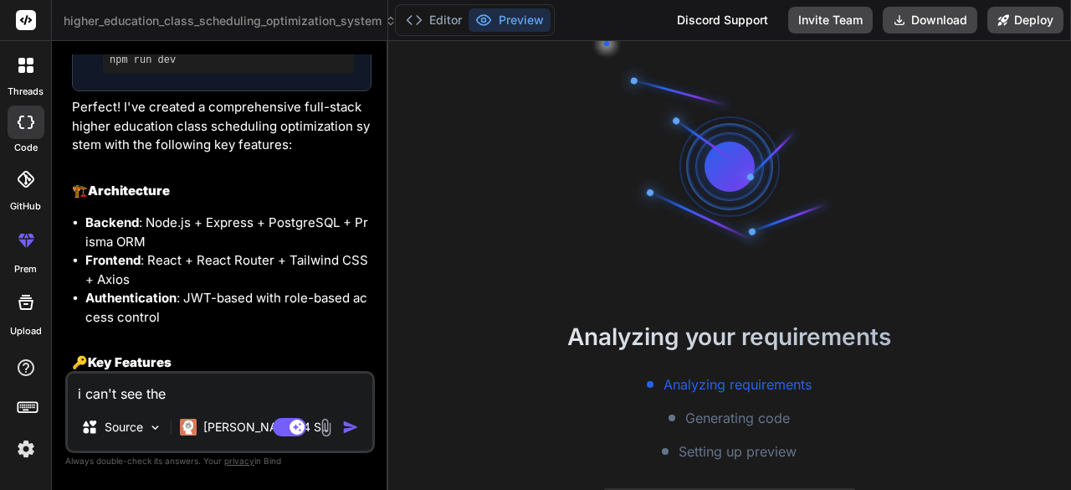
type textarea "x"
type textarea "i can't see the p"
type textarea "x"
type textarea "i can't see the pre"
type textarea "x"
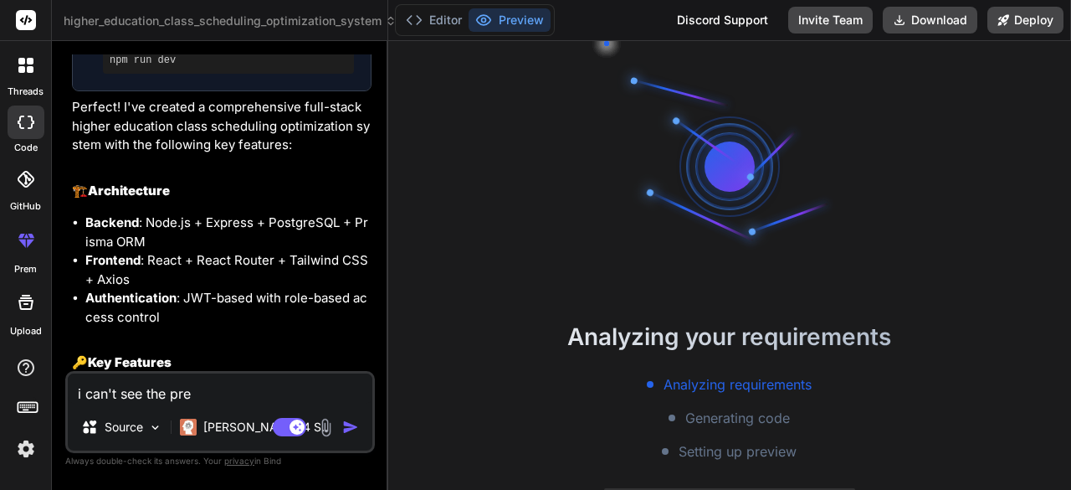
type textarea "i can't see the prev"
type textarea "x"
type textarea "i can't see the previ"
type textarea "x"
type textarea "i can't see the preview"
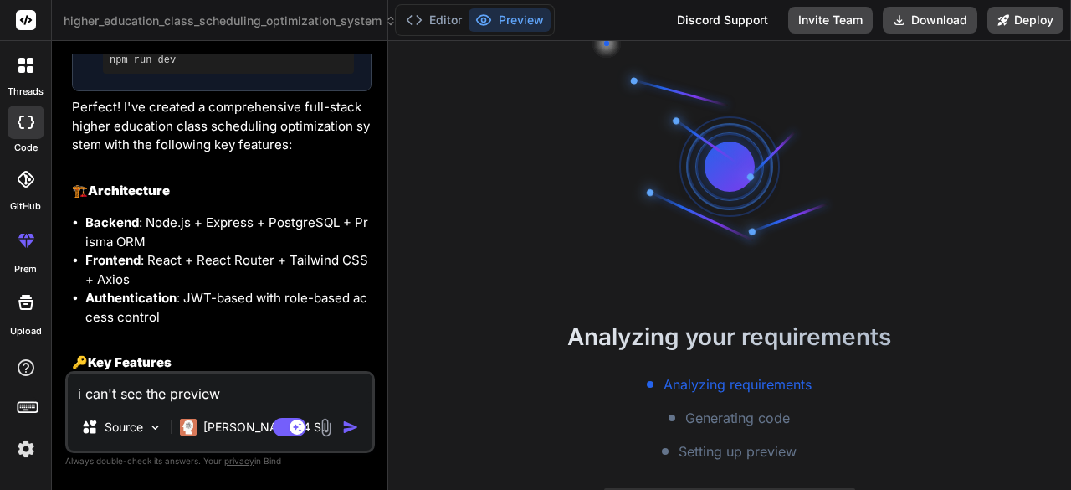
type textarea "x"
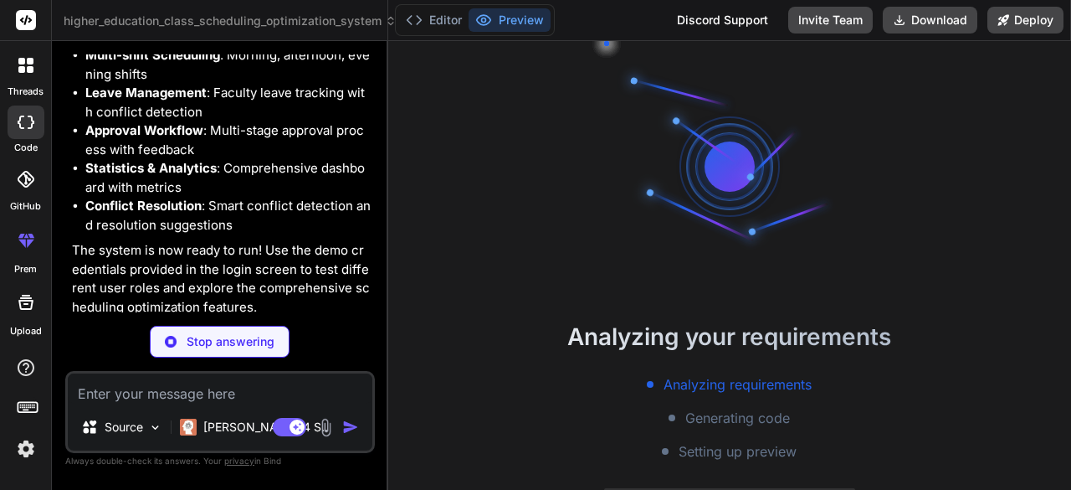
scroll to position [4641, 0]
click at [130, 390] on h6 "Bind AI" at bounding box center [118, 398] width 41 height 17
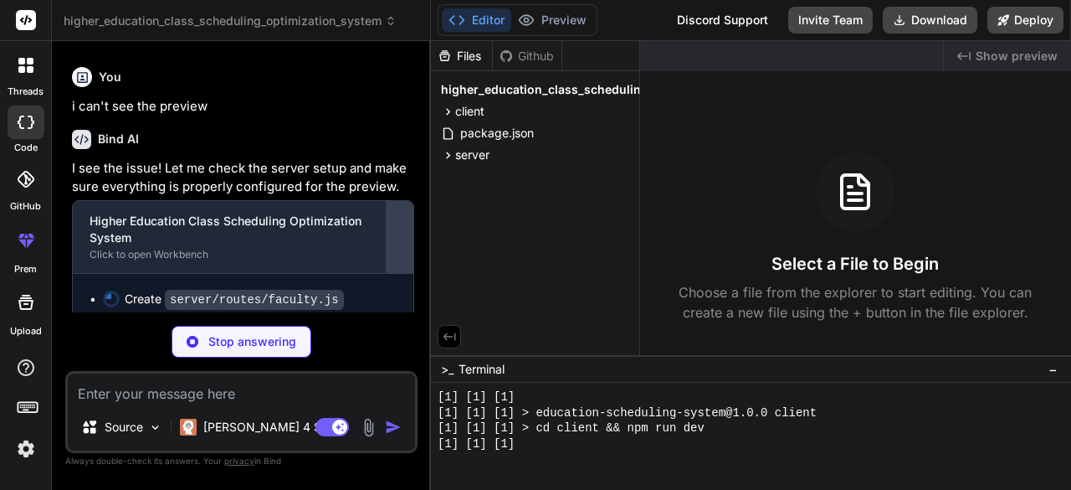
scroll to position [4590, 0]
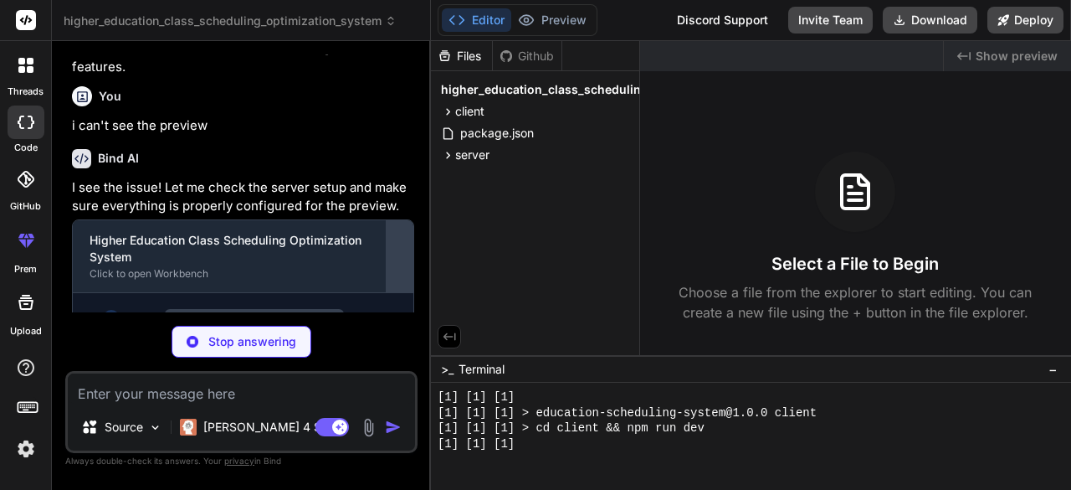
drag, startPoint x: 386, startPoint y: 238, endPoint x: 398, endPoint y: 238, distance: 12.6
click at [398, 238] on div "Bind AI Web Search Created with Pixso. Code Generator You hello Bind AI Hello! …" at bounding box center [241, 265] width 379 height 449
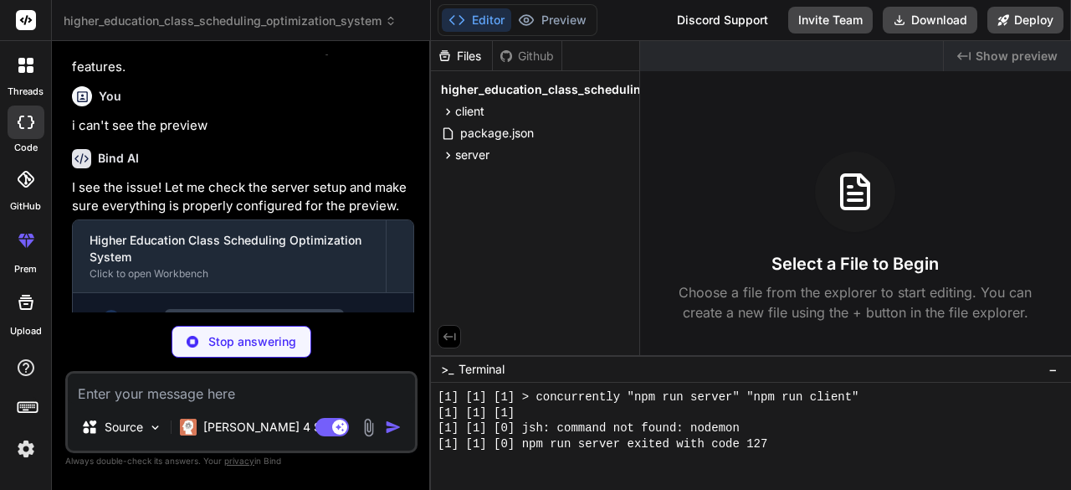
scroll to position [1094, 0]
click at [1054, 372] on span "−" at bounding box center [1053, 369] width 9 height 17
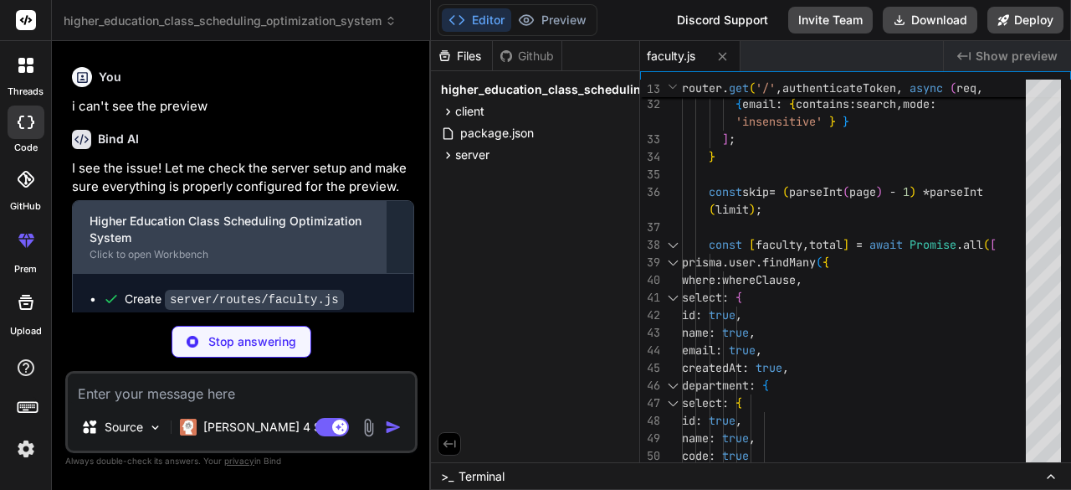
scroll to position [4615, 0]
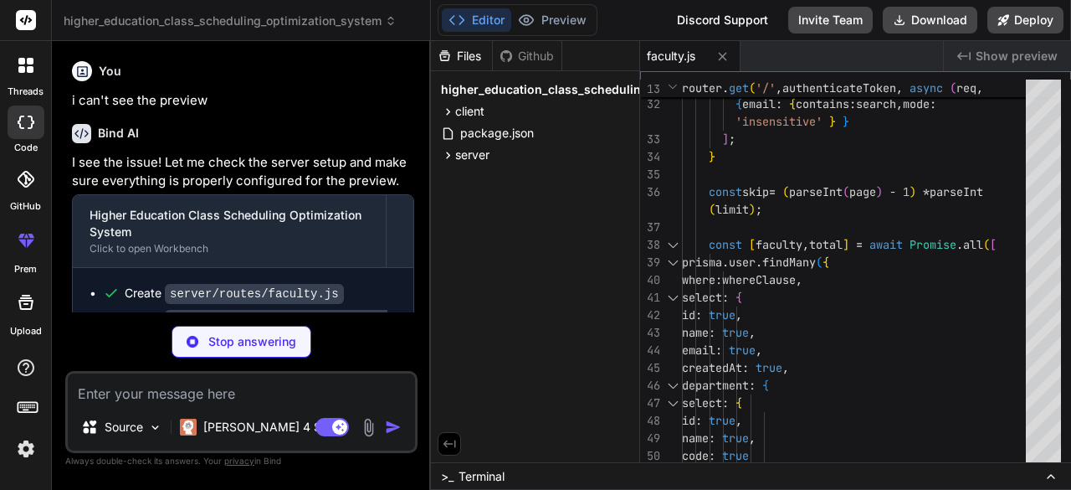
click at [524, 48] on div "Github" at bounding box center [527, 56] width 69 height 17
type textarea "x"
type textarea "</div> )} </div> ); }"
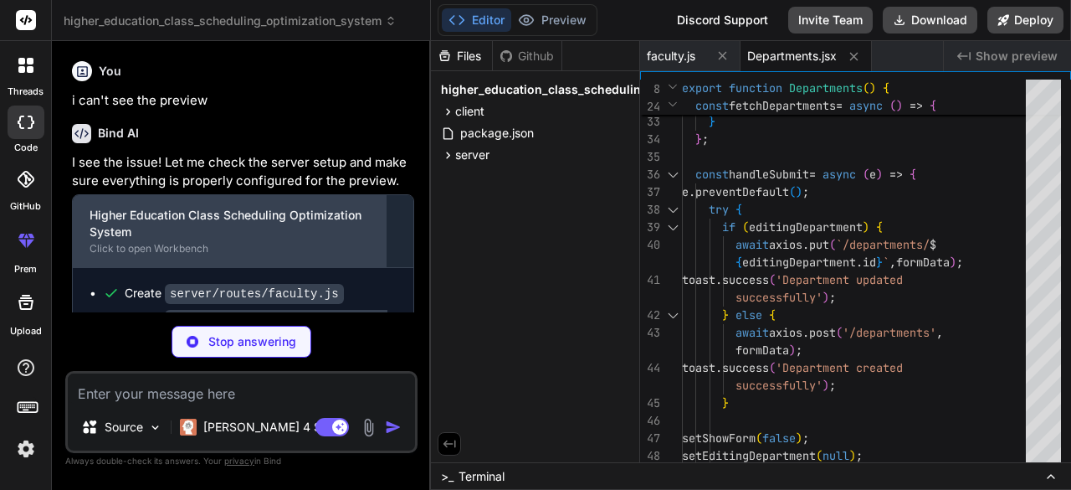
scroll to position [4641, 0]
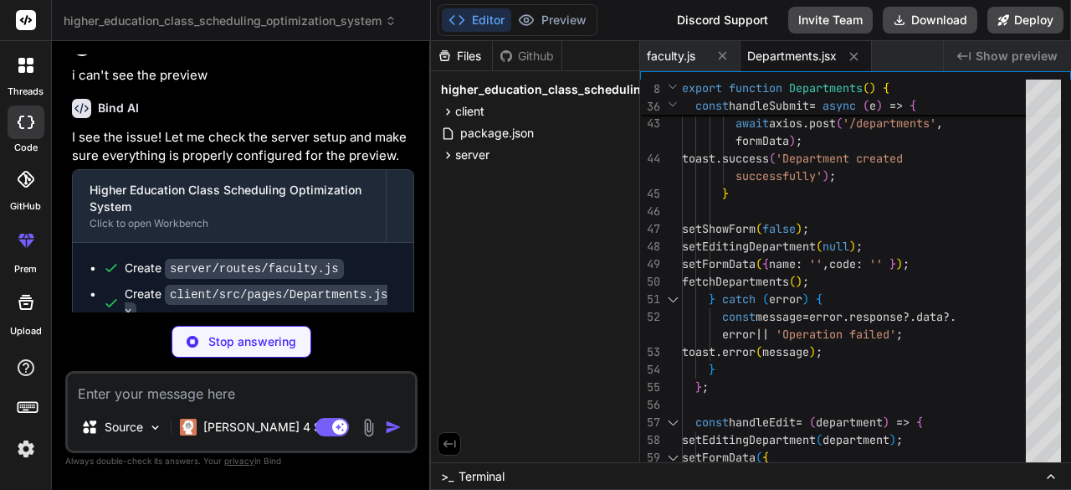
click at [491, 299] on div "Files Github higher_education_class_scheduling_optimization_system client src A…" at bounding box center [535, 251] width 209 height 421
type textarea "x"
type textarea "</button> )} </div> )} </div> ); }"
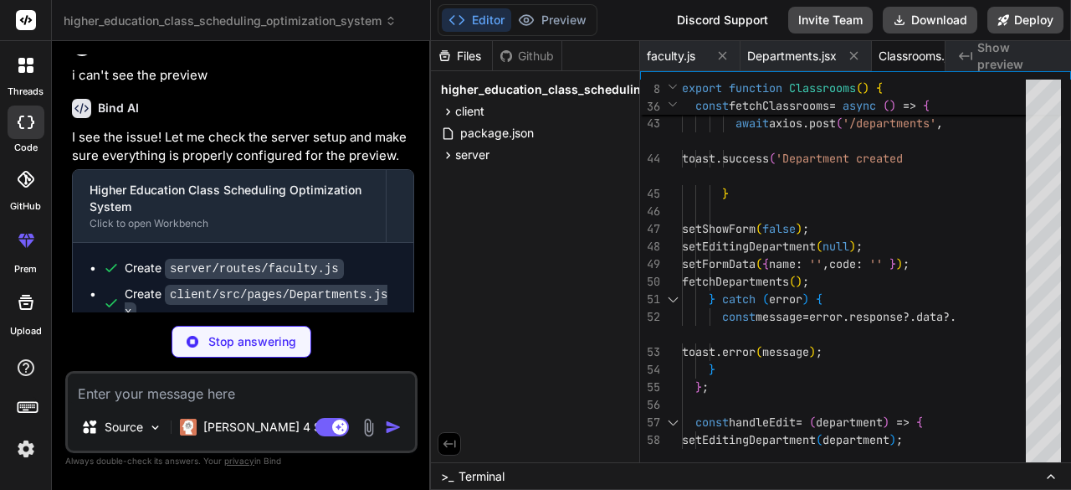
type textarea "x"
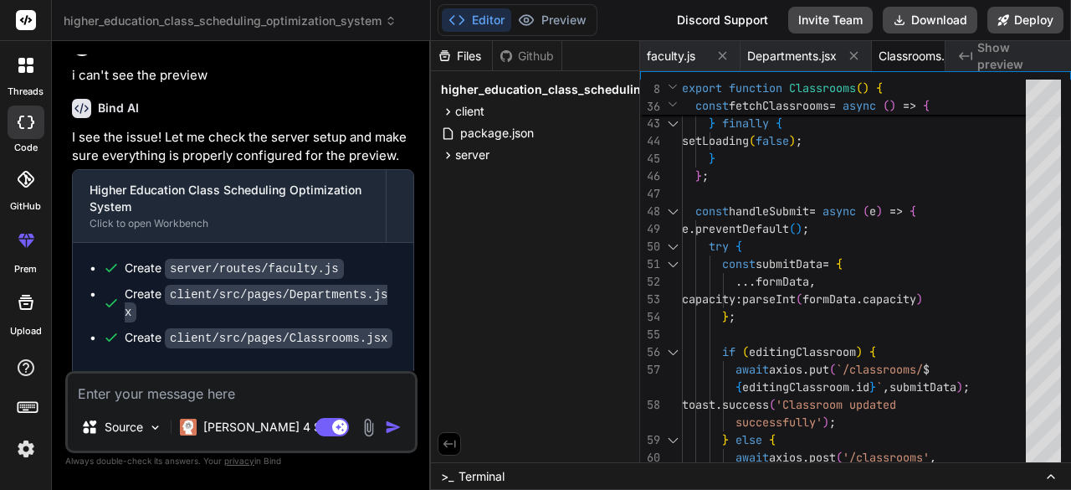
scroll to position [0, 52]
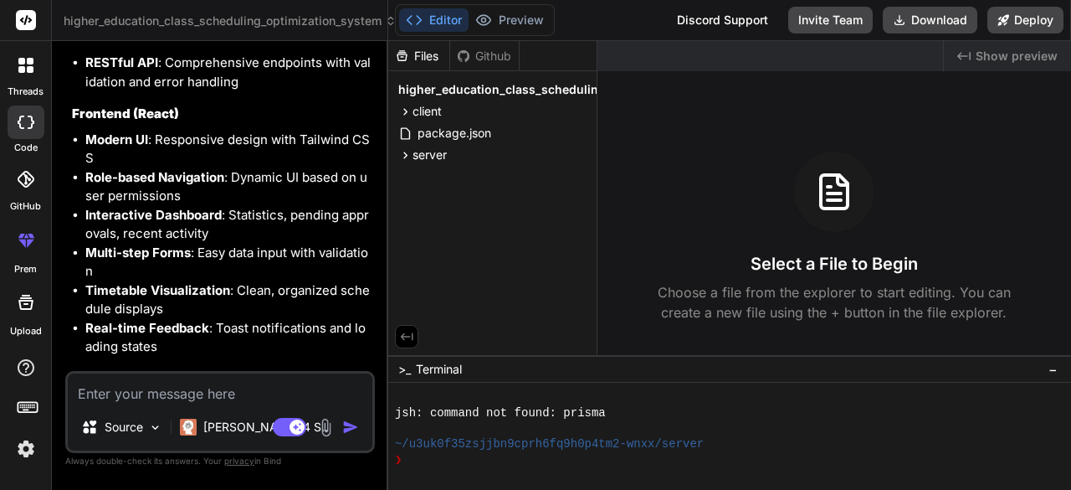
scroll to position [4205, 0]
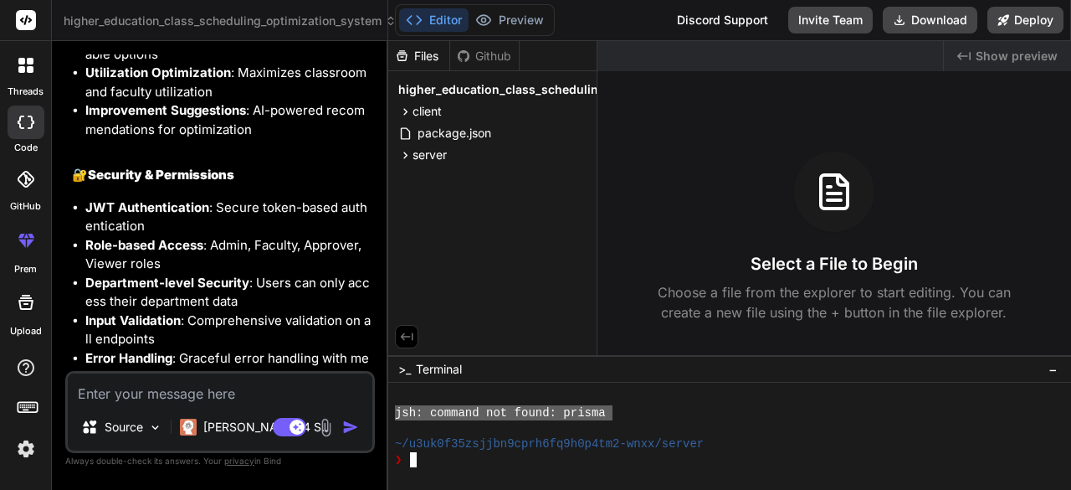
drag, startPoint x: 612, startPoint y: 408, endPoint x: 378, endPoint y: 411, distance: 233.5
click at [378, 411] on div "higher_education_class_scheduling_optimization_system Created with Pixso. Bind …" at bounding box center [561, 245] width 1019 height 490
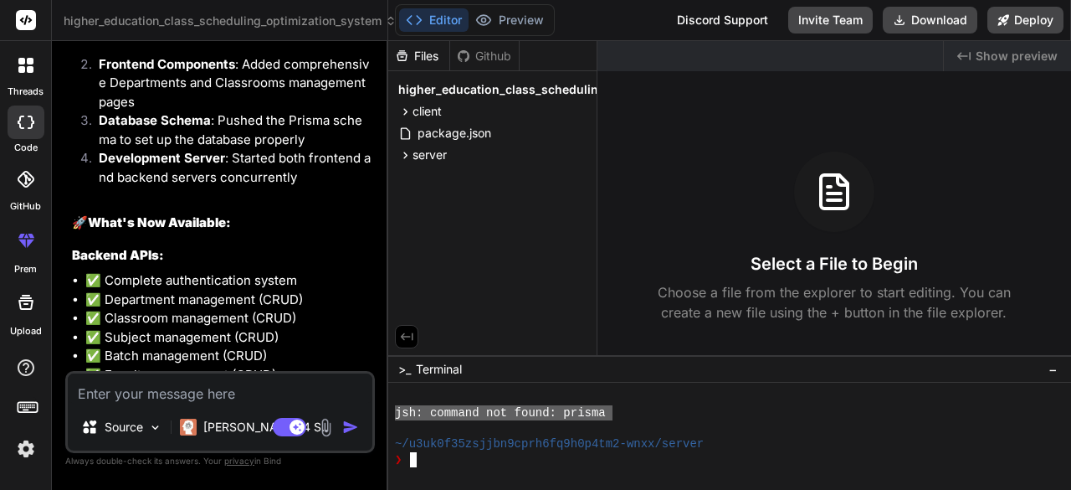
scroll to position [5376, 0]
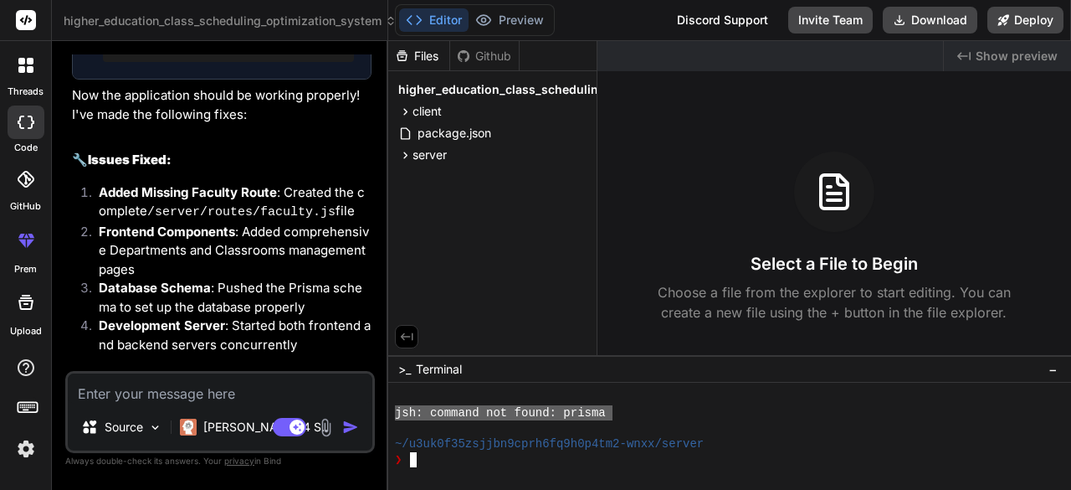
click at [489, 33] on div "Editor Preview Disabled until preview for your project is generated" at bounding box center [475, 20] width 160 height 32
click at [1001, 24] on icon at bounding box center [1003, 19] width 11 height 11
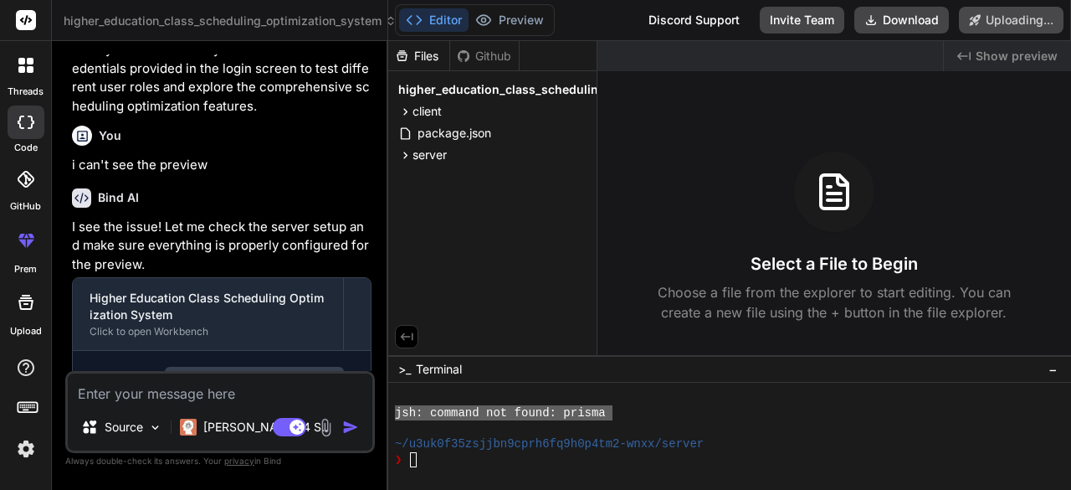
scroll to position [4841, 0]
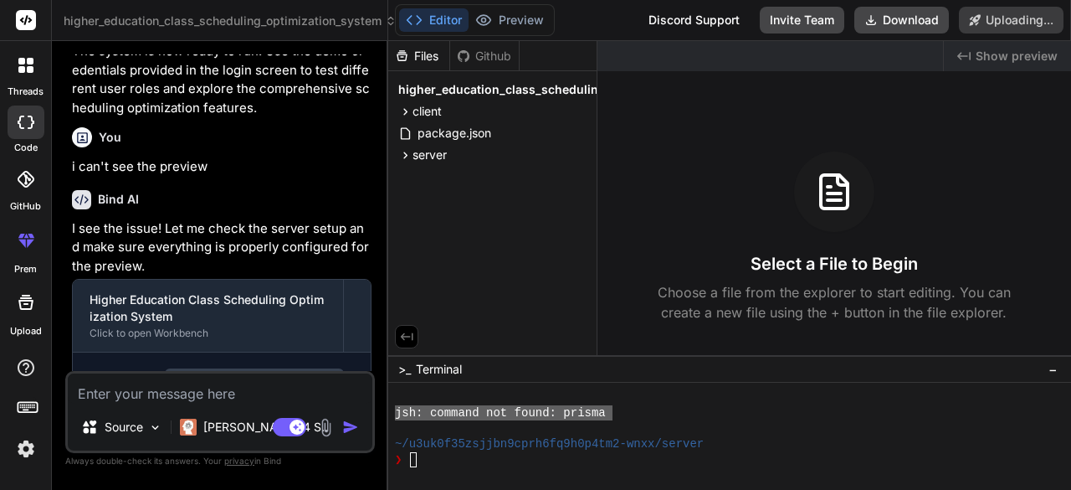
click at [991, 59] on span "Show preview" at bounding box center [1017, 56] width 82 height 17
click at [884, 24] on button "Download" at bounding box center [901, 20] width 95 height 27
type textarea "x"
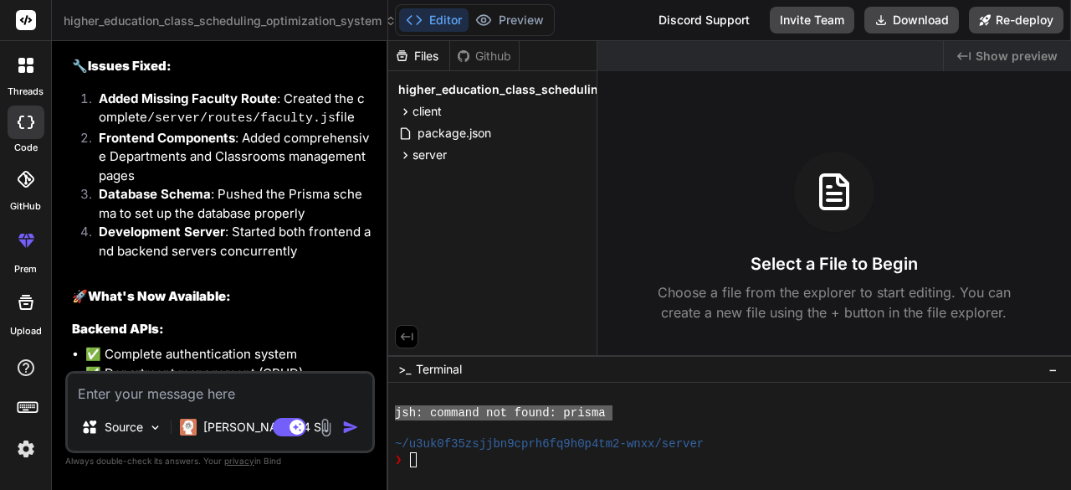
scroll to position [5510, 0]
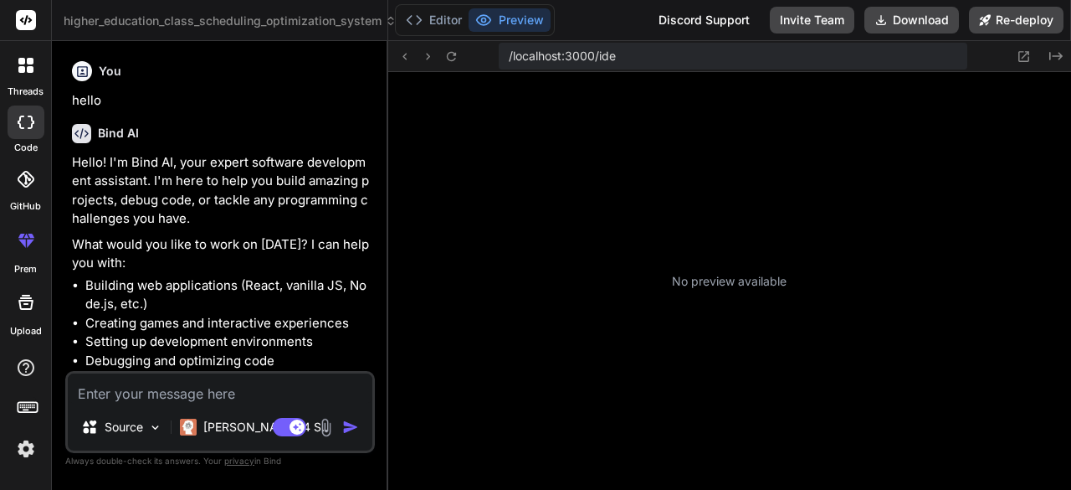
type textarea "x"
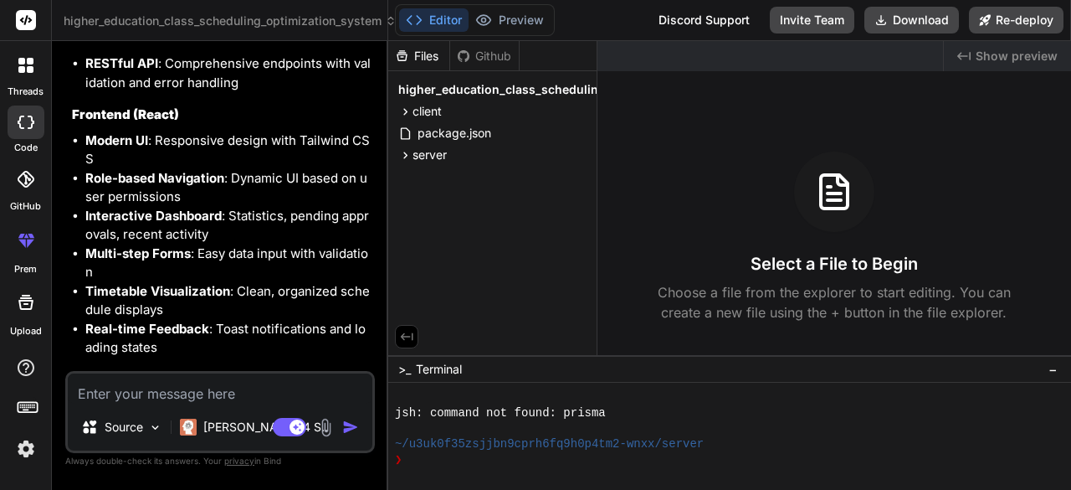
scroll to position [3702, 0]
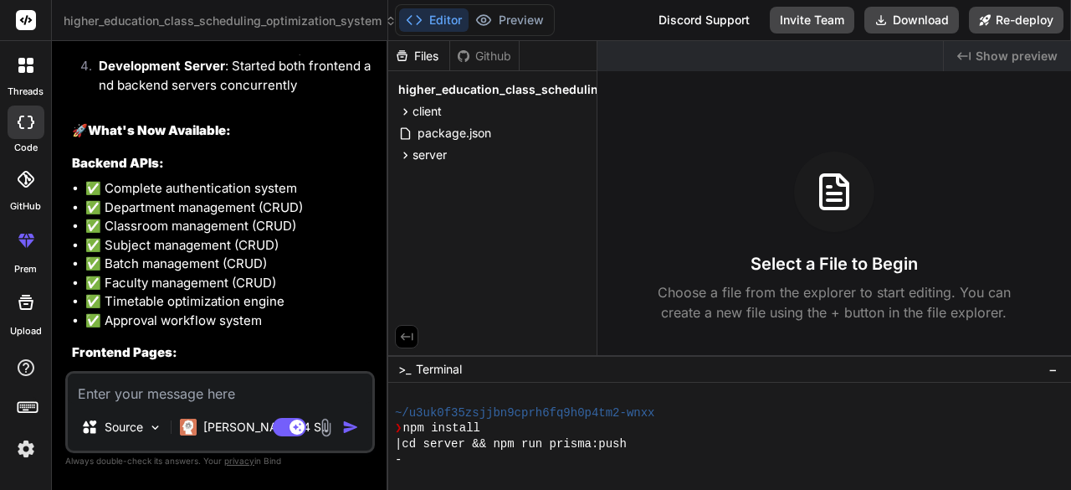
scroll to position [5830, 0]
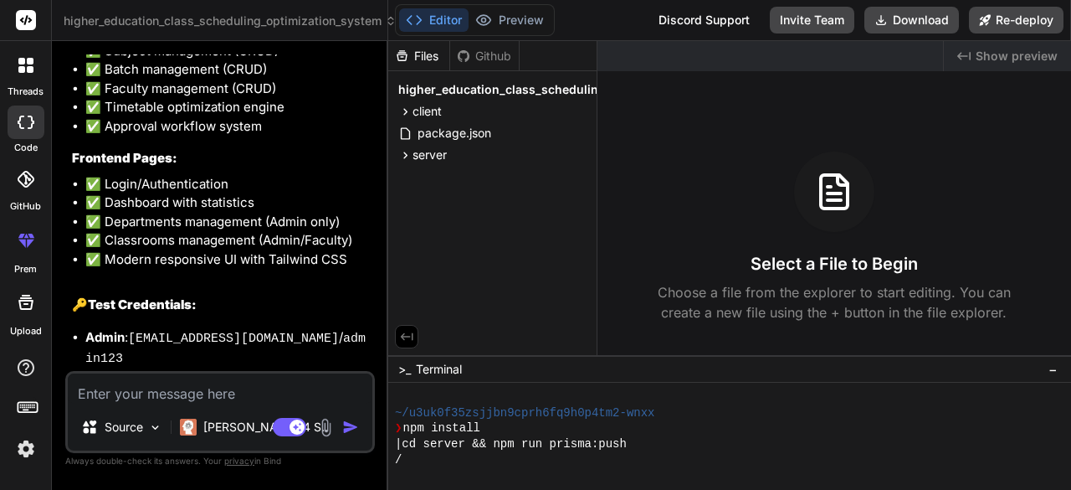
drag, startPoint x: 276, startPoint y: 274, endPoint x: 145, endPoint y: 277, distance: 131.4
click at [145, 439] on li "Frontend : [URL]" at bounding box center [228, 448] width 286 height 19
copy li "[URL]"
type textarea "x"
